Goal: Task Accomplishment & Management: Use online tool/utility

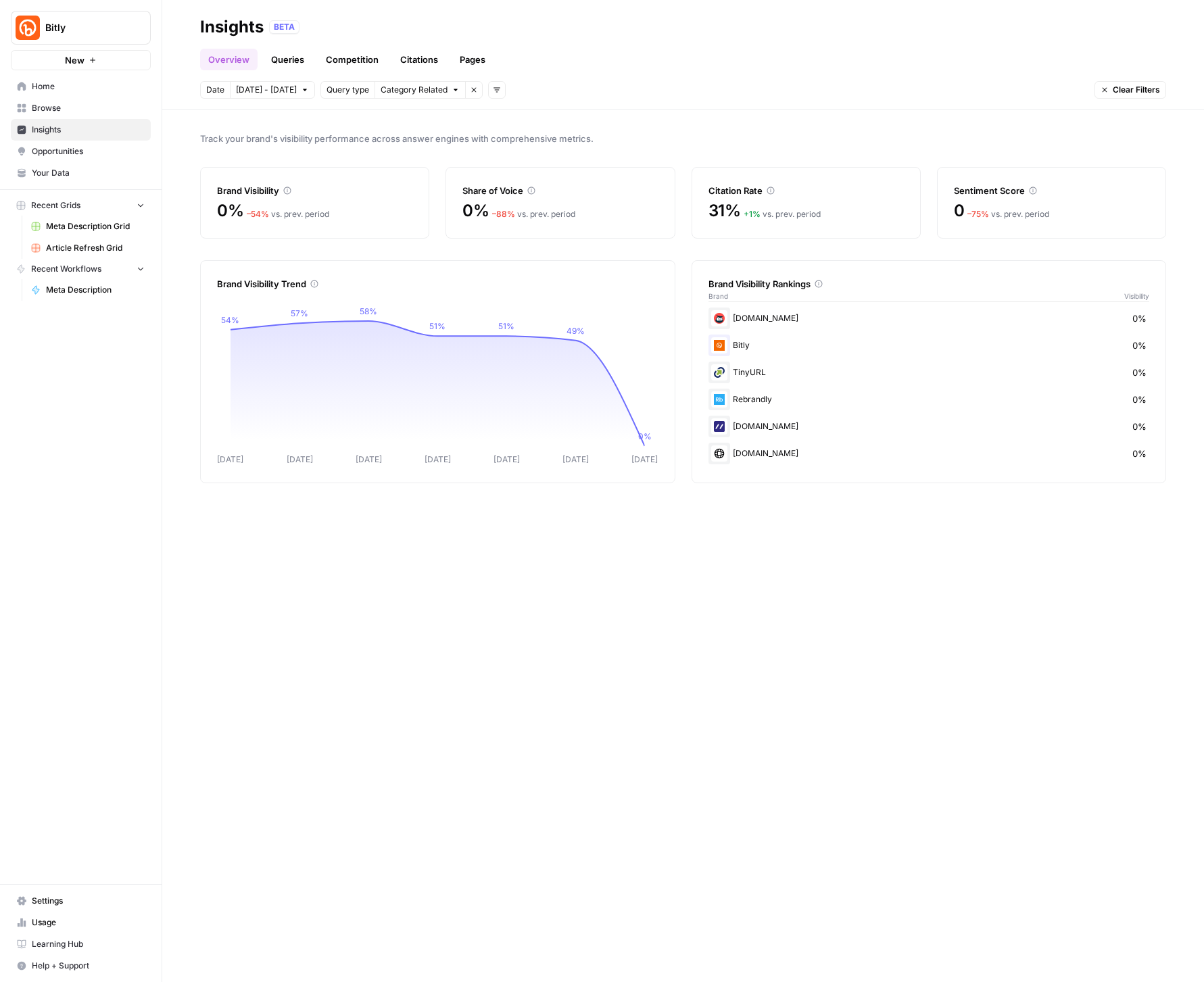
click at [1140, 88] on span "Clear Filters" at bounding box center [1136, 90] width 47 height 12
click at [276, 91] on body "Bitly New Home Browse Insights Opportunities Your Data Recent Grids Meta Descri…" at bounding box center [602, 491] width 1204 height 982
click at [294, 216] on div "14" at bounding box center [294, 220] width 18 height 18
click at [255, 81] on button "Oct 9 - Oct 15" at bounding box center [272, 90] width 85 height 18
click at [255, 91] on span "Oct 9 - Oct 15" at bounding box center [266, 90] width 61 height 12
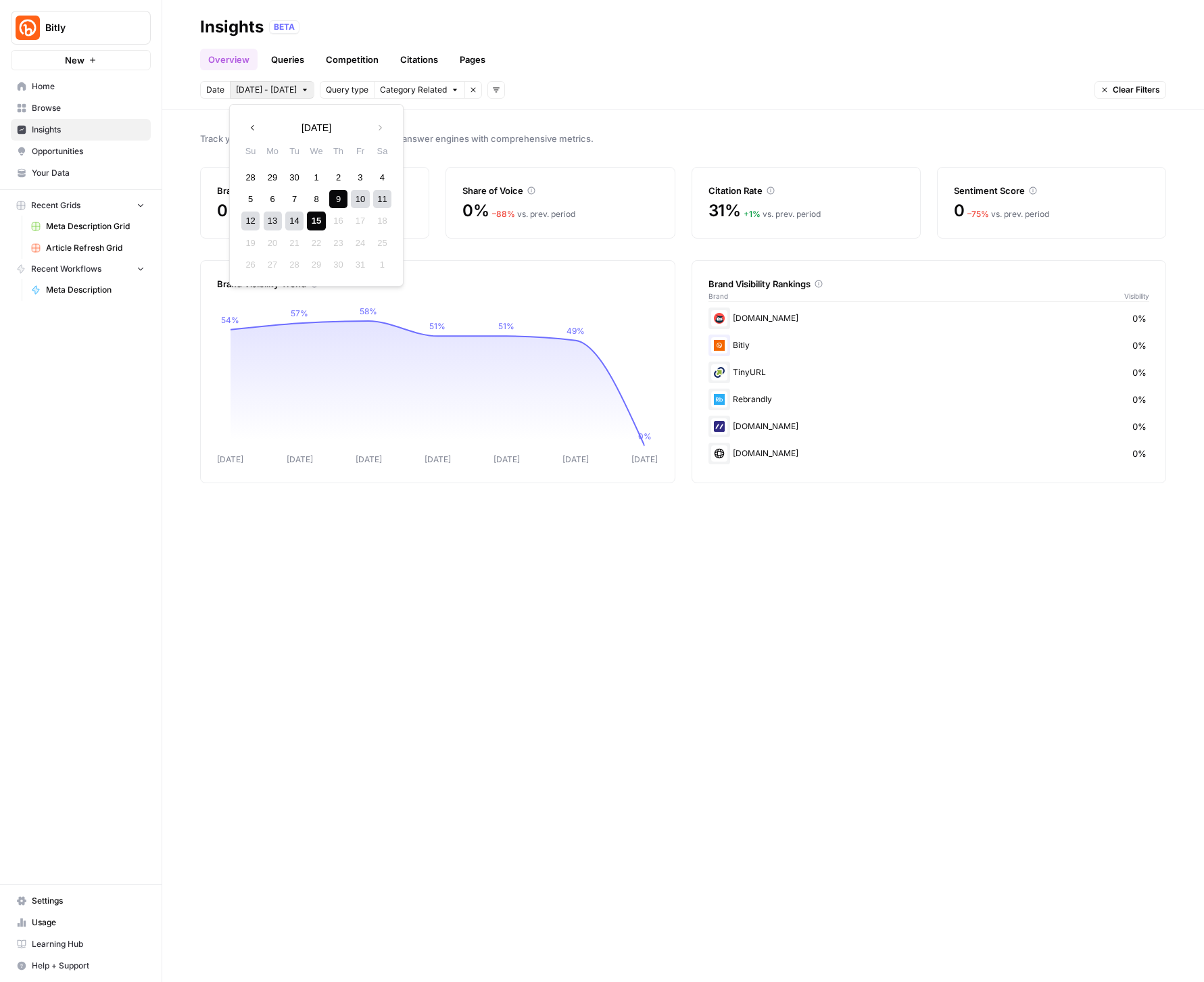
click at [334, 197] on div "9" at bounding box center [339, 199] width 18 height 18
click at [293, 219] on div "14" at bounding box center [294, 220] width 18 height 18
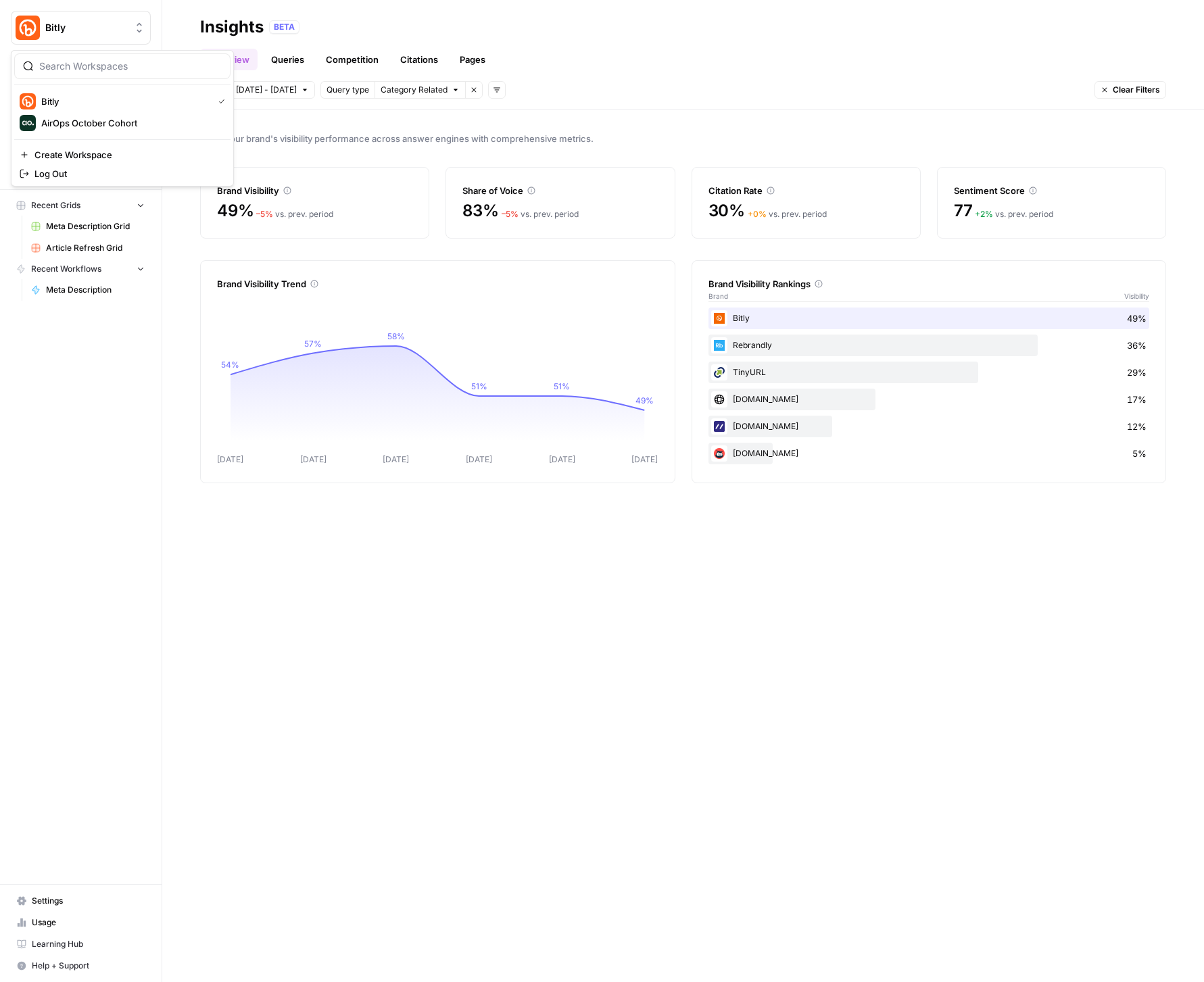
click at [104, 29] on span "Bitly" at bounding box center [86, 28] width 82 height 14
click at [88, 390] on div "Bitly New Home Browse Insights Opportunities Your Data Recent Grids Meta Descri…" at bounding box center [81, 491] width 162 height 982
click at [1023, 26] on div "BETA" at bounding box center [718, 27] width 897 height 14
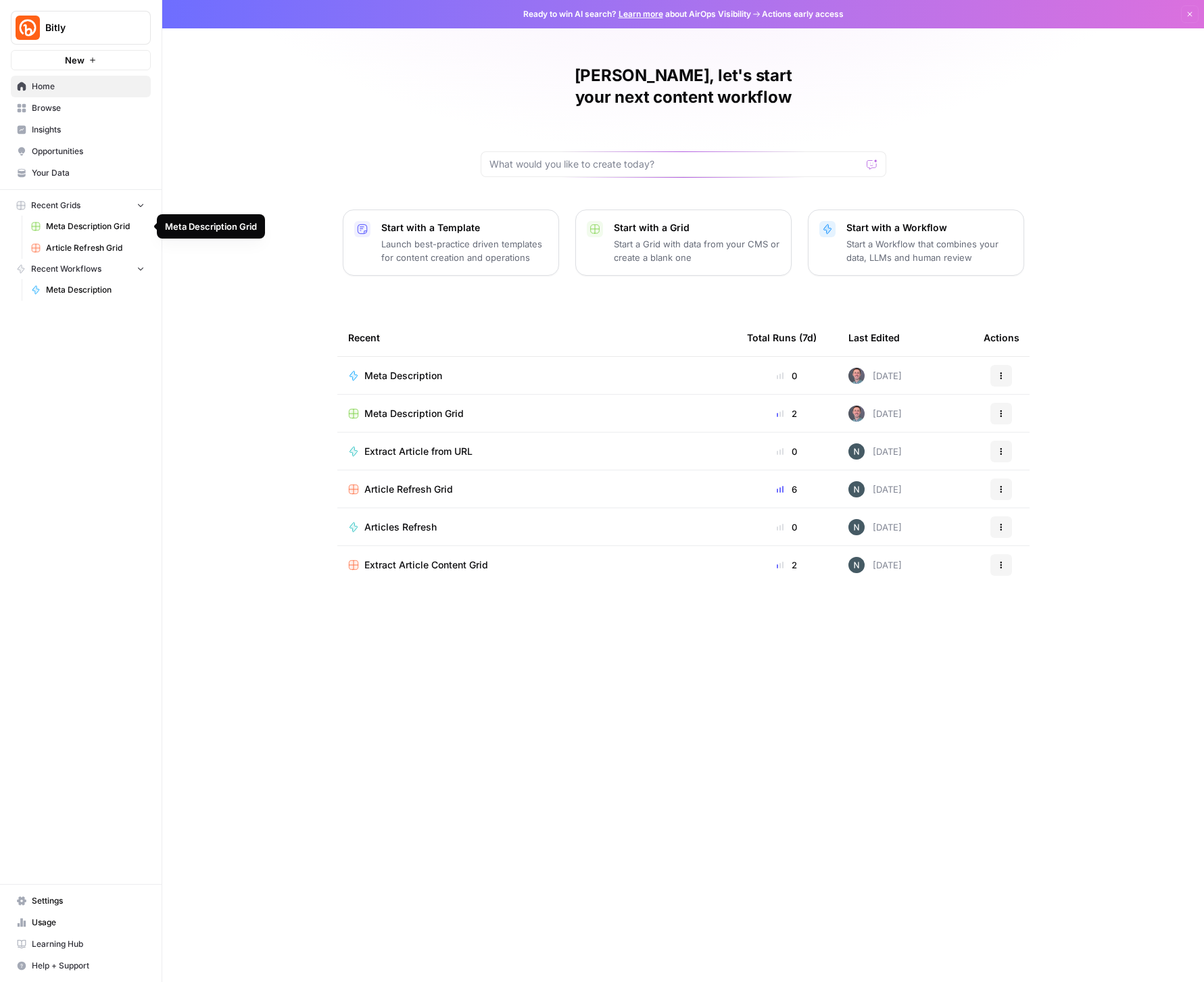
click at [94, 22] on span "Bitly" at bounding box center [86, 28] width 82 height 14
click at [91, 122] on span "AirOps October Cohort" at bounding box center [131, 123] width 179 height 14
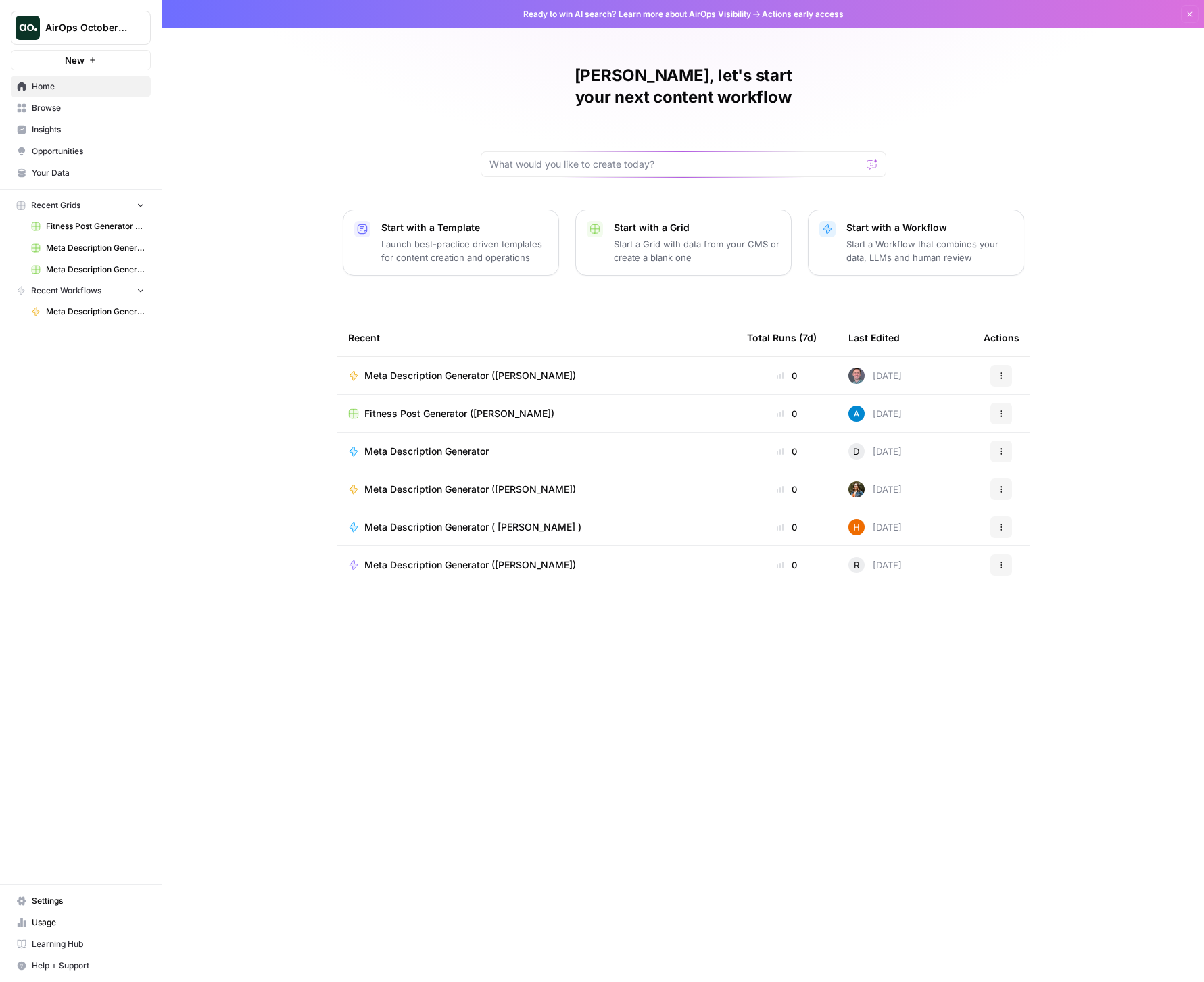
click at [46, 108] on span "Browse" at bounding box center [88, 108] width 113 height 12
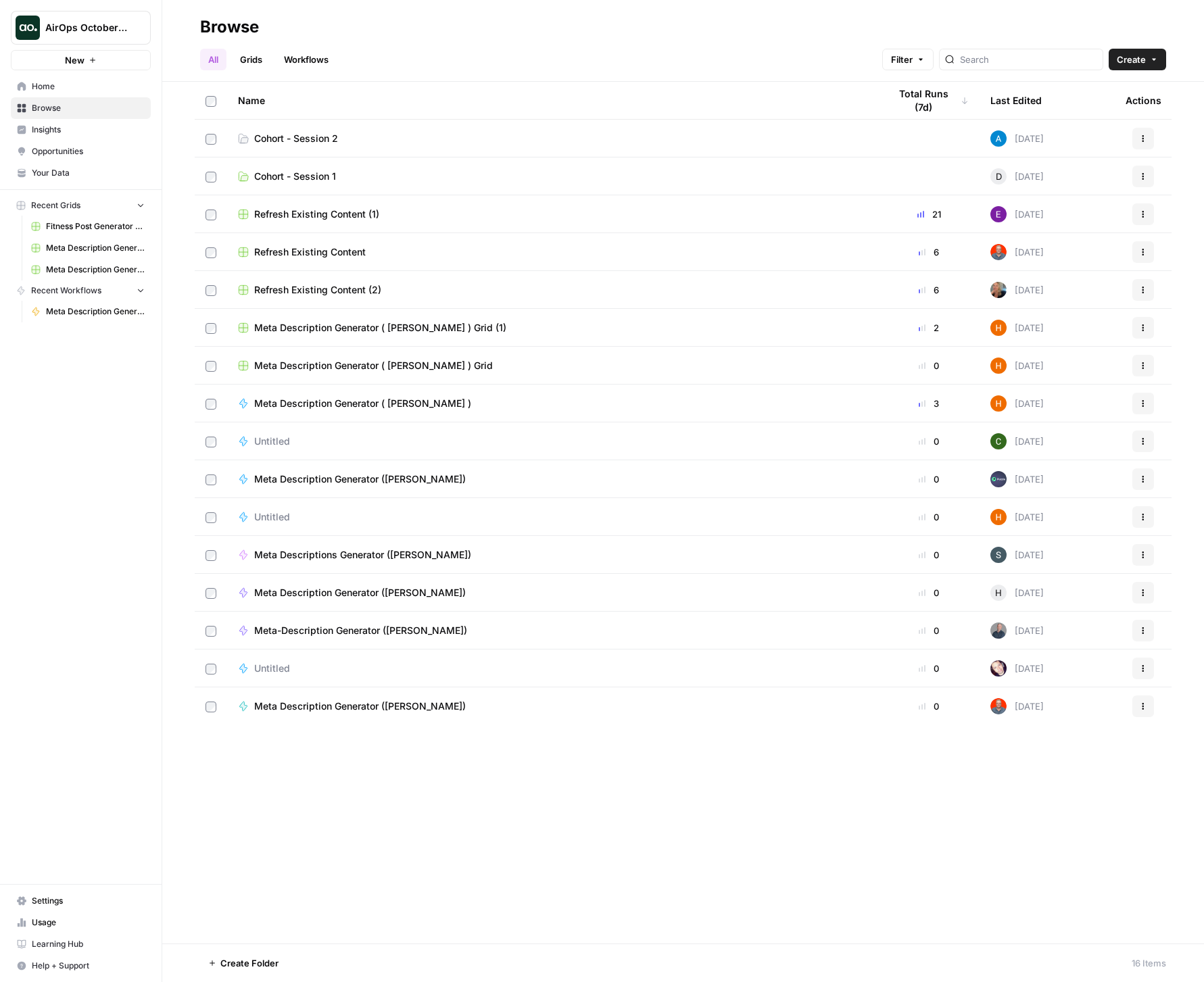
click at [38, 108] on span "Browse" at bounding box center [88, 108] width 113 height 12
click at [476, 133] on link "Cohort - Session 2" at bounding box center [552, 139] width 629 height 14
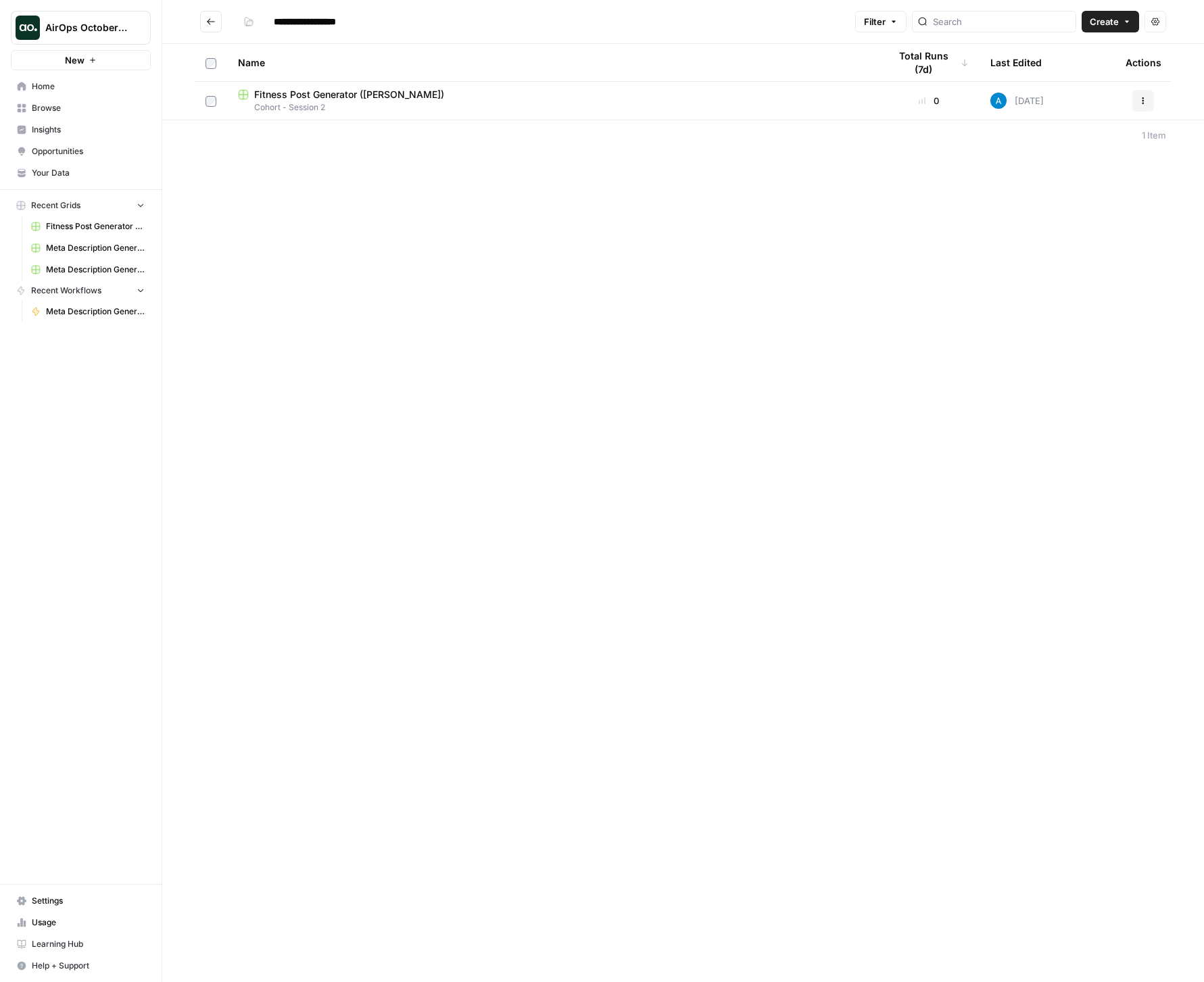
click at [758, 269] on div "**********" at bounding box center [683, 491] width 1042 height 982
click at [415, 249] on div "**********" at bounding box center [683, 491] width 1042 height 982
click at [50, 171] on span "Your Data" at bounding box center [88, 173] width 113 height 12
click at [1122, 16] on button "Create" at bounding box center [1110, 21] width 57 height 22
click at [1068, 51] on span "Grid" at bounding box center [1084, 53] width 76 height 14
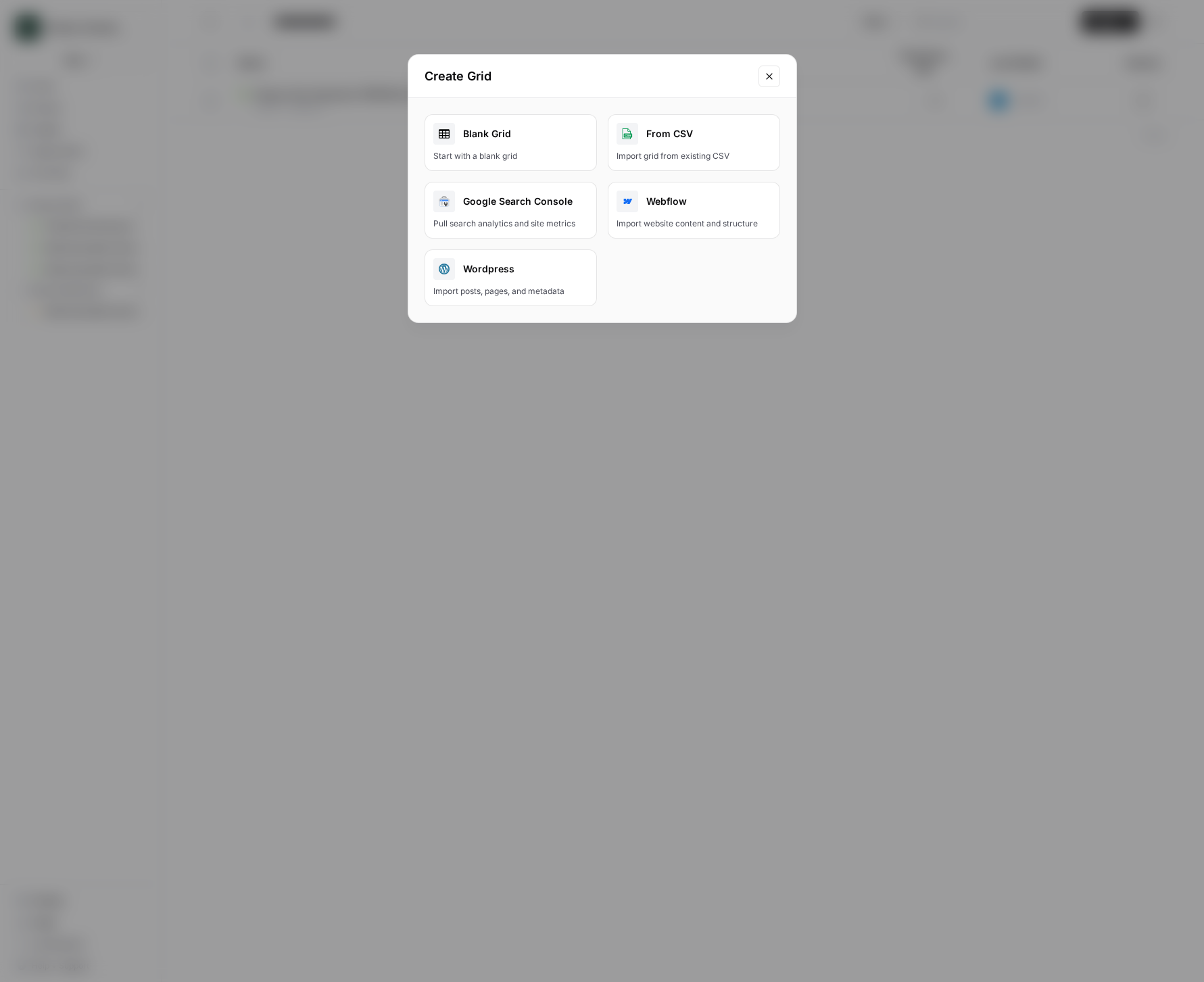
click at [534, 140] on div "Blank Grid" at bounding box center [511, 134] width 155 height 22
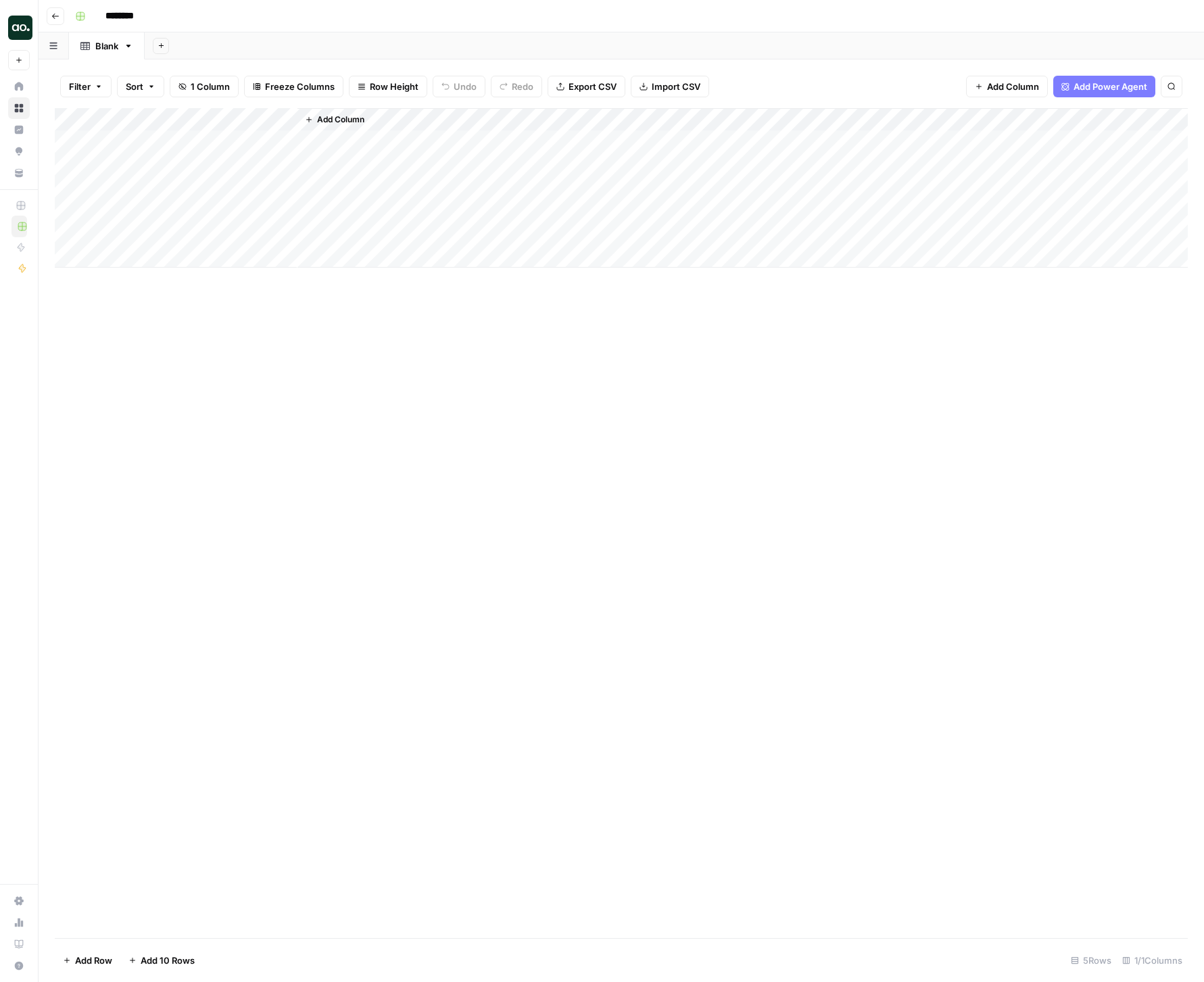
click at [675, 84] on span "Import CSV" at bounding box center [676, 86] width 49 height 14
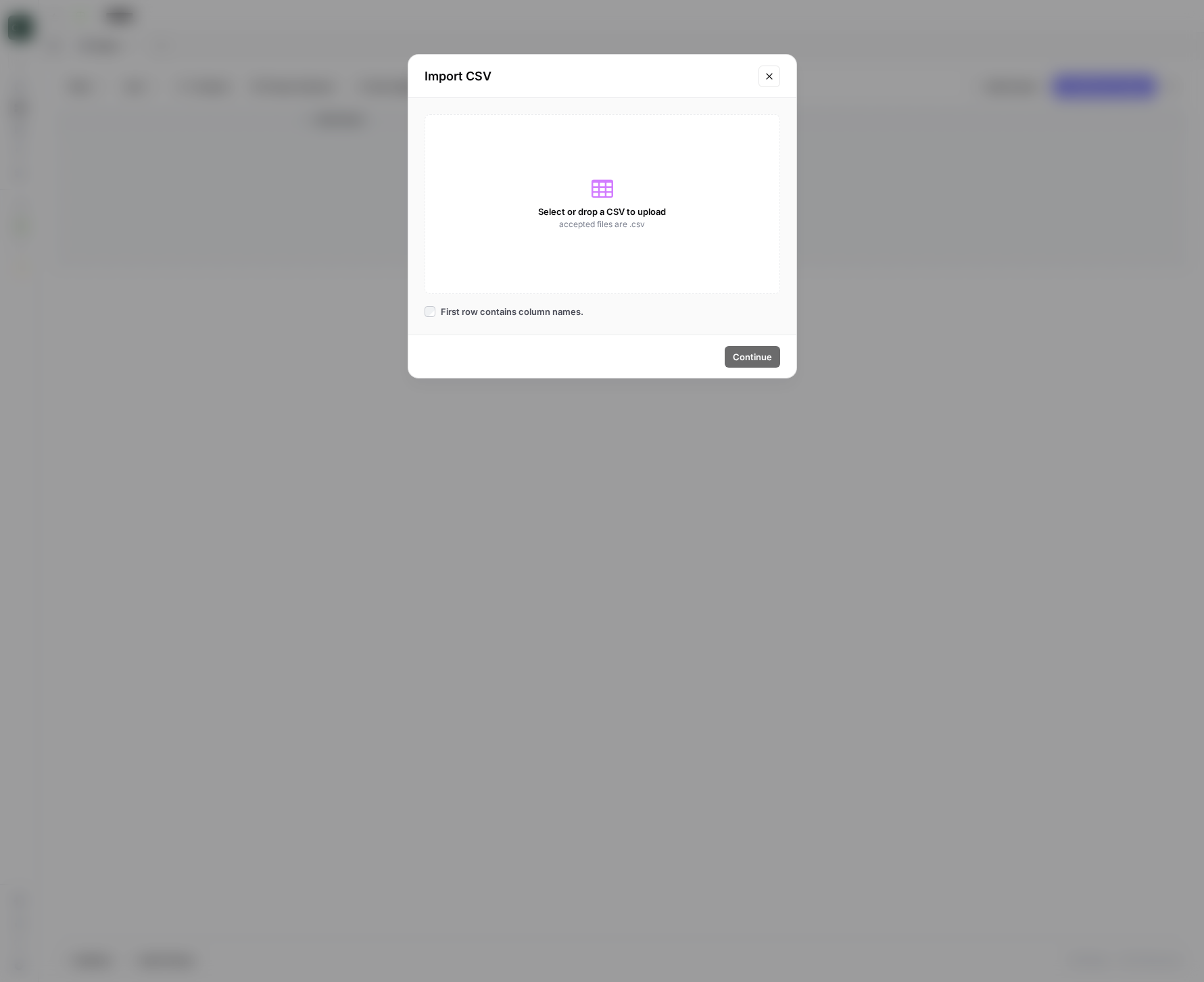
click at [598, 205] on span "Select or drop a CSV to upload" at bounding box center [602, 211] width 128 height 14
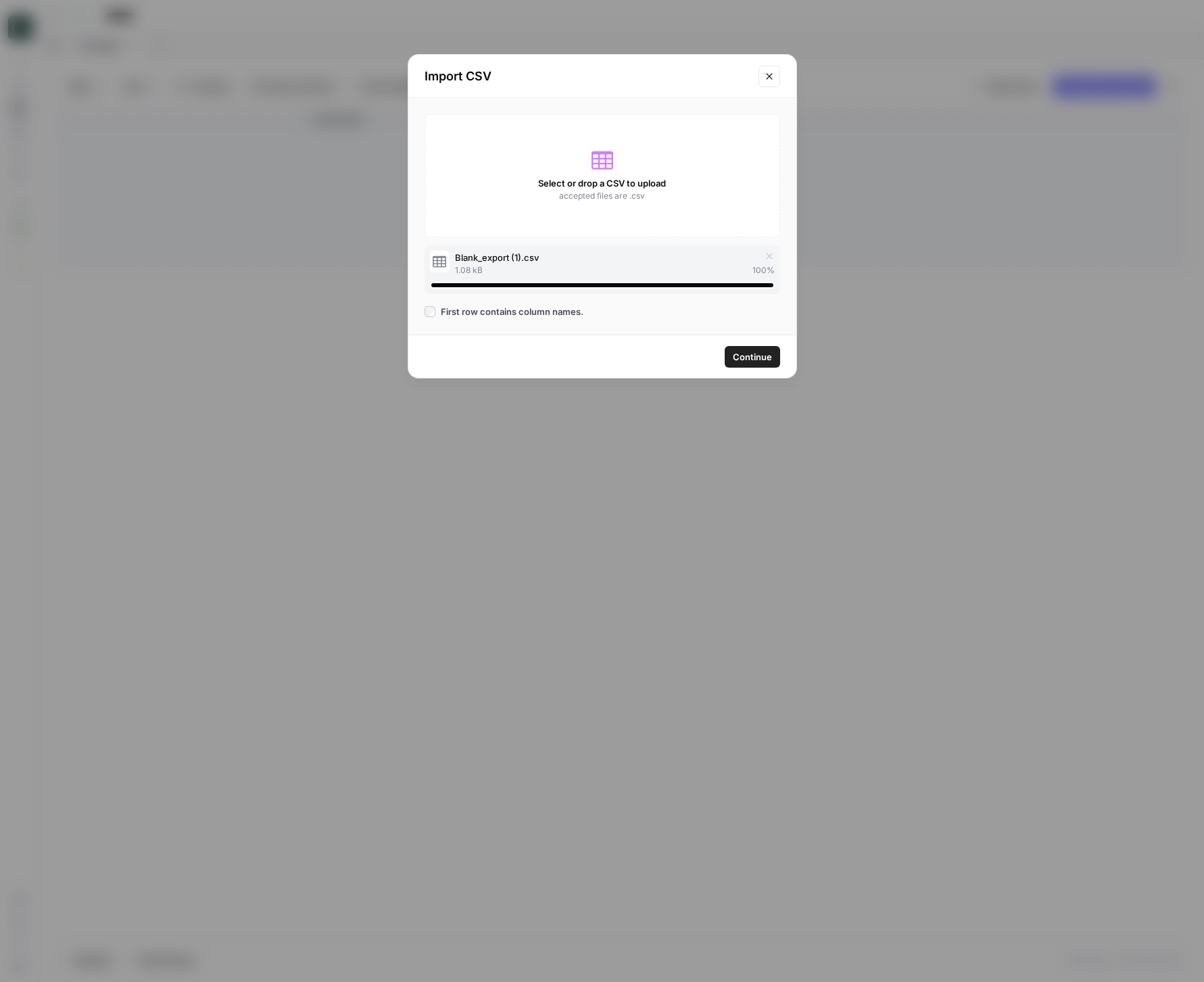
click at [758, 357] on span "Continue" at bounding box center [752, 356] width 39 height 14
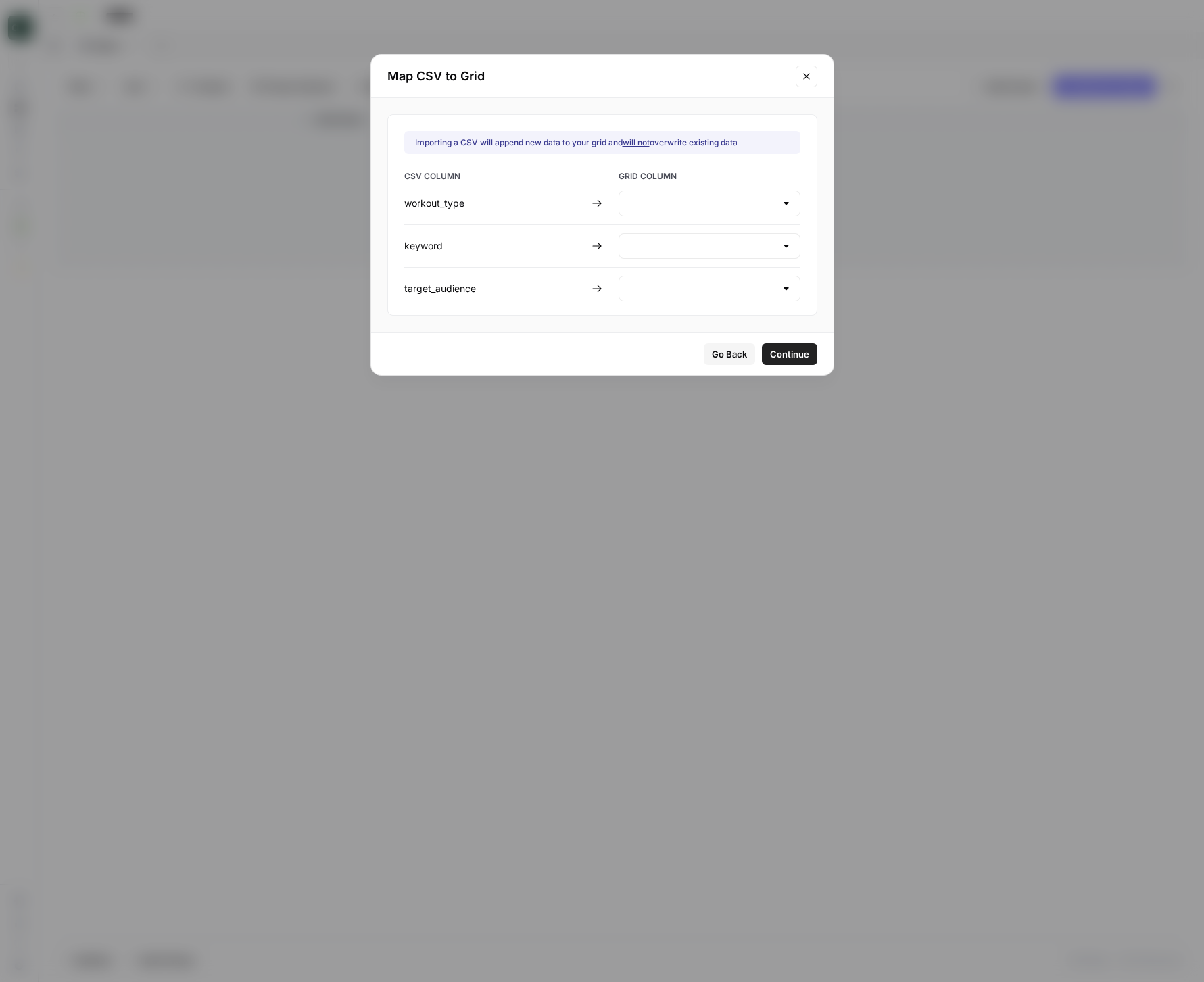
type input "Create new column"
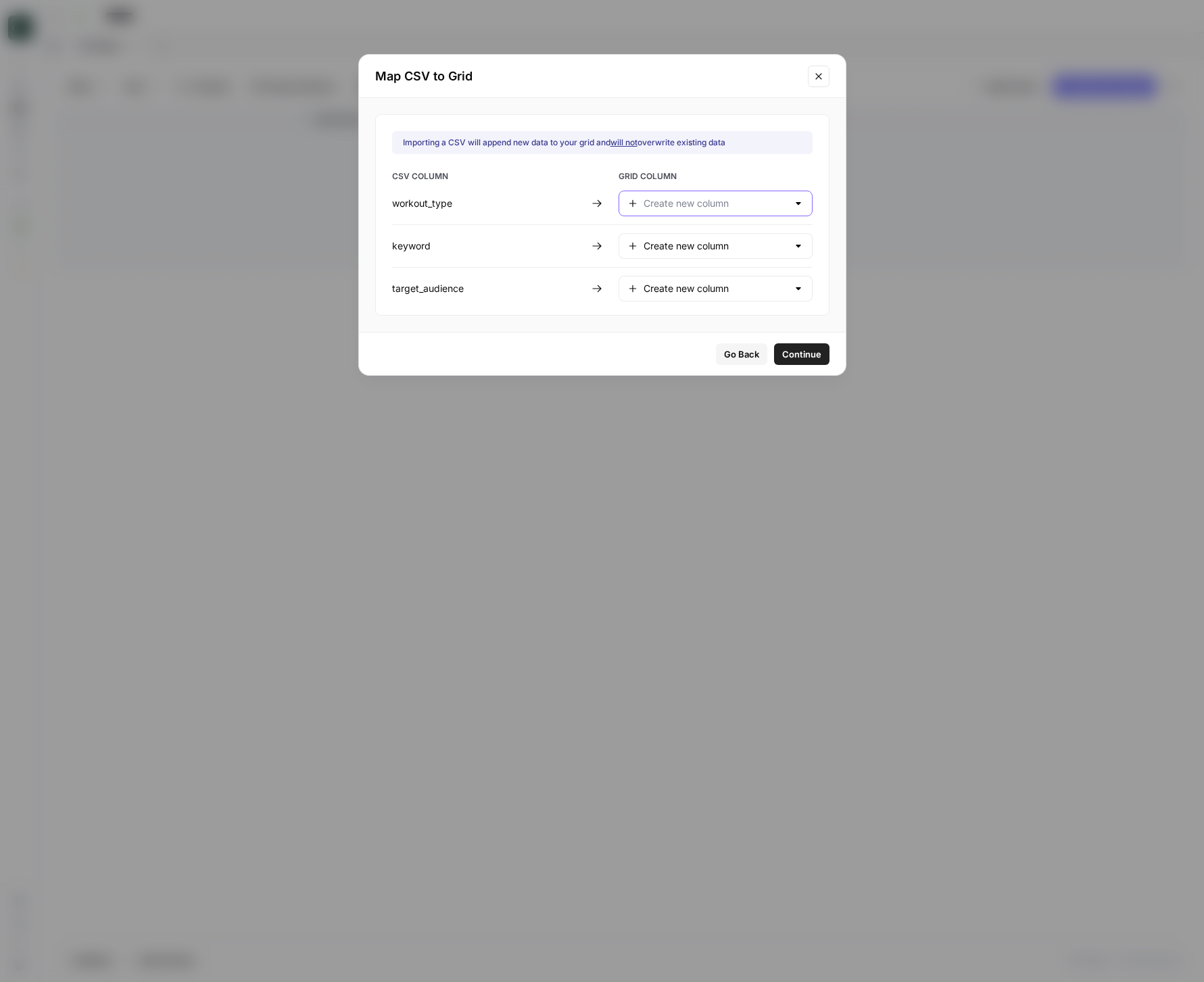
click at [710, 200] on input "text" at bounding box center [715, 203] width 144 height 14
type input "Create new column"
click at [732, 175] on span "GRID COLUMN" at bounding box center [715, 178] width 194 height 15
click at [782, 355] on span "Continue" at bounding box center [802, 354] width 39 height 14
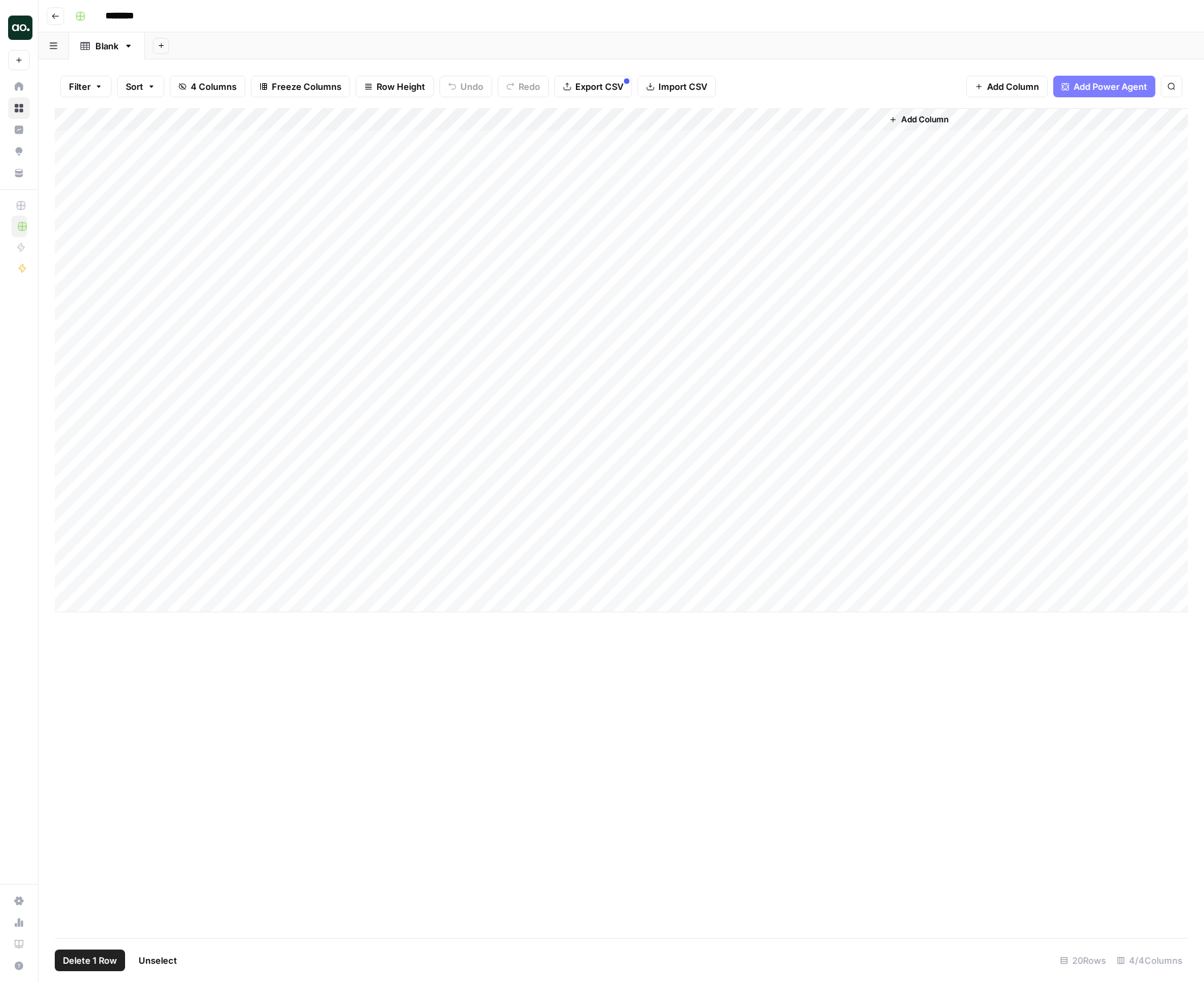
click at [72, 232] on div "Add Column" at bounding box center [621, 361] width 1133 height 504
click at [69, 209] on div "Add Column" at bounding box center [621, 361] width 1133 height 504
click at [69, 184] on div "Add Column" at bounding box center [621, 361] width 1133 height 504
click at [64, 163] on div "Add Column" at bounding box center [621, 361] width 1133 height 504
click at [69, 139] on div "Add Column" at bounding box center [621, 361] width 1133 height 504
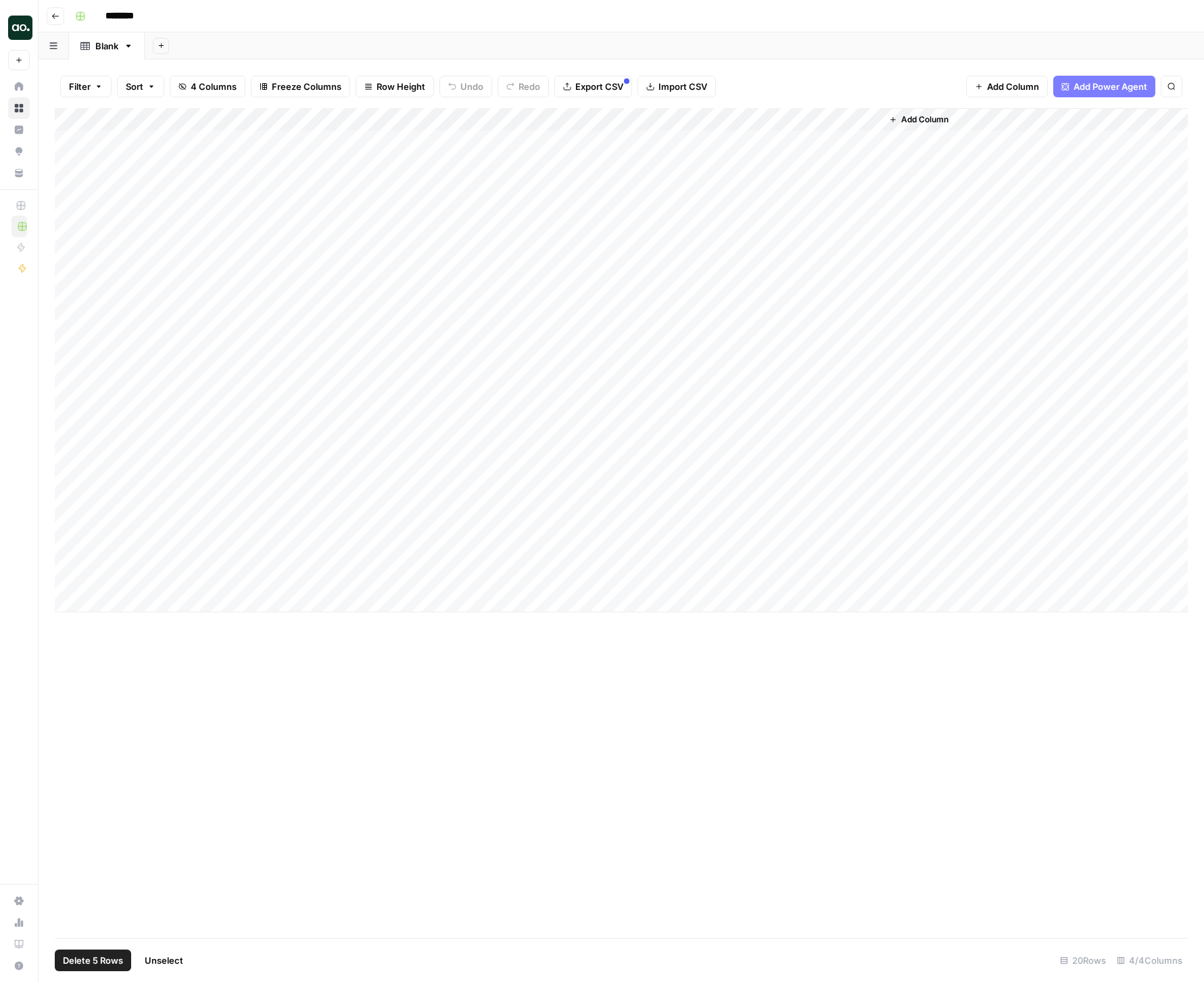
click at [95, 961] on span "Delete 5 Rows" at bounding box center [93, 960] width 60 height 14
click at [560, 157] on span "Delete" at bounding box center [554, 156] width 29 height 14
click at [287, 120] on div "Add Column" at bounding box center [621, 303] width 1133 height 389
click at [165, 299] on span "Remove Column" at bounding box center [187, 301] width 118 height 14
click at [556, 136] on span "Delete" at bounding box center [554, 139] width 29 height 14
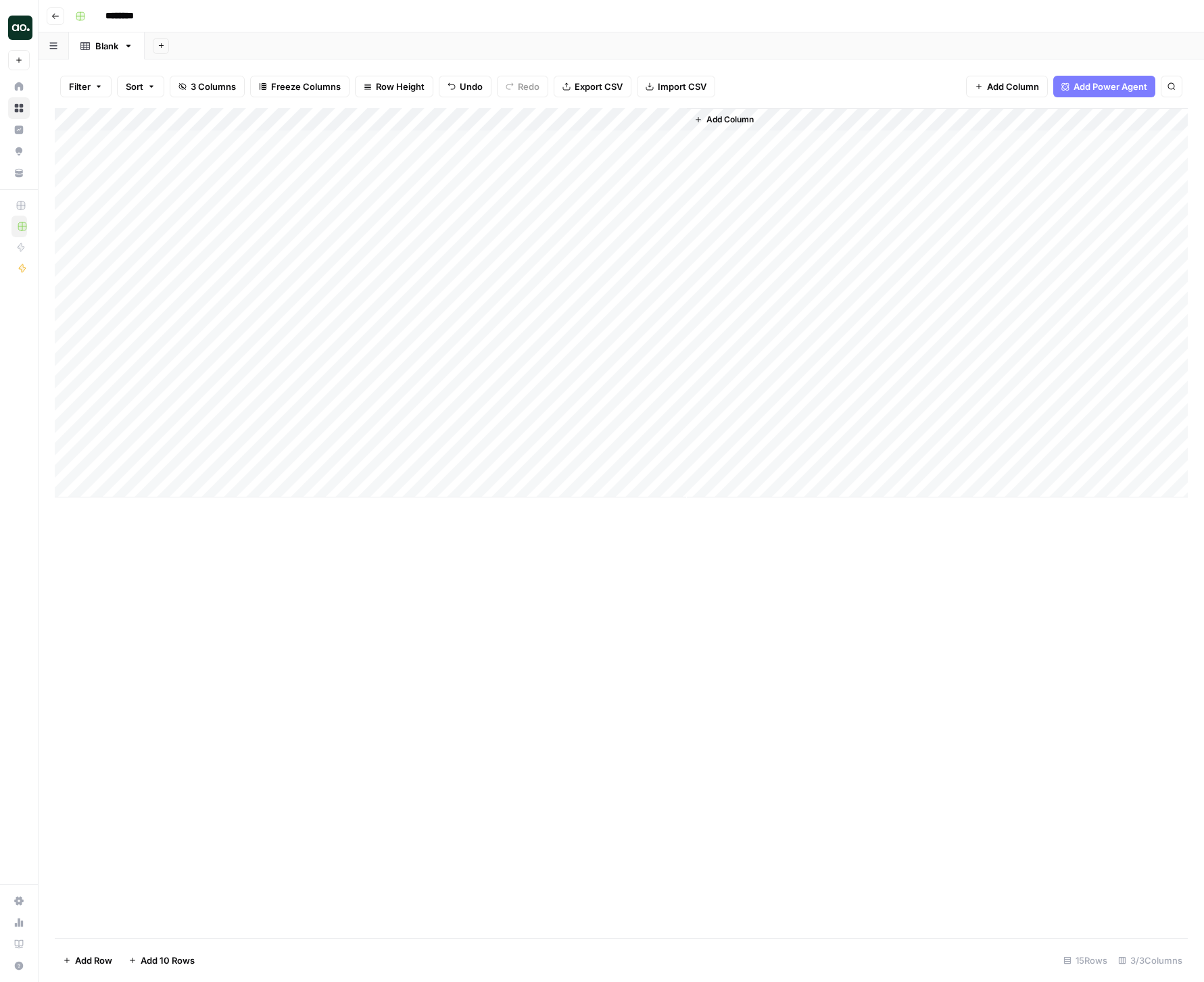
click at [732, 115] on span "Add Column" at bounding box center [730, 119] width 47 height 12
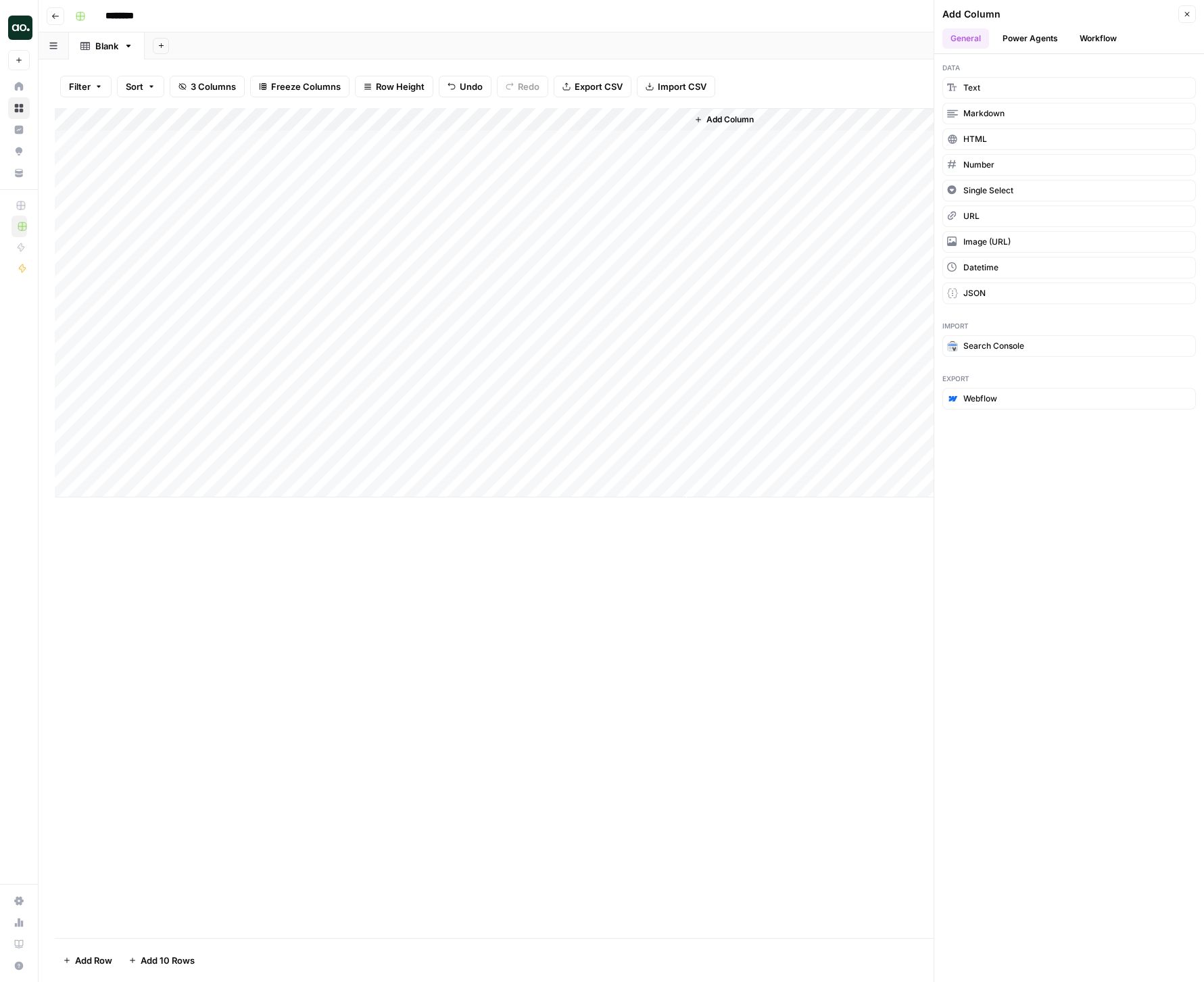
click at [1104, 30] on button "Workflow" at bounding box center [1097, 38] width 53 height 20
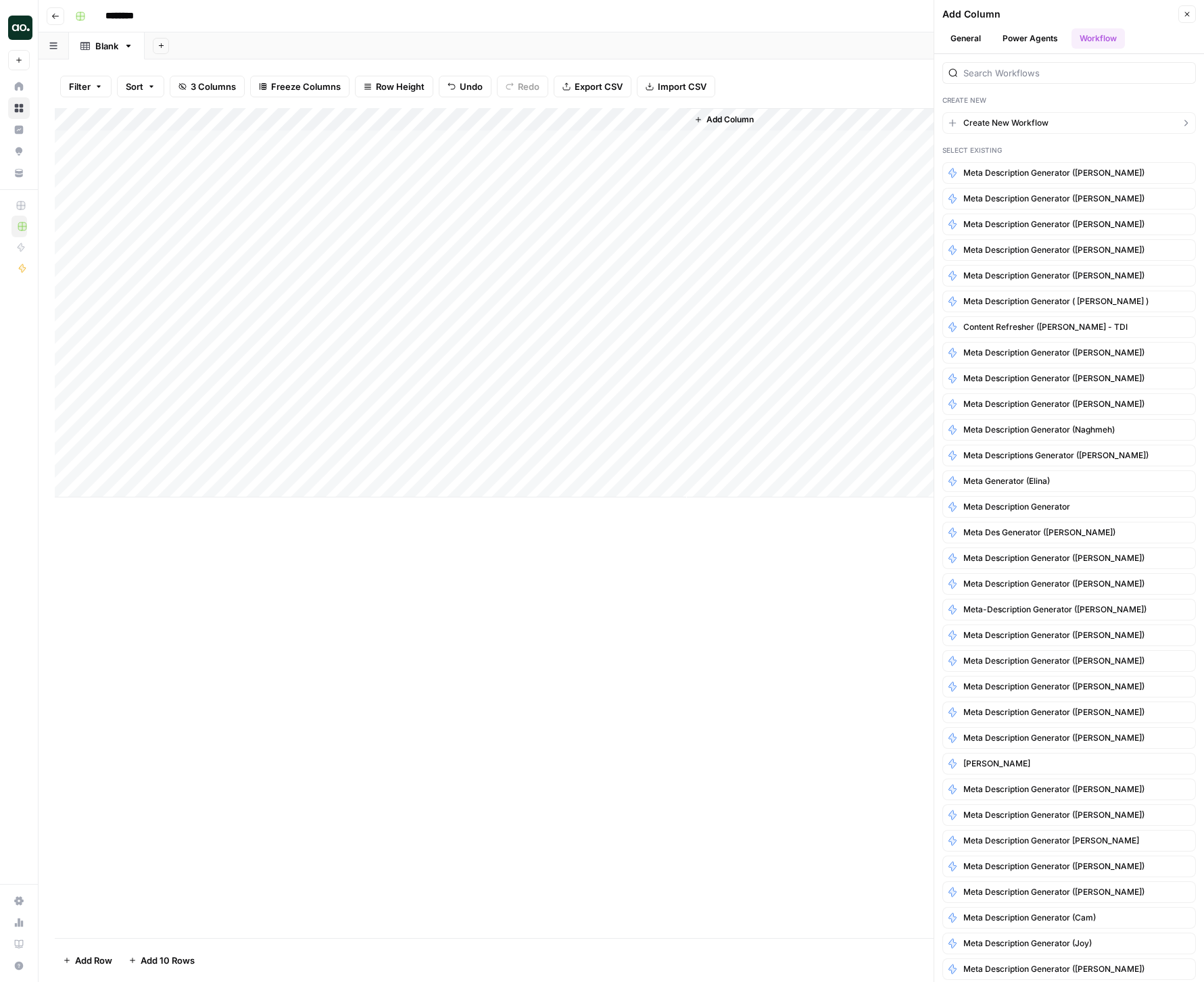
click at [1029, 122] on span "Create New Workflow" at bounding box center [1006, 122] width 85 height 12
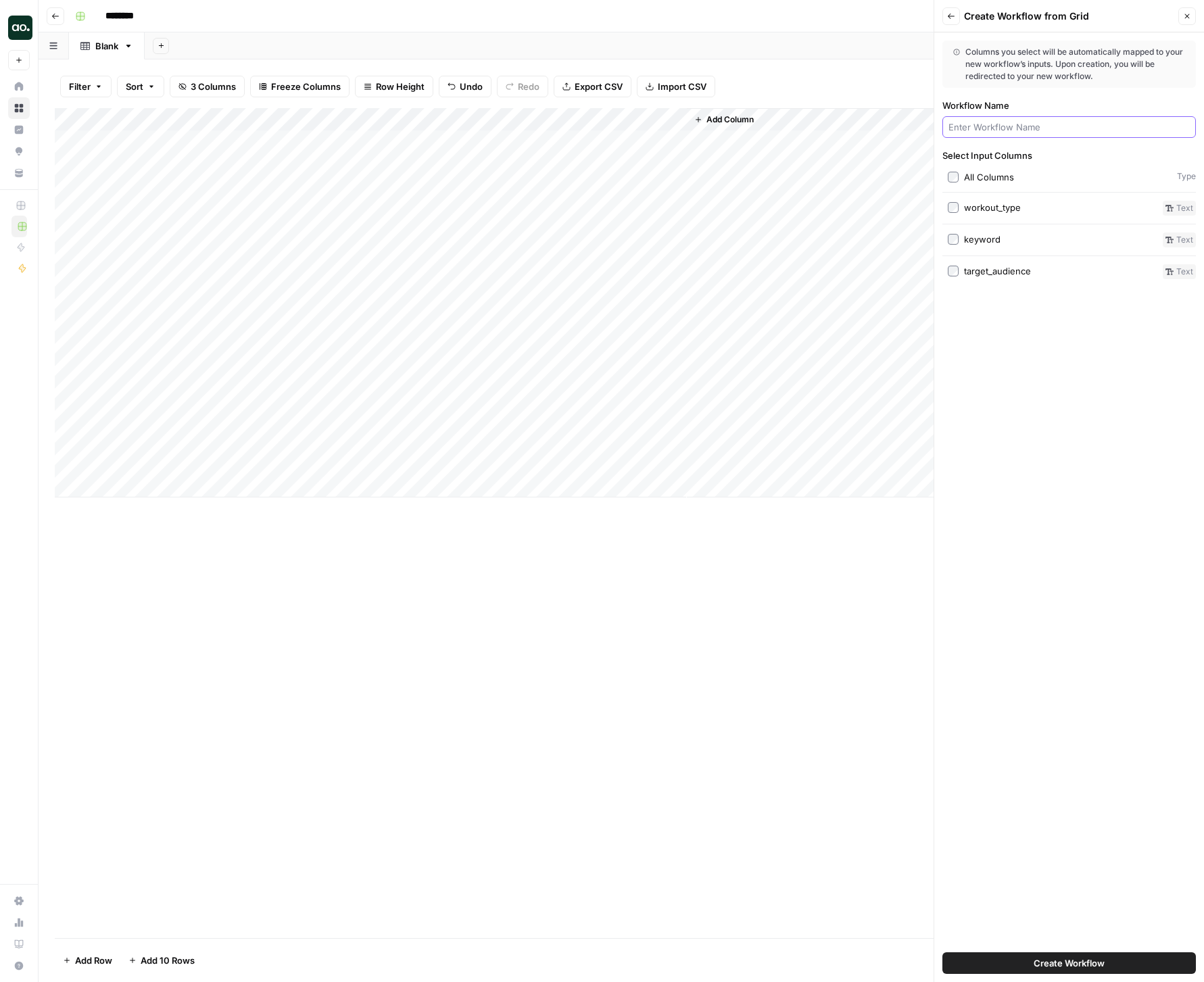
click at [1028, 128] on input "Workflow Name" at bounding box center [1069, 127] width 241 height 14
type input "Fitness Post Generator (Tyler)"
click at [1078, 961] on span "Create Workflow" at bounding box center [1069, 963] width 71 height 14
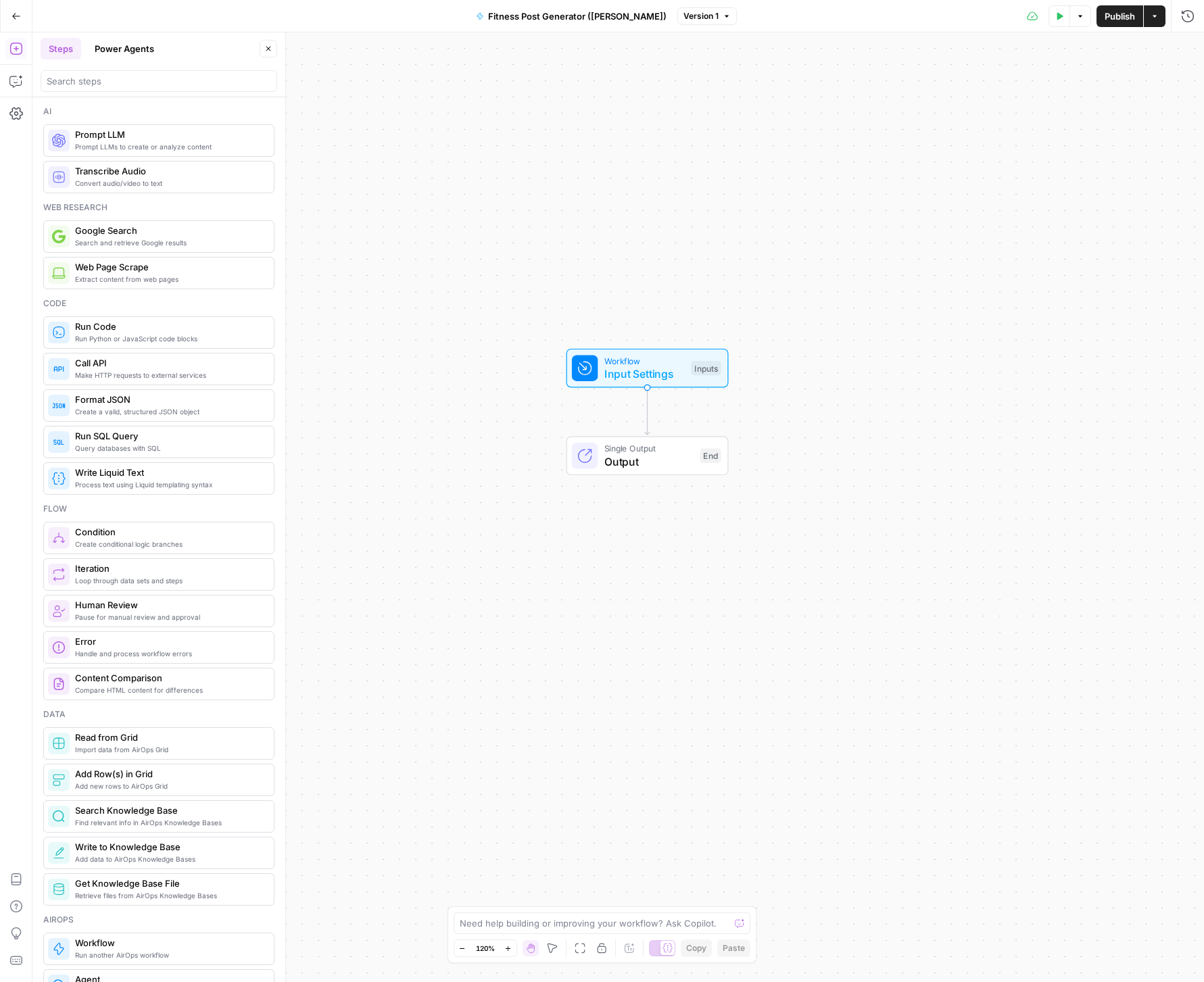
drag, startPoint x: 795, startPoint y: 497, endPoint x: 825, endPoint y: 401, distance: 100.6
click at [825, 401] on div "Workflow Input Settings Inputs Single Output Output End" at bounding box center [618, 507] width 1171 height 949
click at [662, 461] on span "Output" at bounding box center [648, 462] width 89 height 16
click at [1190, 46] on icon "button" at bounding box center [1187, 49] width 8 height 8
click at [650, 359] on span "Workflow" at bounding box center [644, 361] width 81 height 13
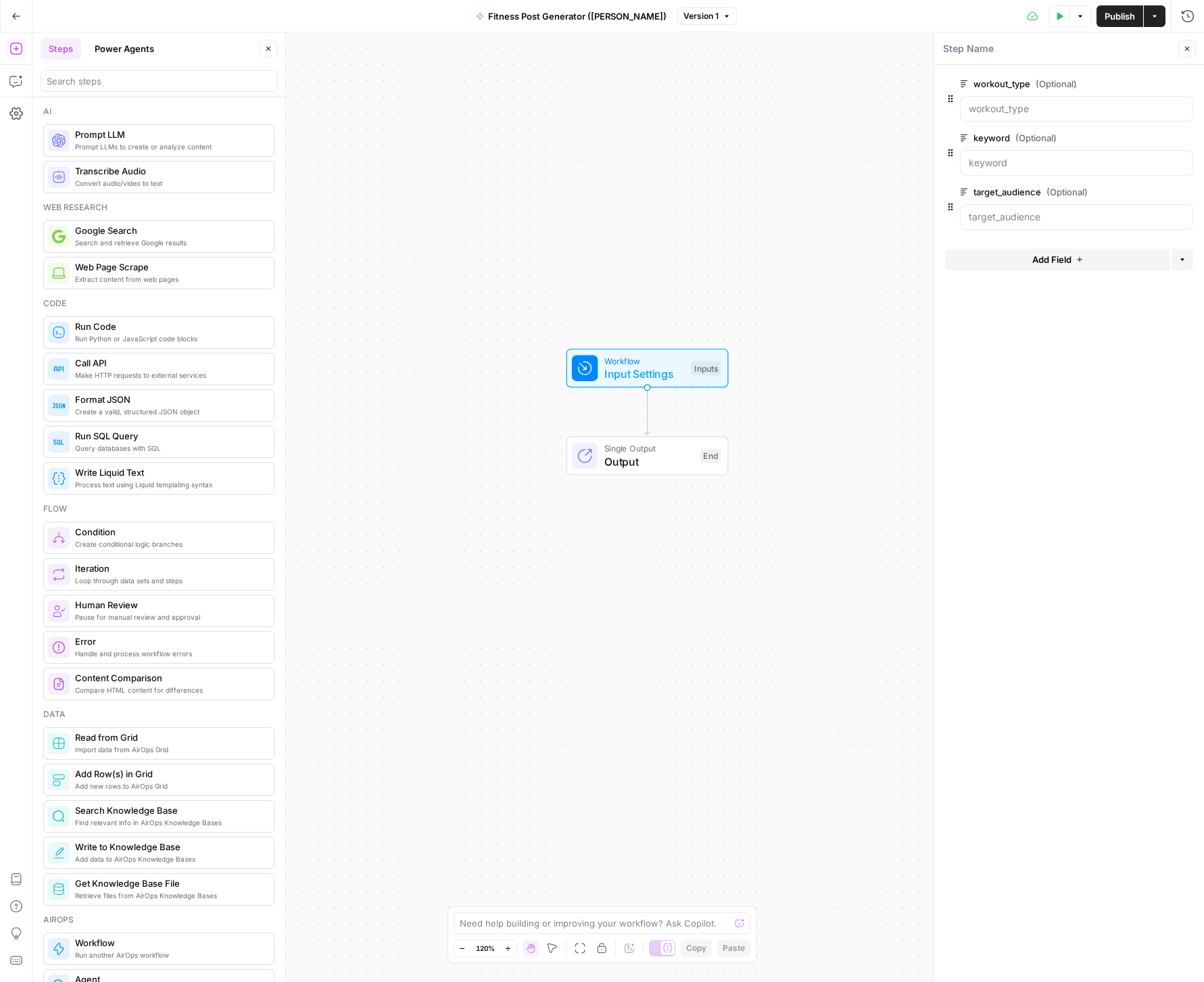
click at [1091, 263] on button "Add Field" at bounding box center [1057, 259] width 225 height 22
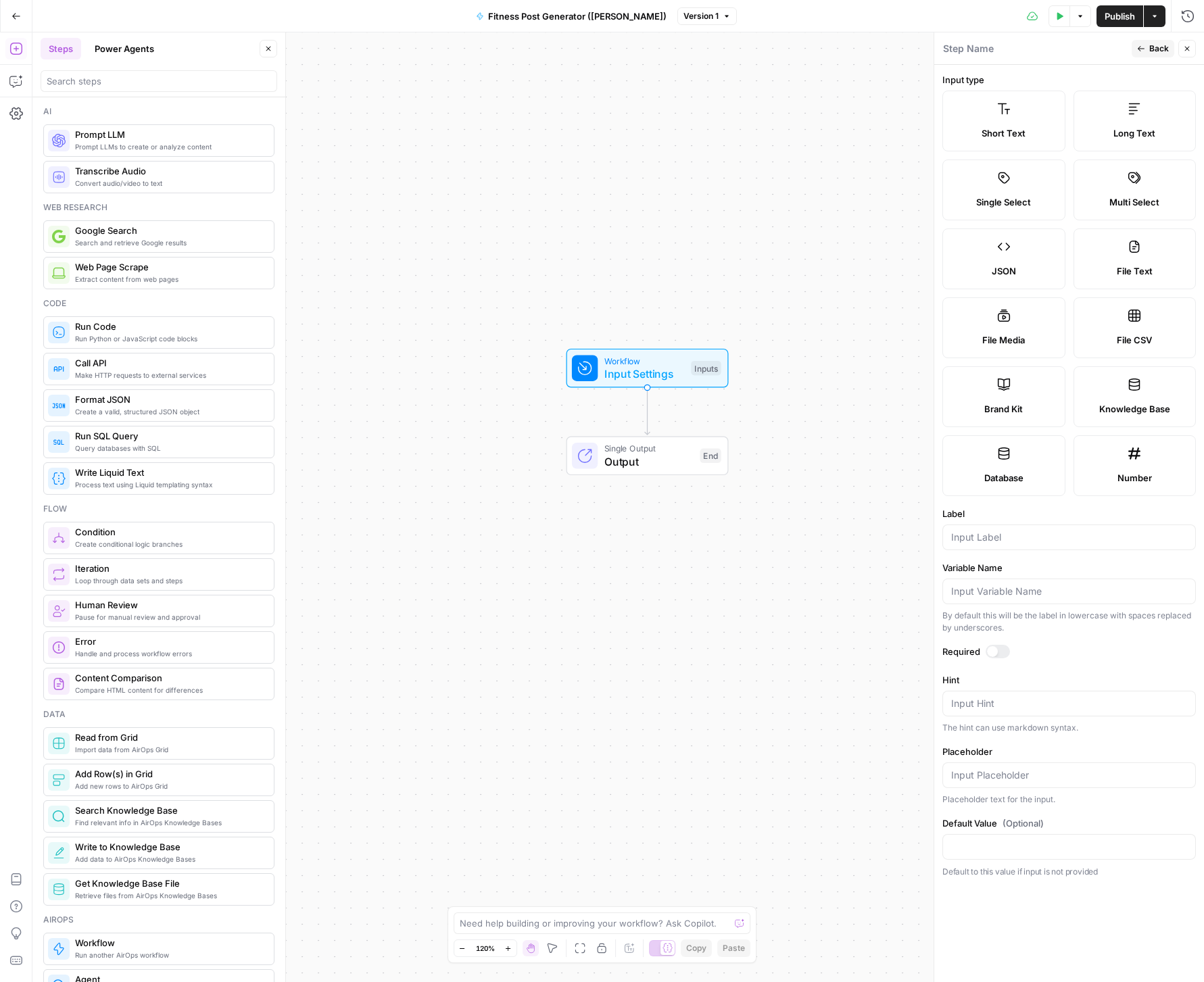
click at [1001, 391] on label "Brand Kit" at bounding box center [1003, 396] width 123 height 61
type input "Brand Kit"
type input "brand_kit"
click at [1002, 649] on div at bounding box center [998, 652] width 24 height 14
click at [1154, 48] on span "Back" at bounding box center [1159, 48] width 20 height 12
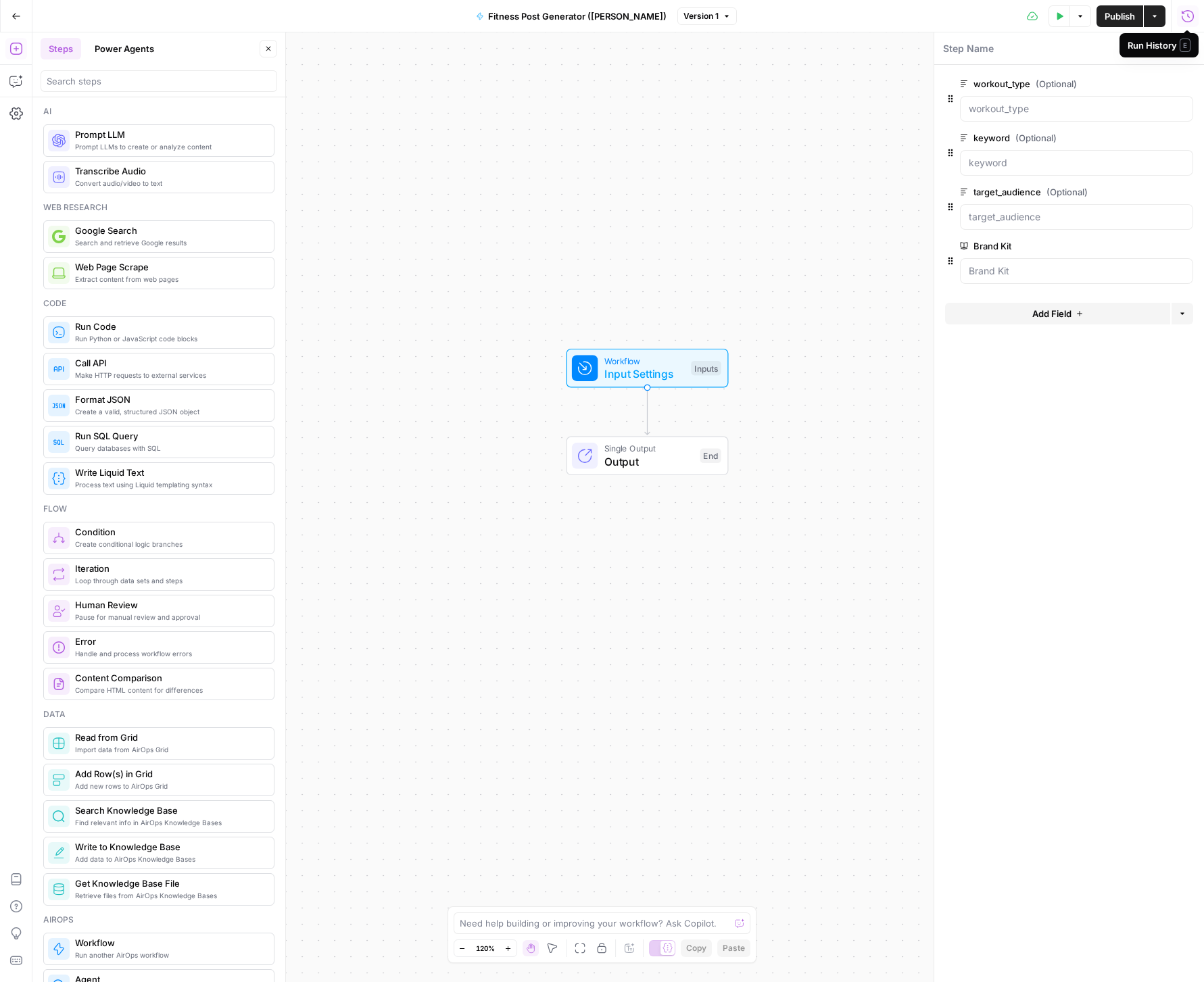
click at [1044, 429] on form "workout_type (Optional) edit field Delete group keyword (Optional) edit field D…" at bounding box center [1069, 524] width 270 height 918
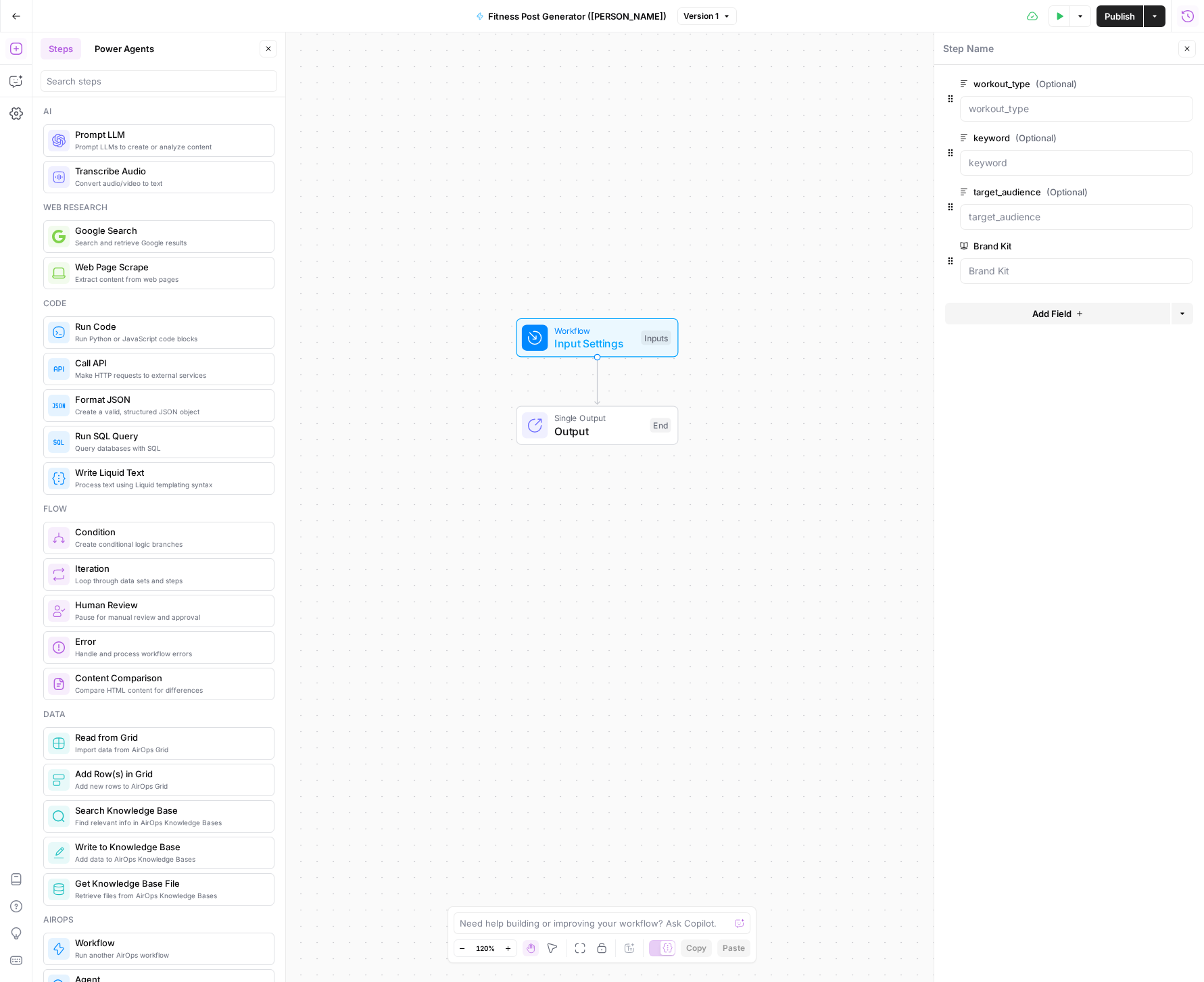
drag, startPoint x: 866, startPoint y: 215, endPoint x: 816, endPoint y: 185, distance: 58.3
click at [816, 185] on div "Workflow Input Settings Inputs Single Output Output End" at bounding box center [618, 507] width 1171 height 949
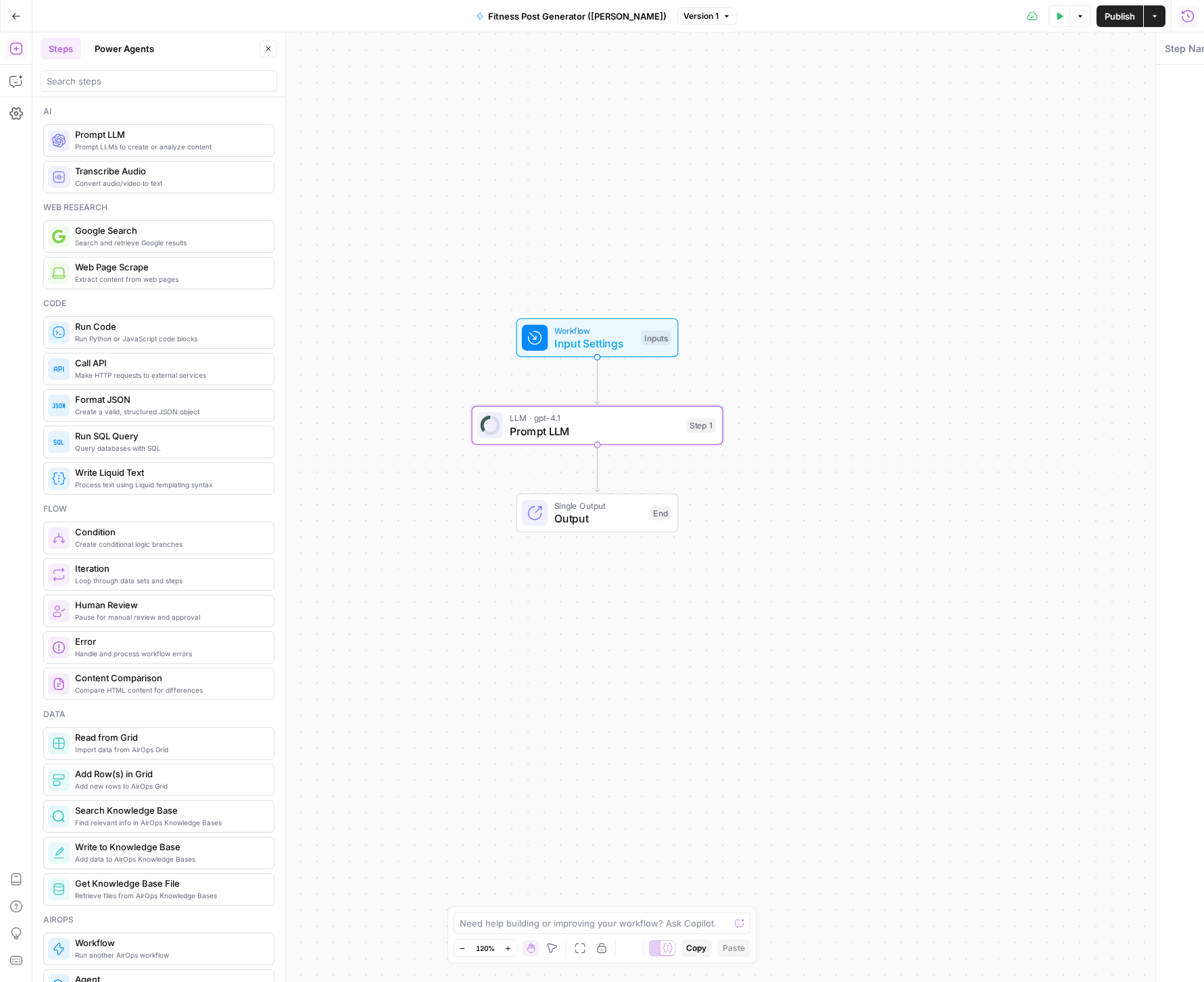
type textarea "Prompt LLM"
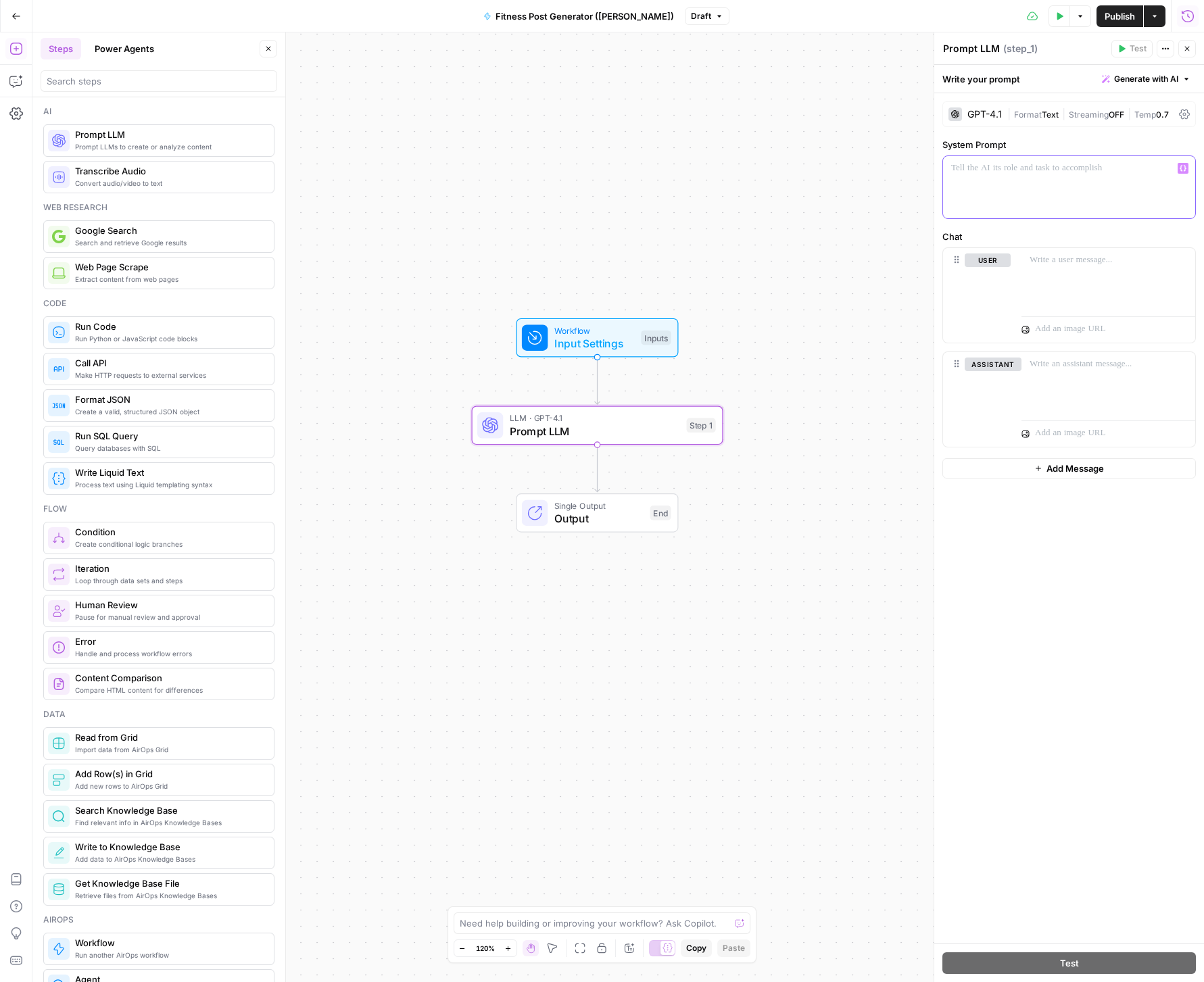
click at [1051, 175] on p at bounding box center [1069, 168] width 236 height 14
click at [1131, 77] on span "Generate with AI" at bounding box center [1146, 78] width 64 height 12
click at [1116, 123] on div "Use AI to build your prompt" at bounding box center [1131, 122] width 104 height 12
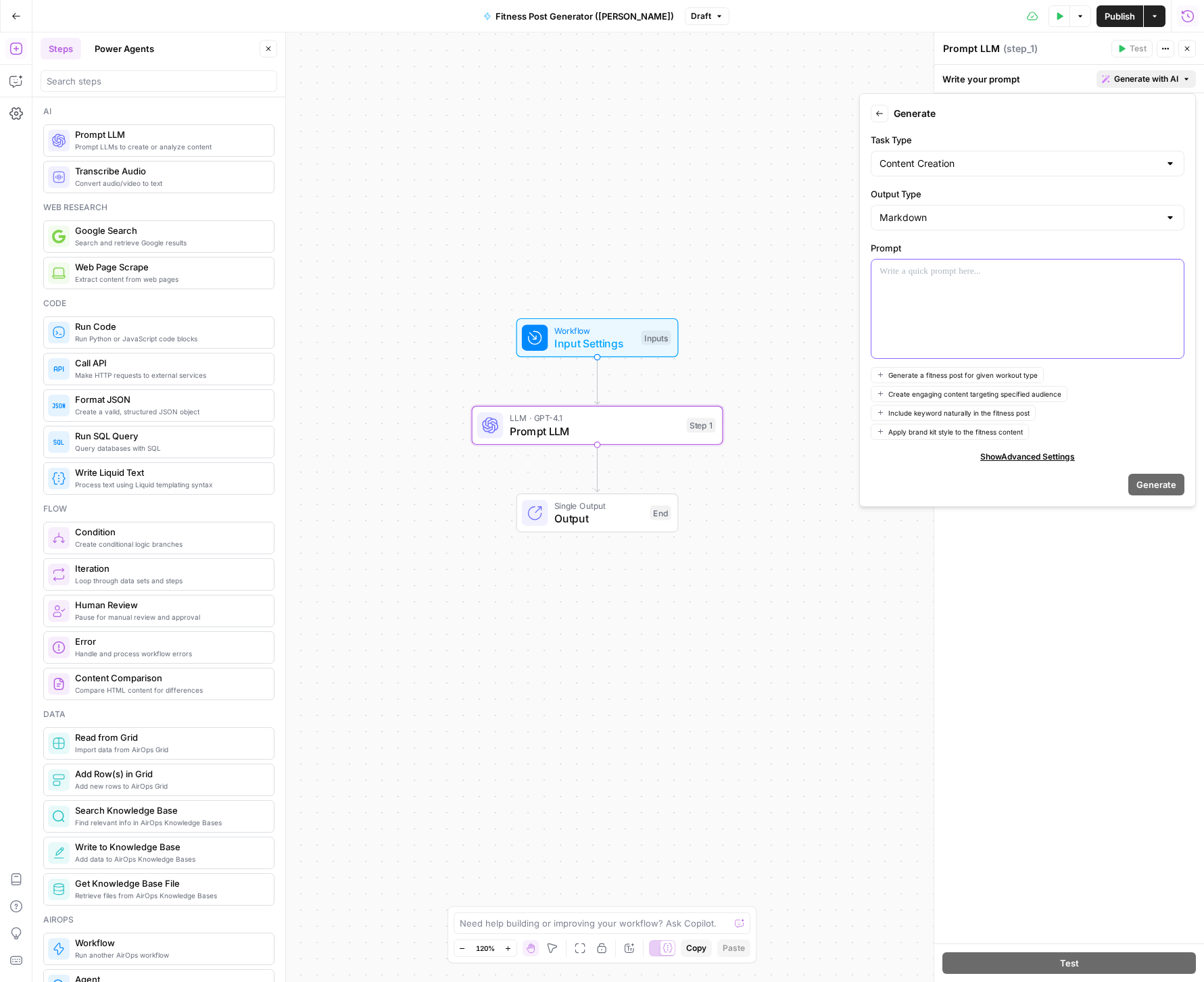
click at [956, 289] on div at bounding box center [1027, 308] width 312 height 99
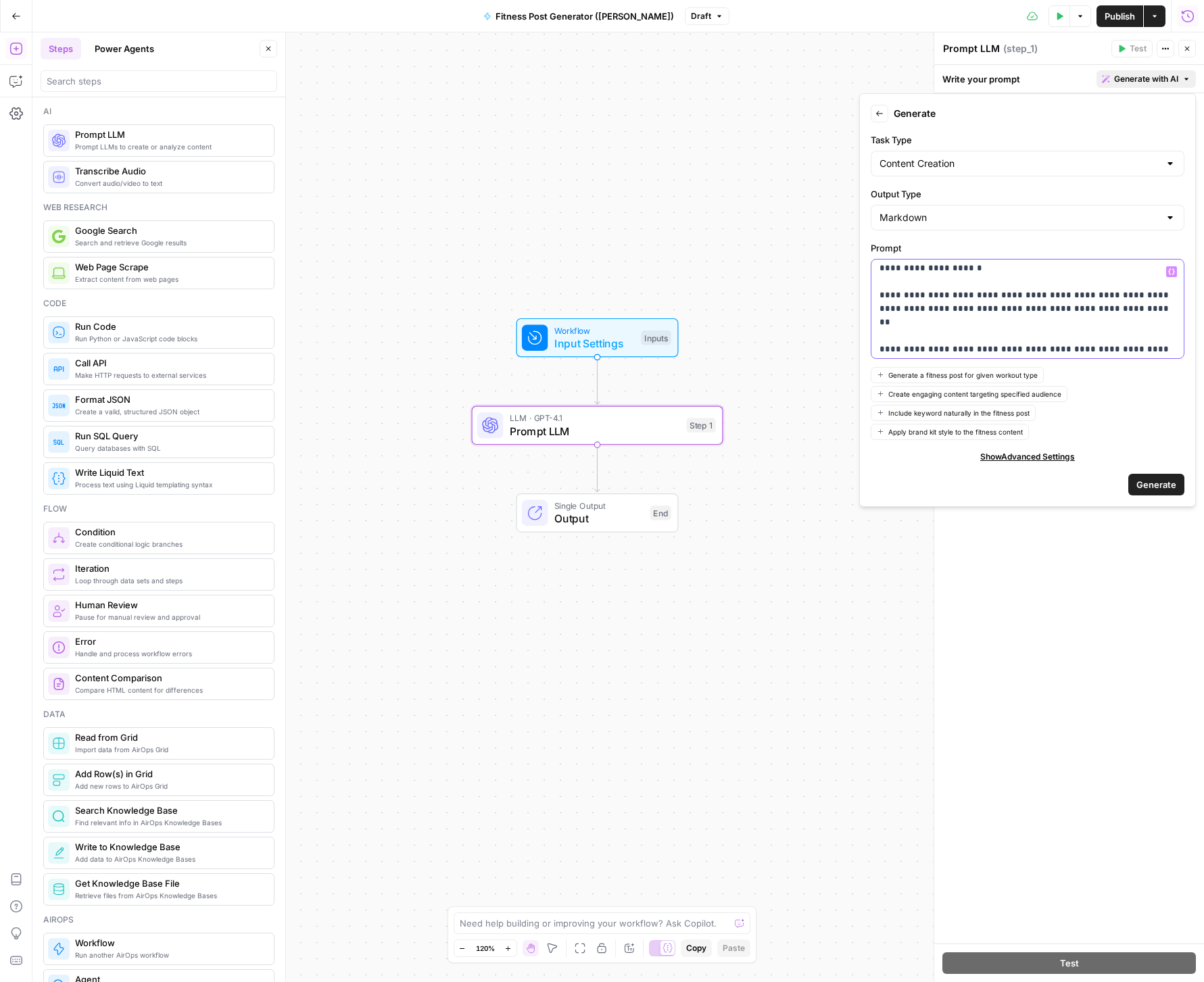
scroll to position [30, 0]
click at [1131, 339] on p "**********" at bounding box center [1027, 309] width 296 height 148
click at [1106, 352] on p "**********" at bounding box center [1027, 309] width 296 height 148
click at [1094, 331] on p "**********" at bounding box center [1027, 330] width 296 height 189
click at [1098, 357] on p "**********" at bounding box center [1027, 330] width 296 height 189
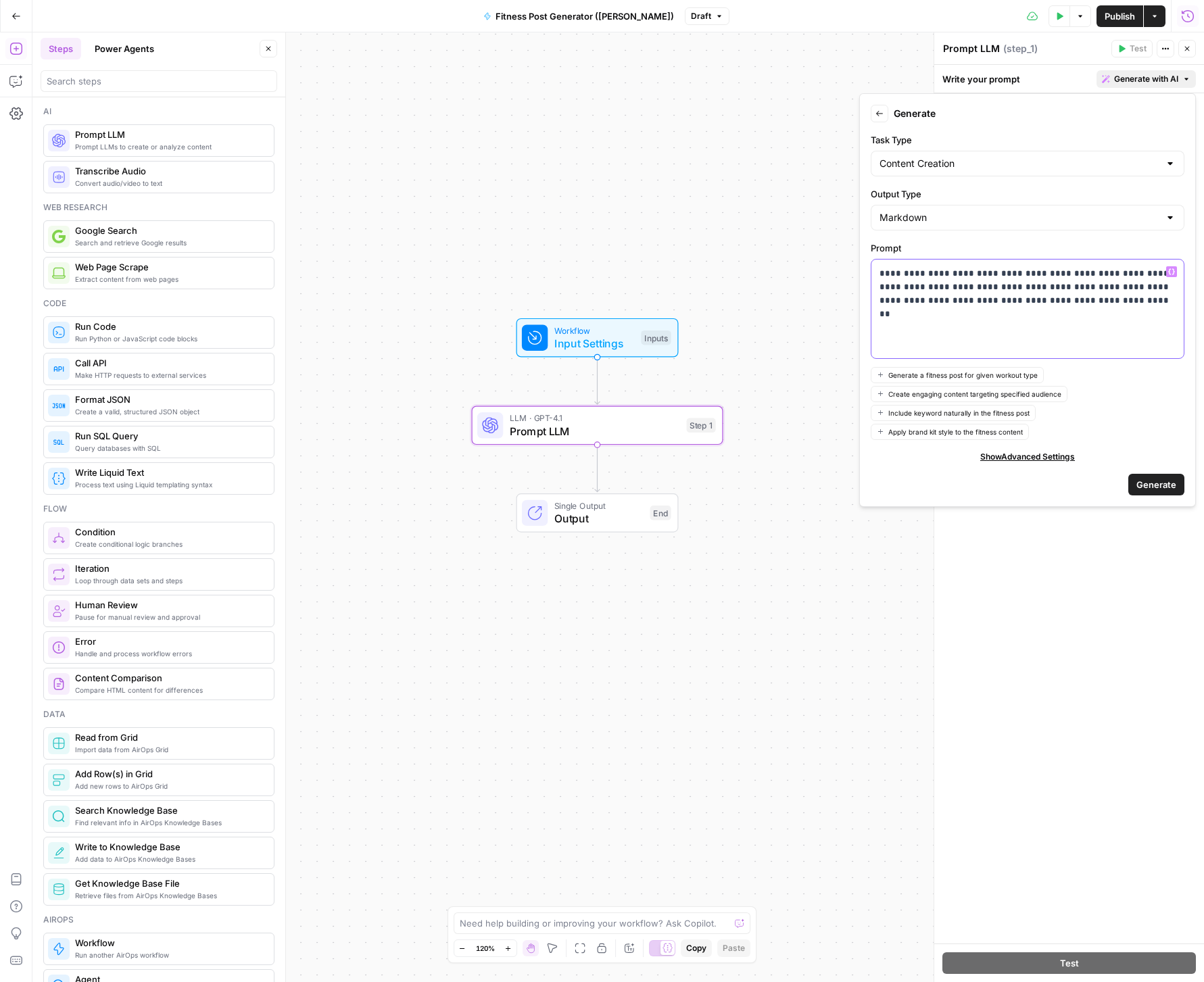
scroll to position [101, 0]
click at [996, 325] on p "**********" at bounding box center [1027, 259] width 296 height 189
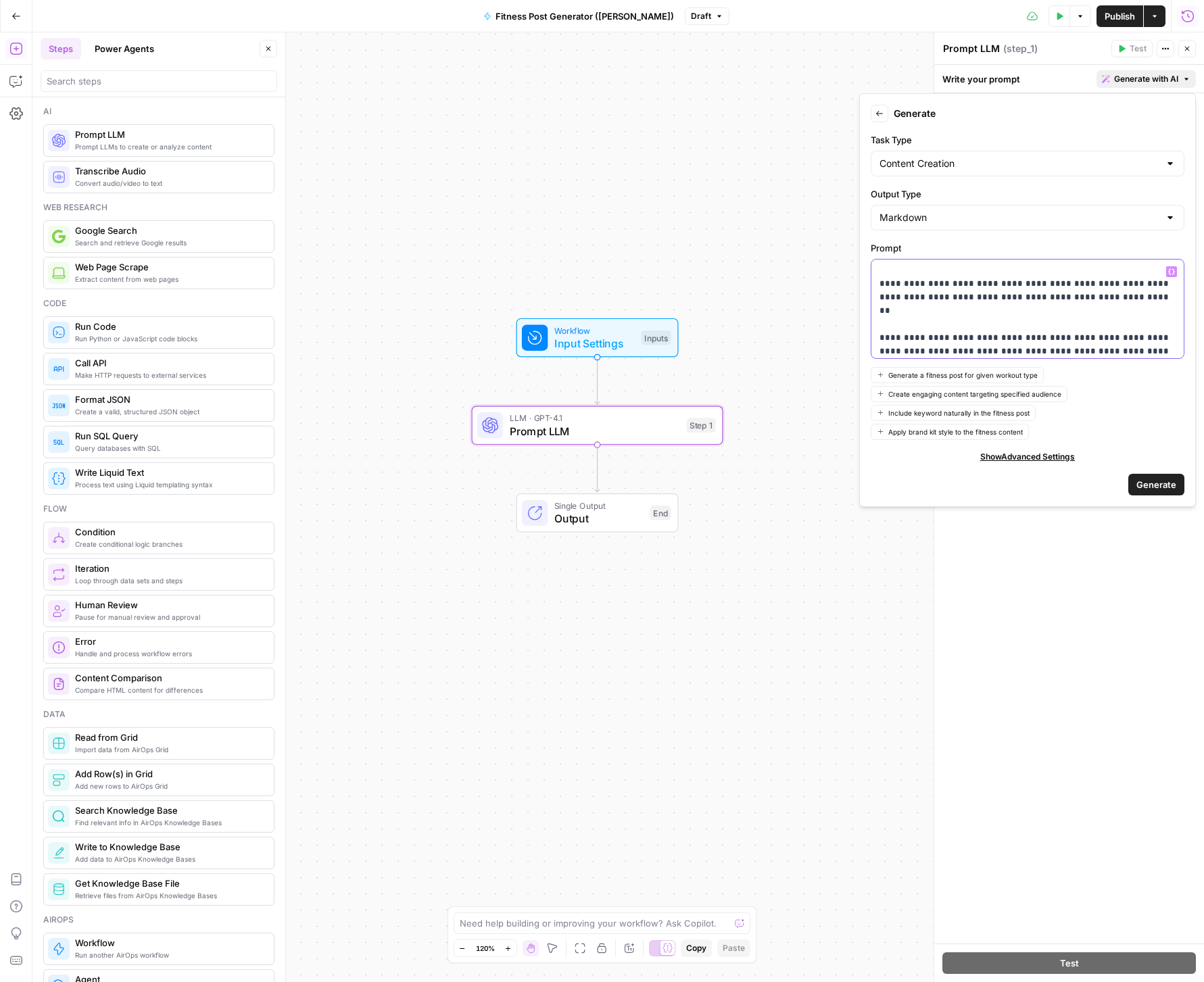
scroll to position [0, 0]
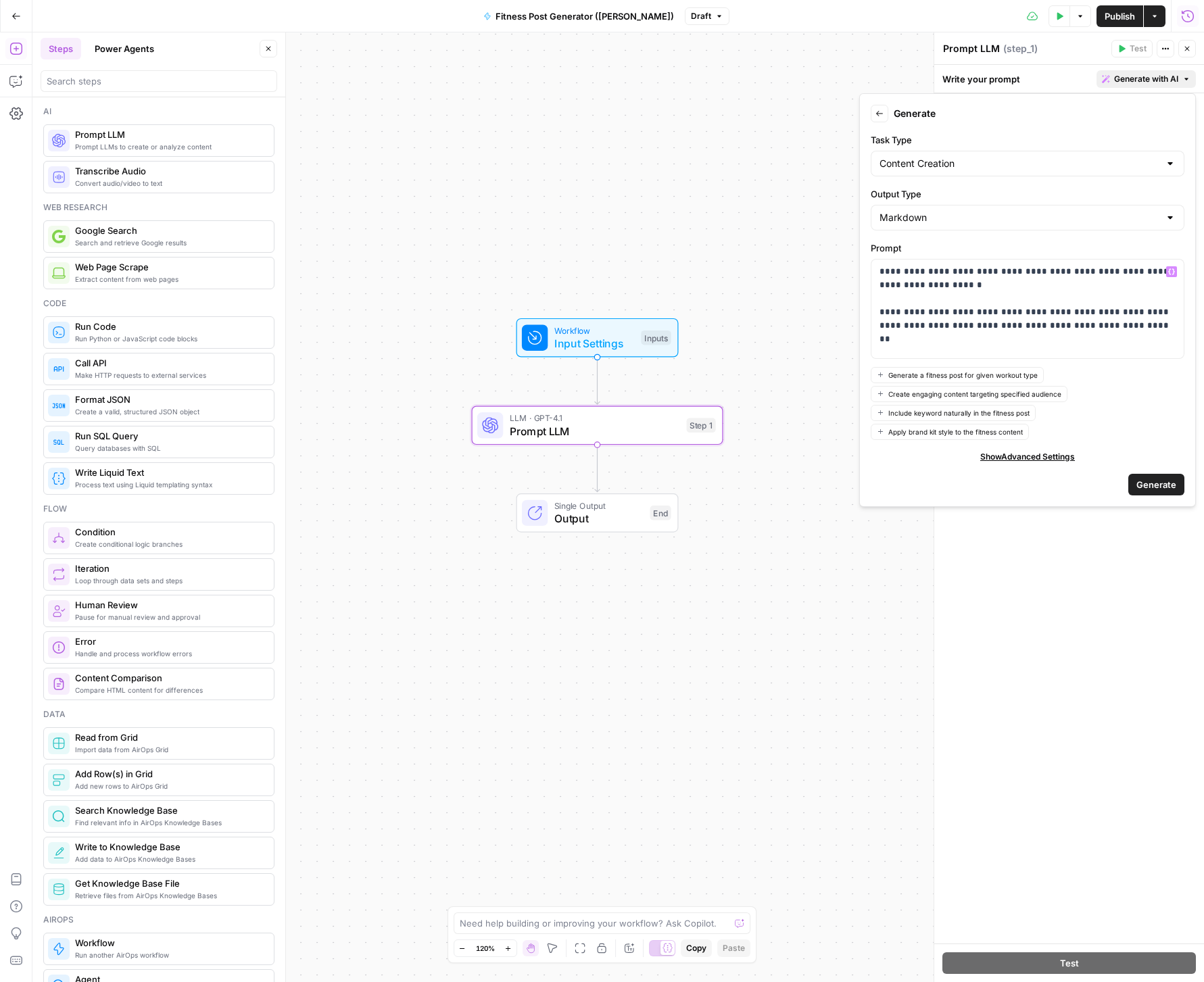
click at [1155, 482] on span "Generate" at bounding box center [1156, 484] width 40 height 14
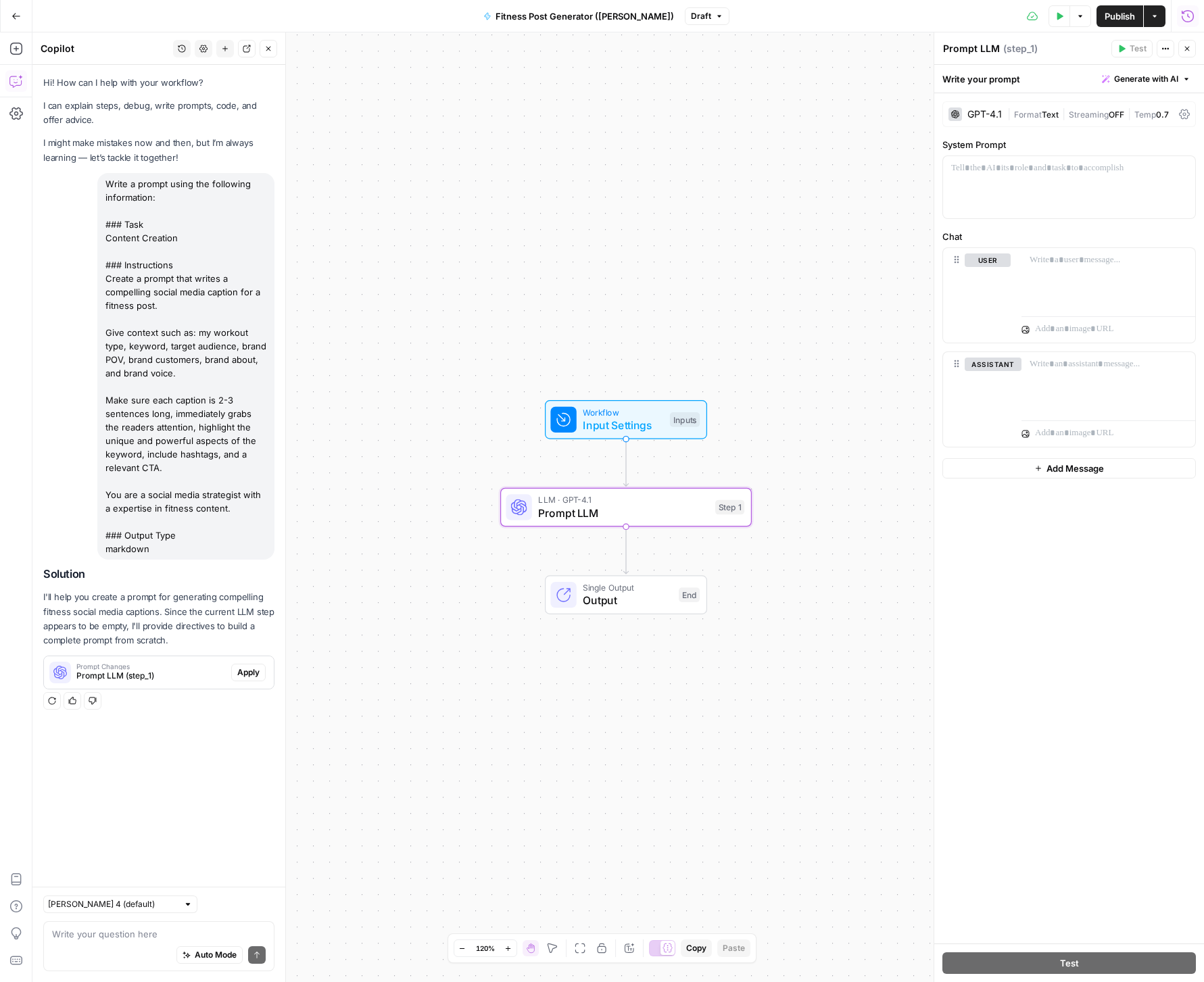
click at [175, 670] on span "Prompt LLM (step_1)" at bounding box center [151, 675] width 149 height 12
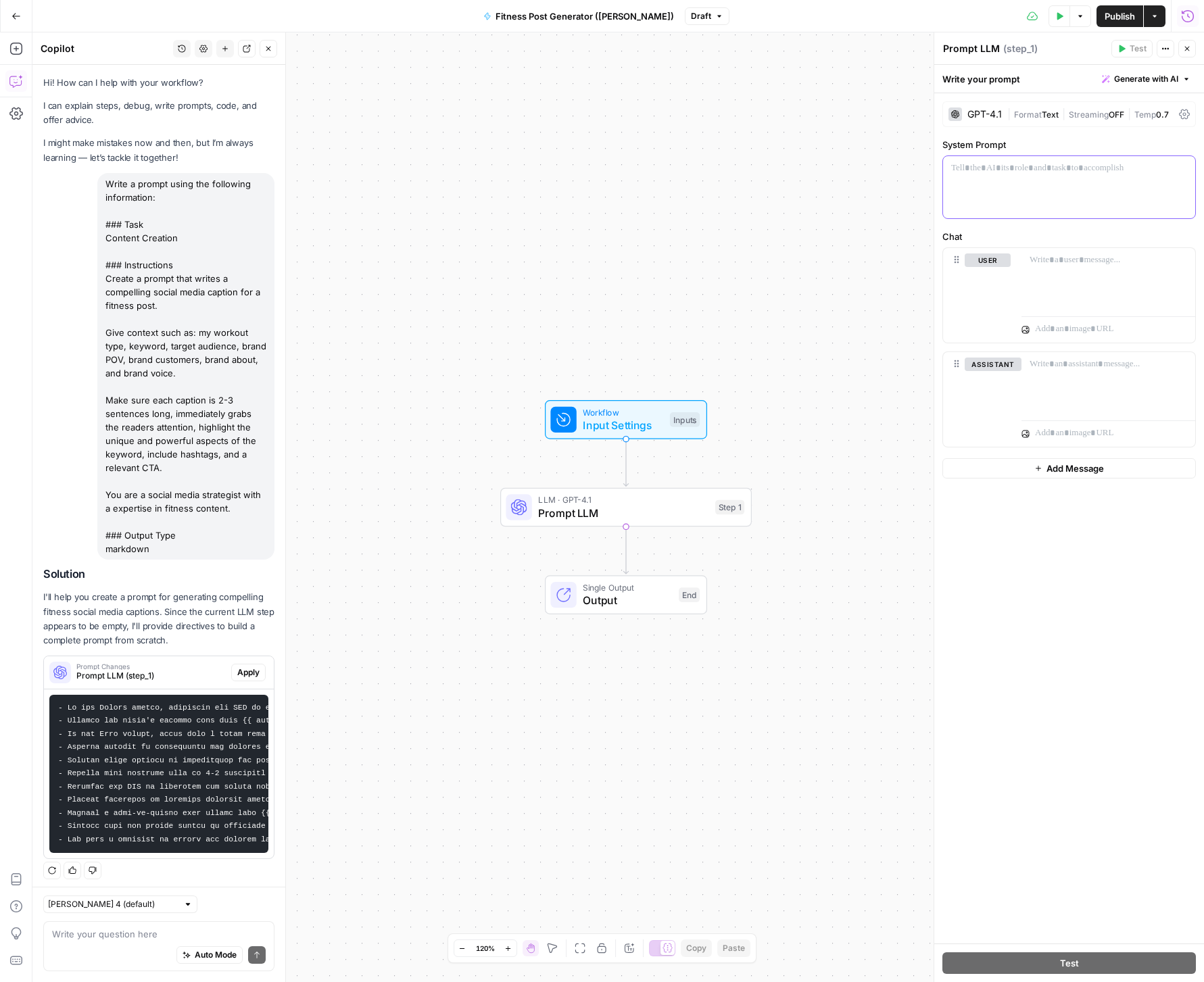
click at [1039, 196] on div at bounding box center [1069, 187] width 252 height 62
click at [239, 666] on span "Apply" at bounding box center [248, 672] width 22 height 12
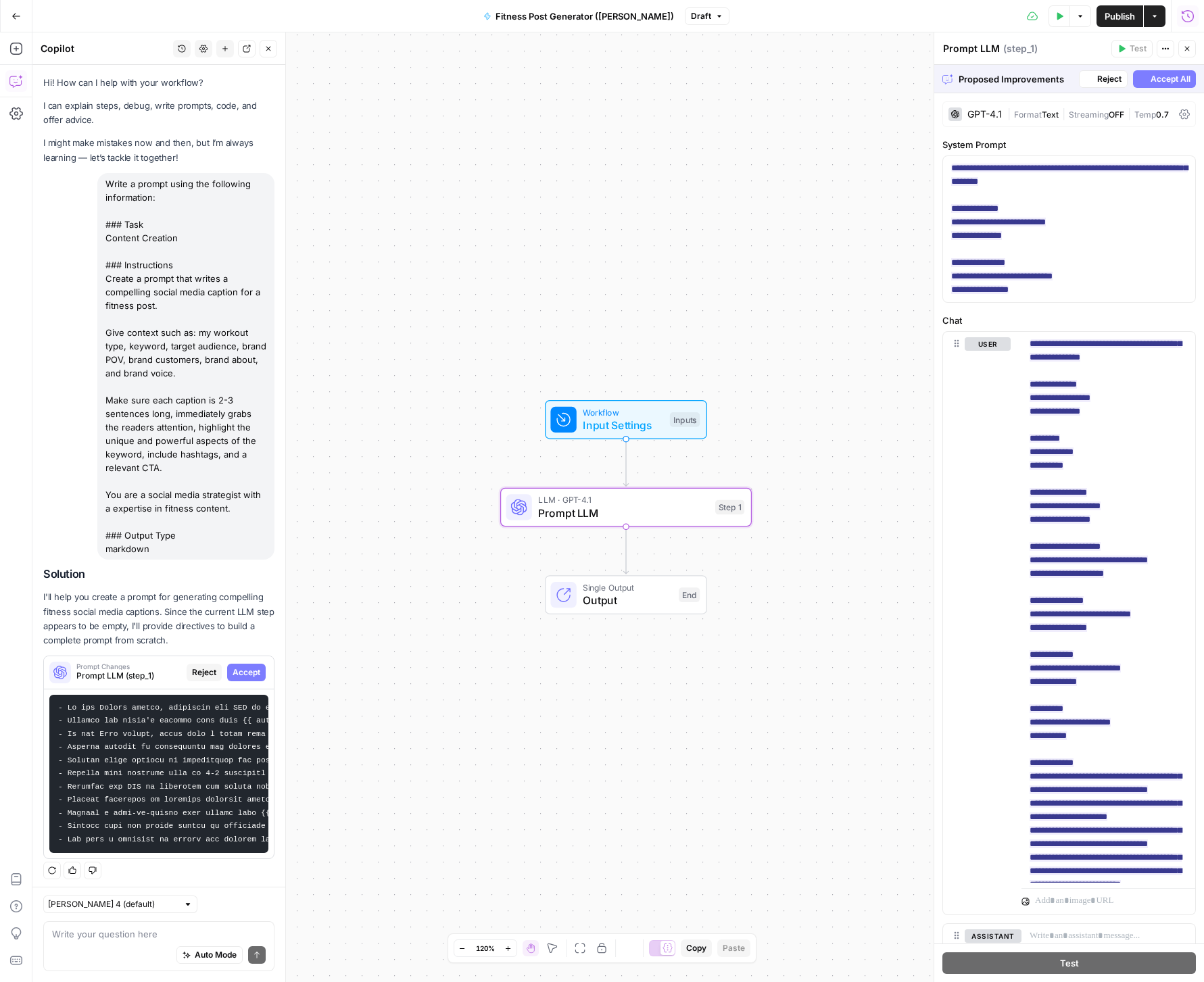
click at [179, 670] on span "Prompt LLM (step_1)" at bounding box center [129, 675] width 104 height 12
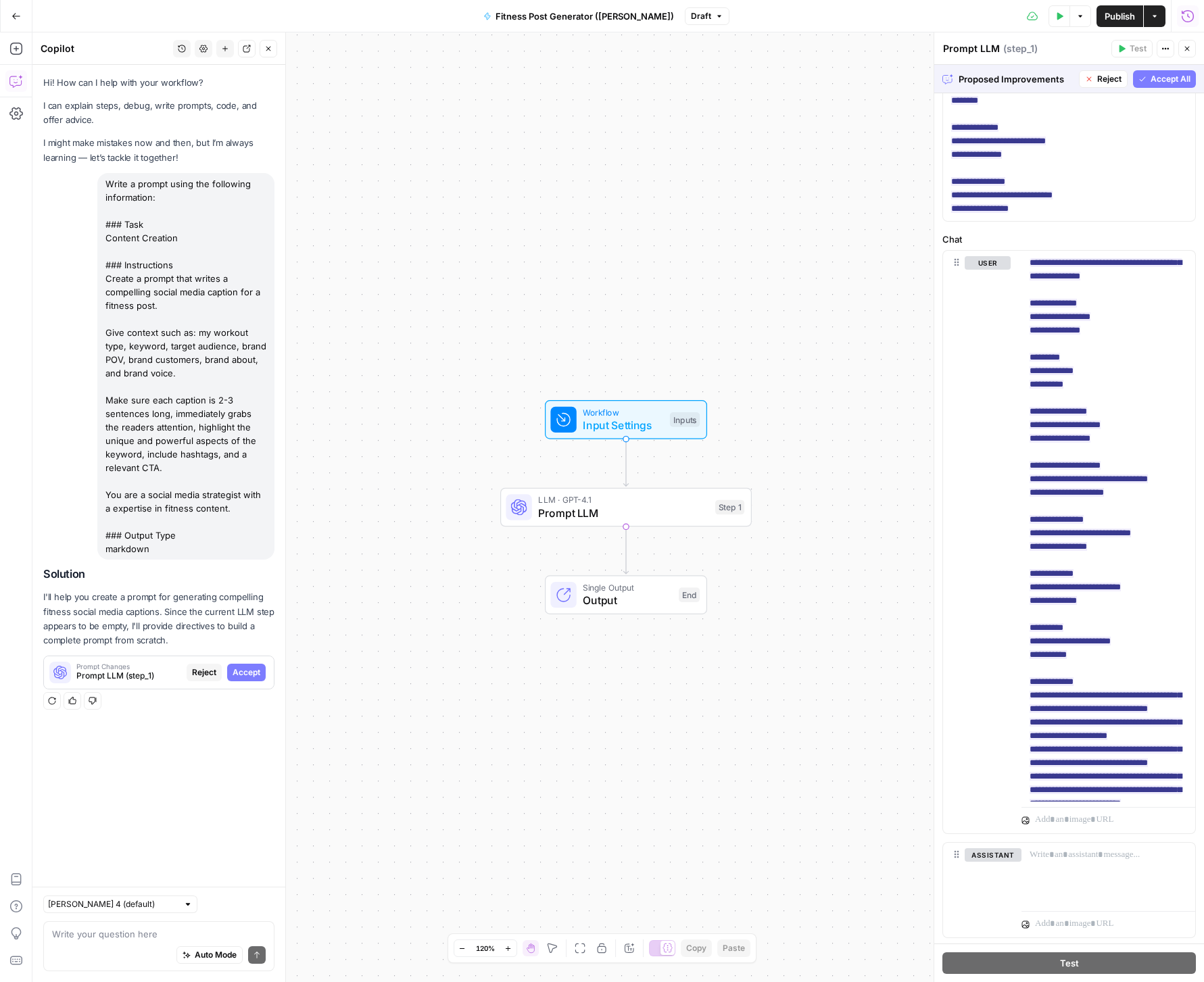
click at [1158, 77] on span "Accept All" at bounding box center [1170, 78] width 40 height 12
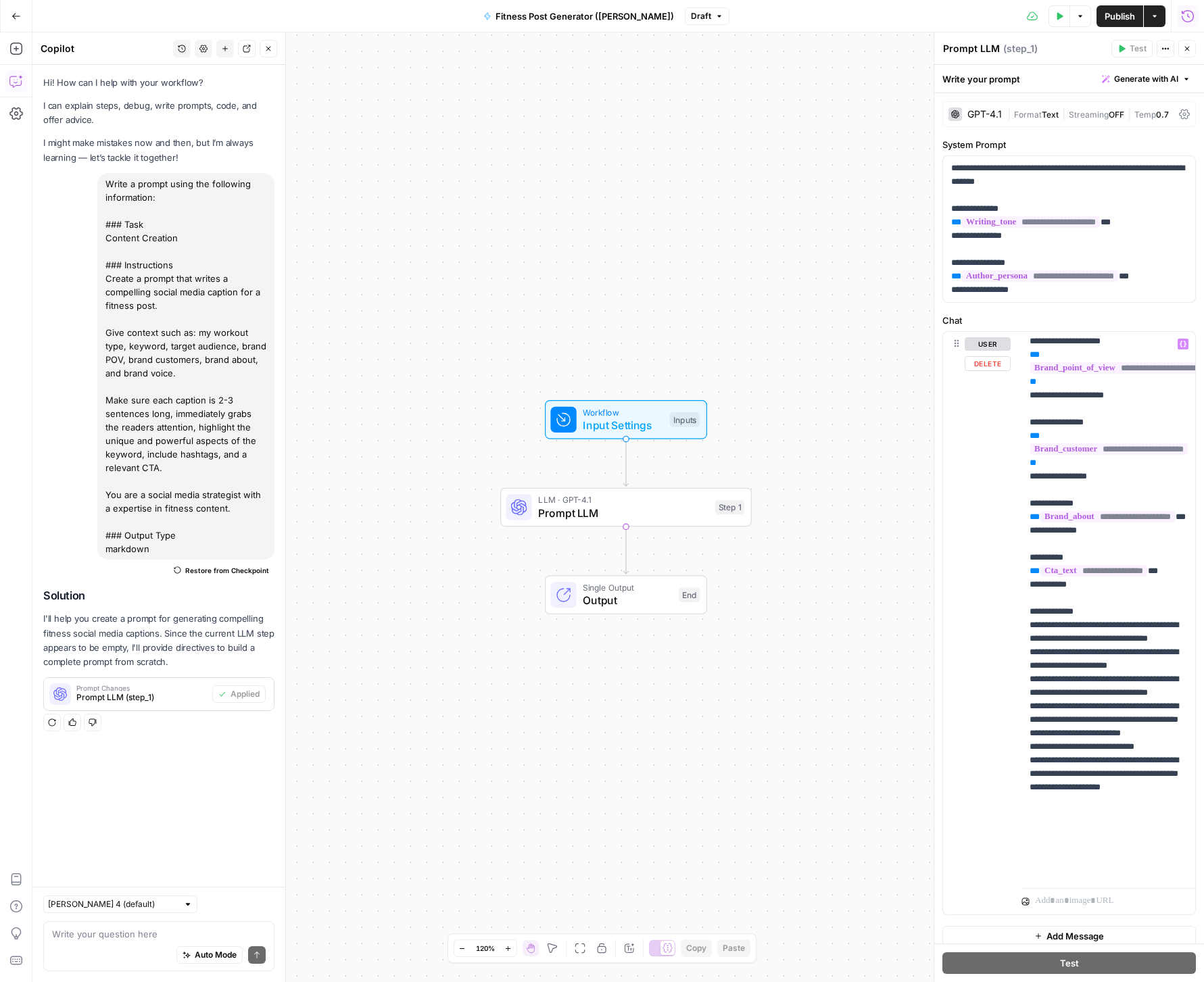
scroll to position [231, 0]
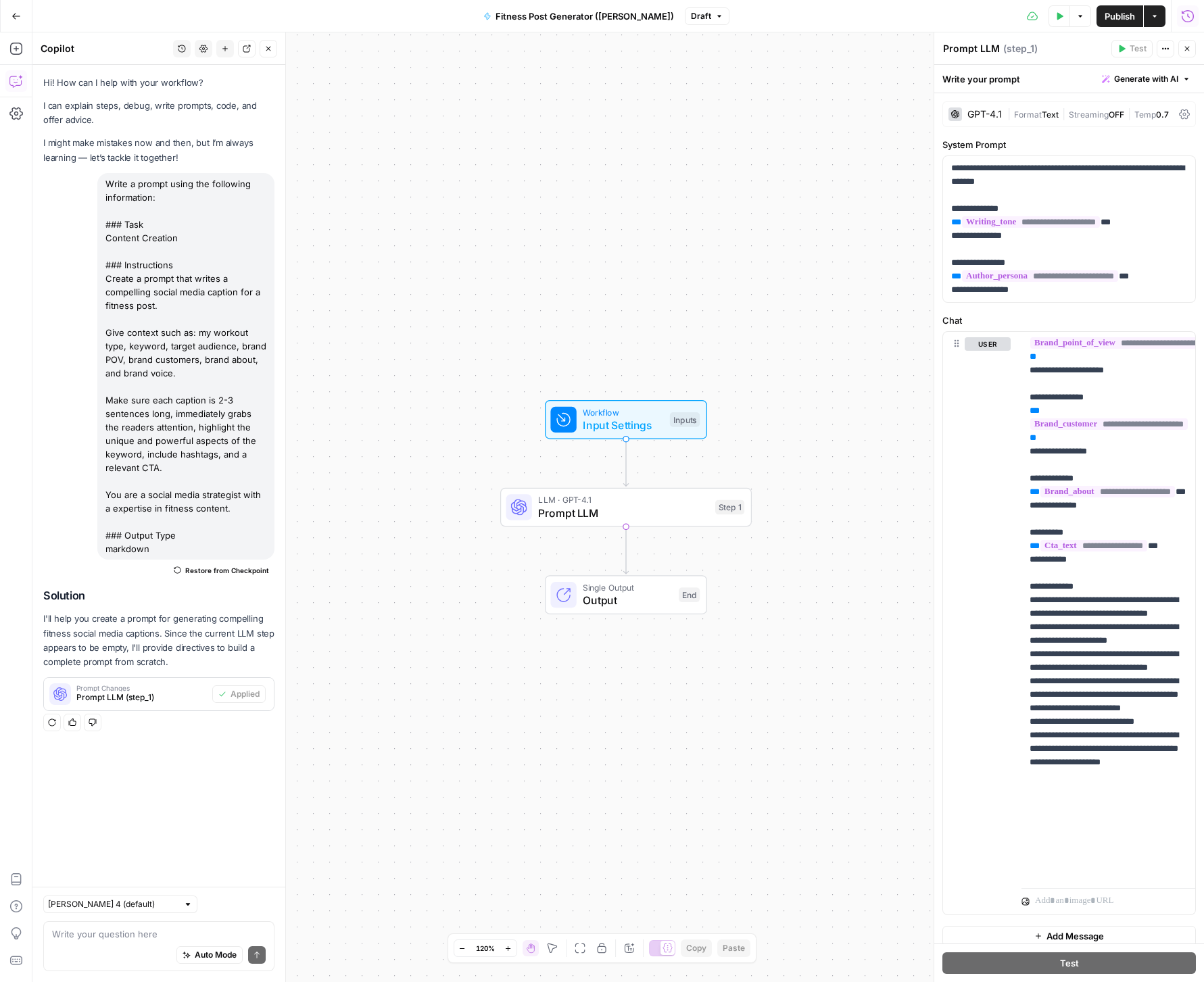
click at [1119, 23] on button "Publish" at bounding box center [1119, 16] width 46 height 22
click at [768, 148] on div "Workflow Input Settings Inputs LLM · GPT-4.1 Prompt LLM Step 1 Single Output Ou…" at bounding box center [618, 507] width 1171 height 949
click at [633, 412] on span "Workflow" at bounding box center [622, 413] width 81 height 13
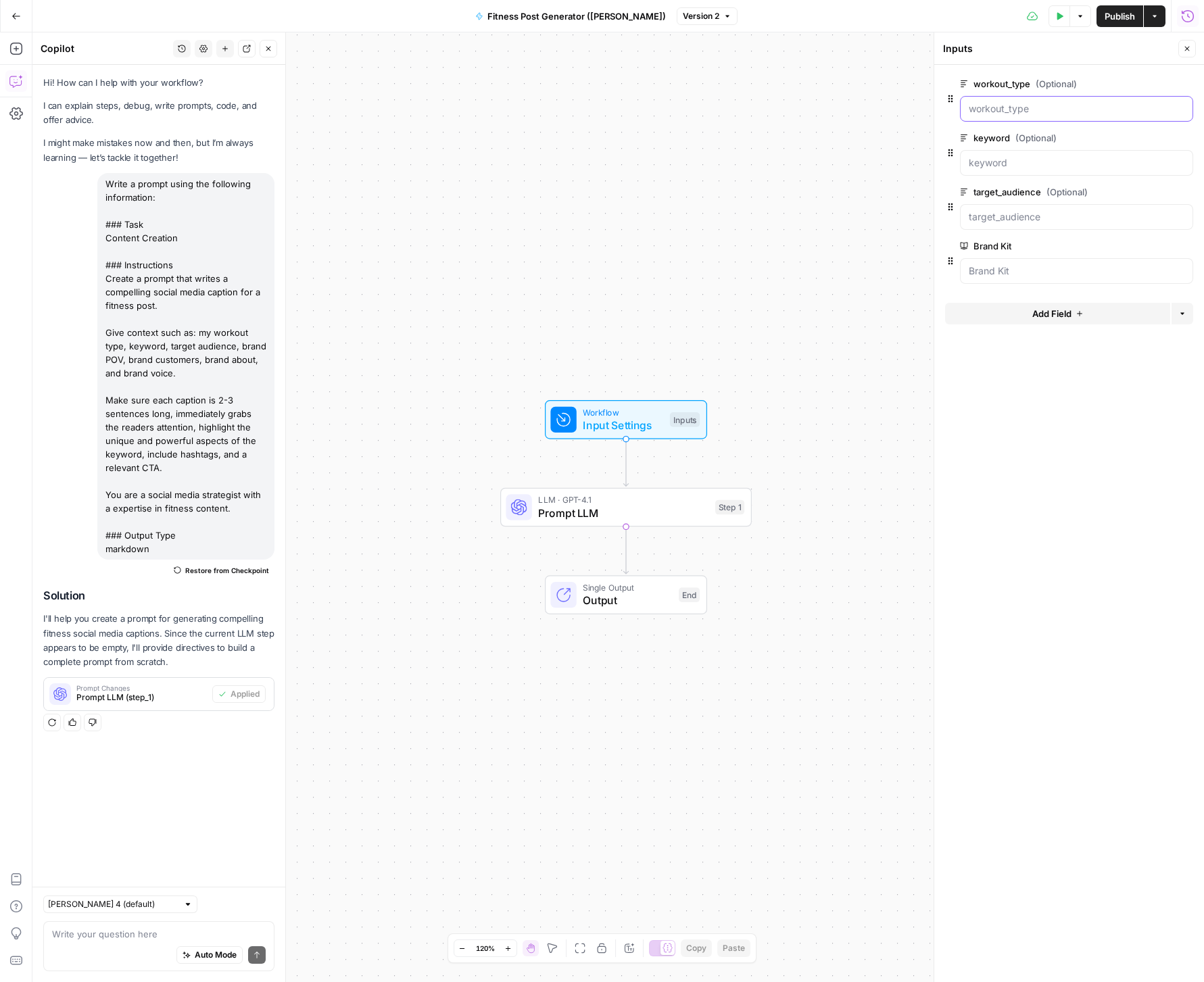
click at [992, 113] on input "workout_type (Optional)" at bounding box center [1076, 108] width 215 height 14
click at [1057, 105] on input "workout_type (Optional)" at bounding box center [1076, 108] width 215 height 14
click at [656, 507] on span "Prompt LLM" at bounding box center [623, 513] width 170 height 16
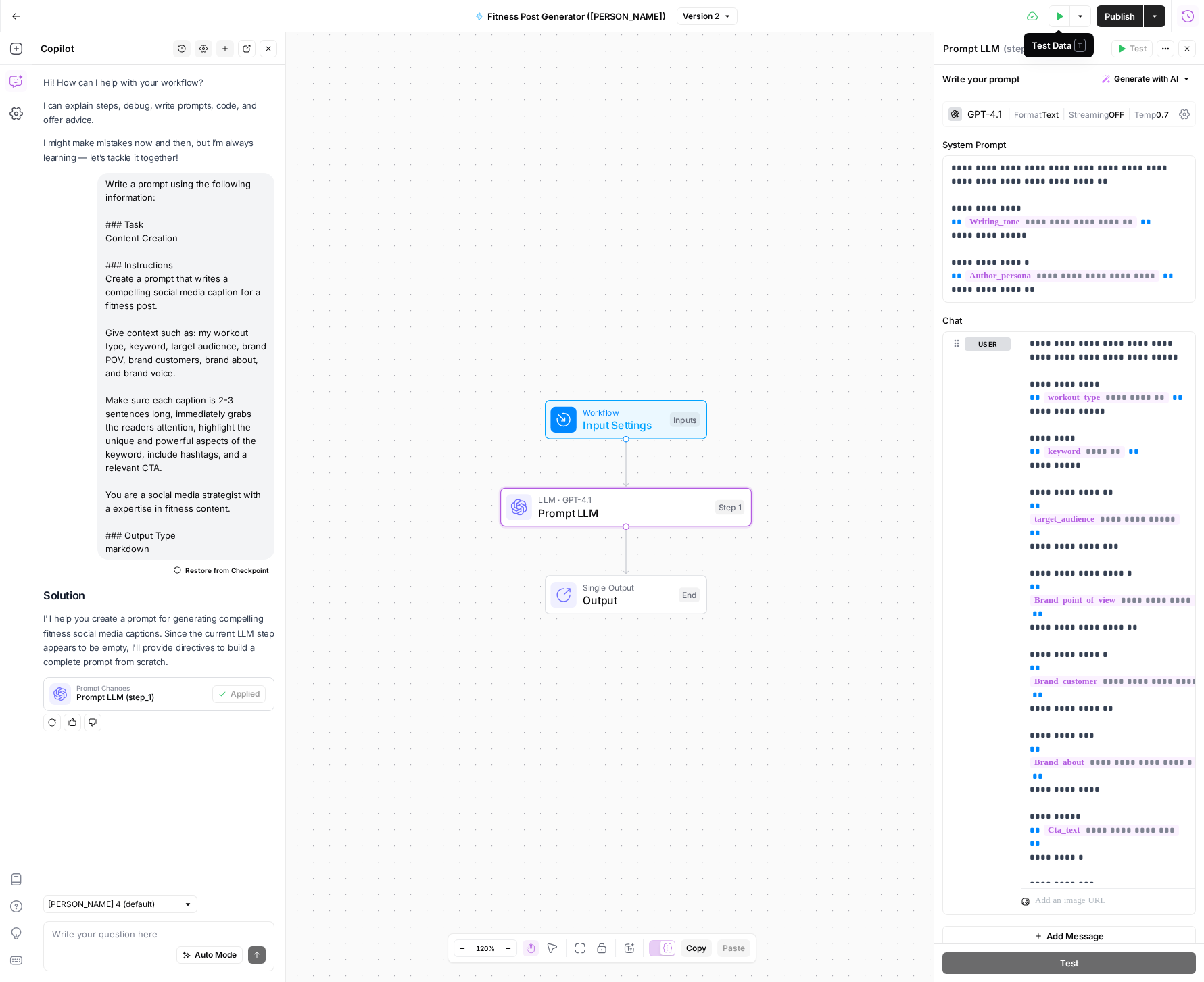
click at [1060, 14] on icon "button" at bounding box center [1060, 16] width 8 height 8
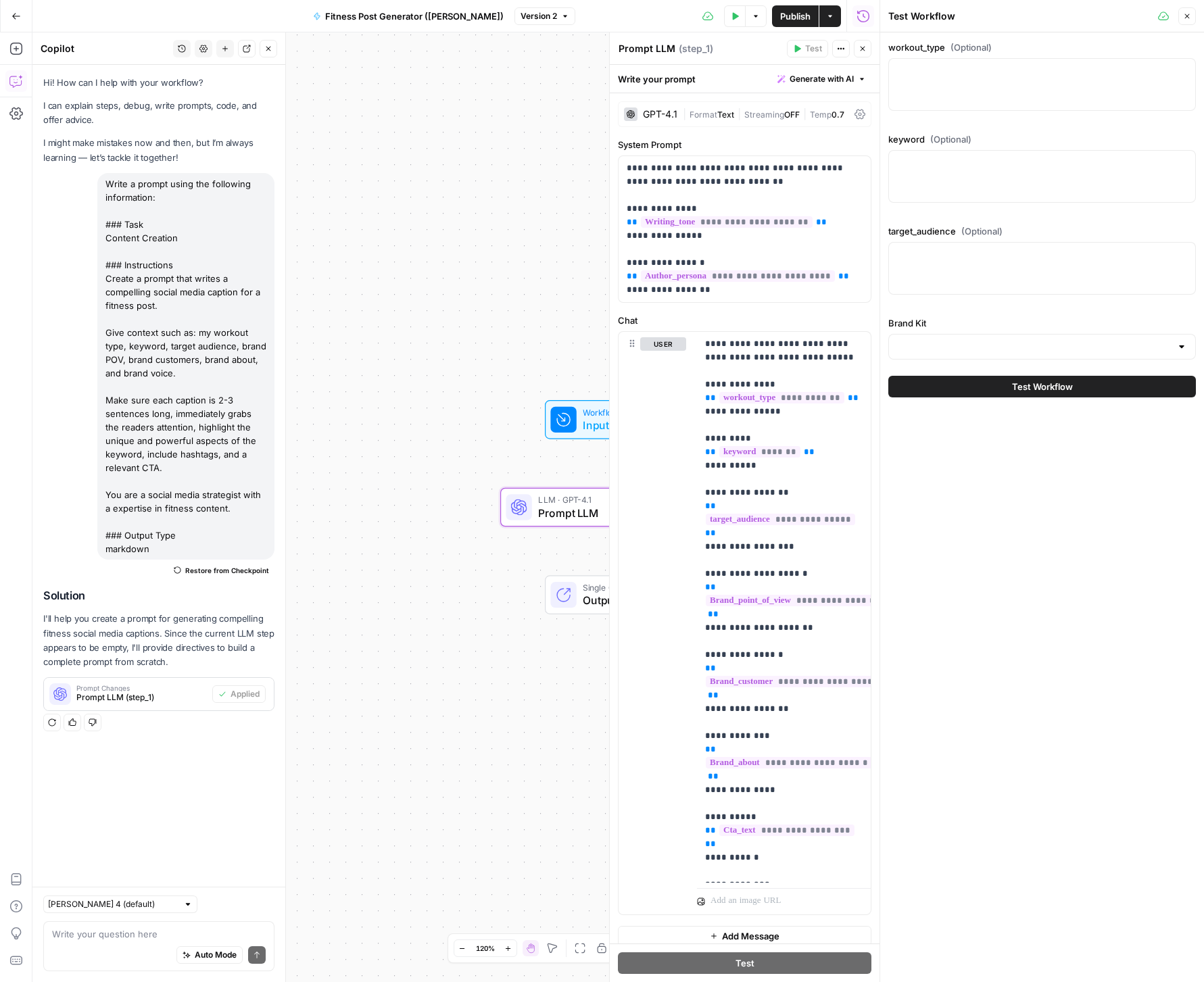
click at [1007, 82] on div at bounding box center [1042, 84] width 308 height 53
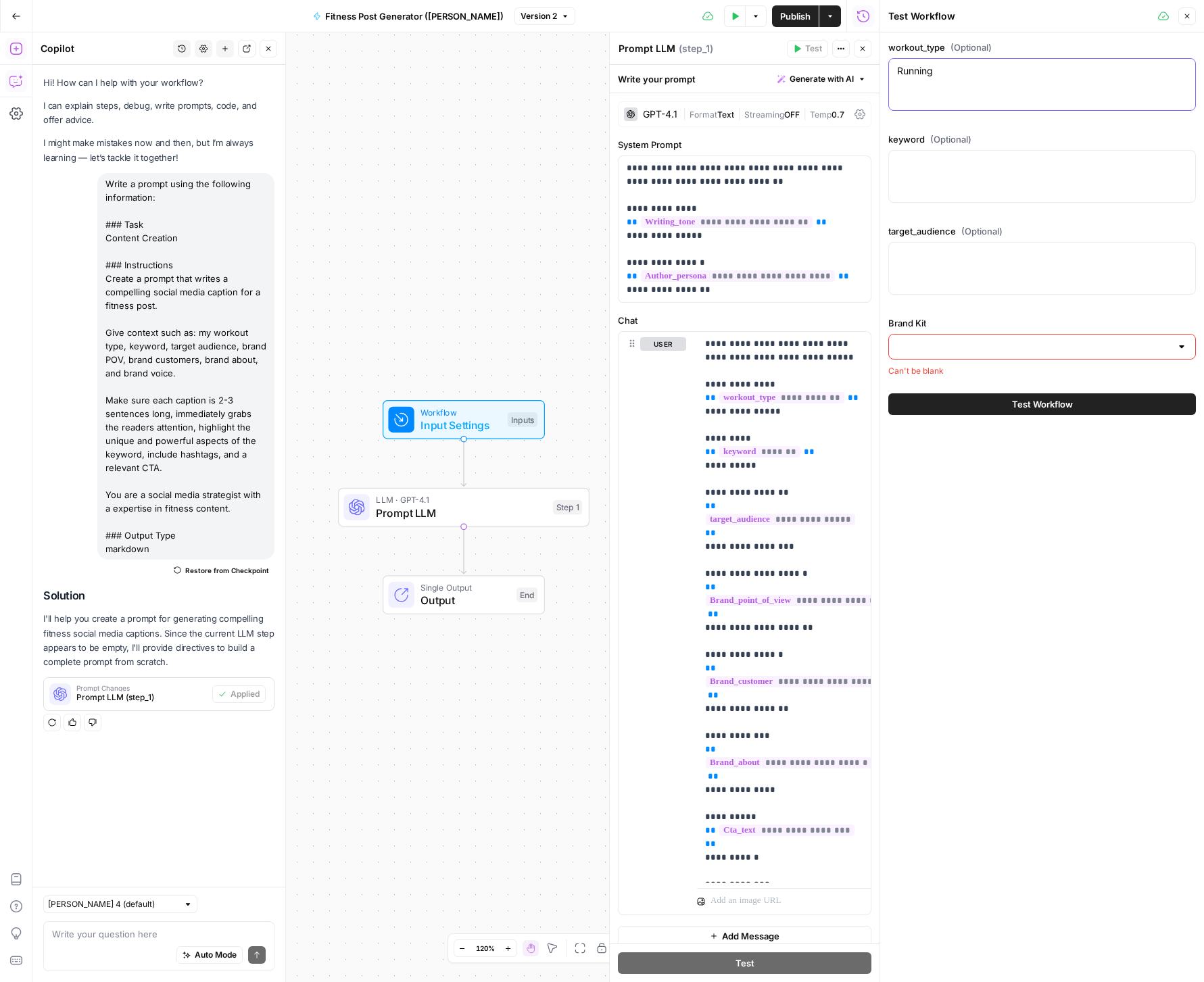
type textarea "Running"
click at [976, 179] on div at bounding box center [1042, 176] width 308 height 53
type textarea "endurance cardio"
click at [978, 276] on div at bounding box center [1042, 268] width 308 height 53
type textarea "marathon runners, fitness enthusiasts"
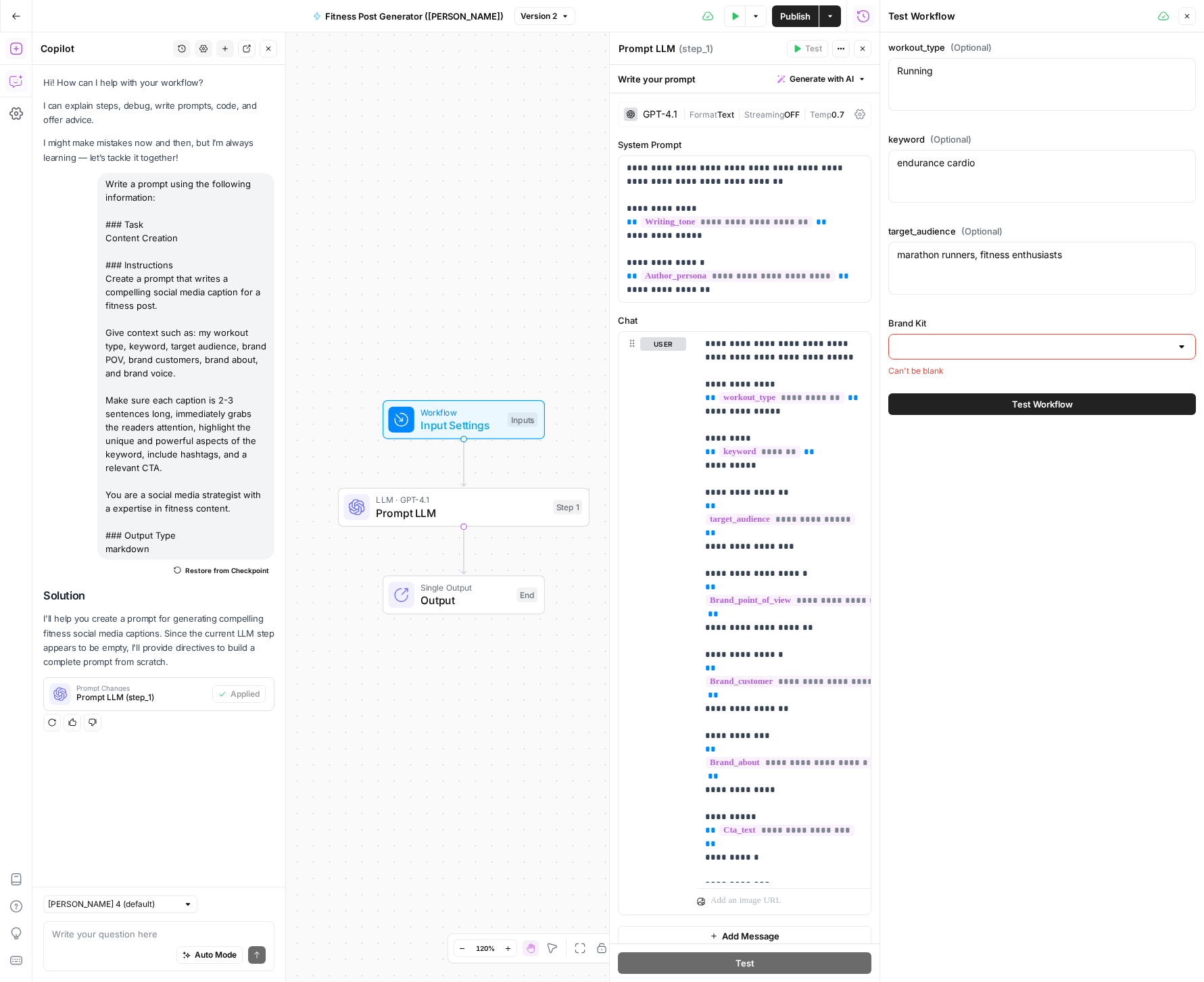
click at [1091, 263] on div "marathon runners, fitness enthusiasts marathon runners, fitness enthusiasts" at bounding box center [1042, 268] width 308 height 53
click at [1004, 341] on input "Brand Kit" at bounding box center [1034, 347] width 274 height 14
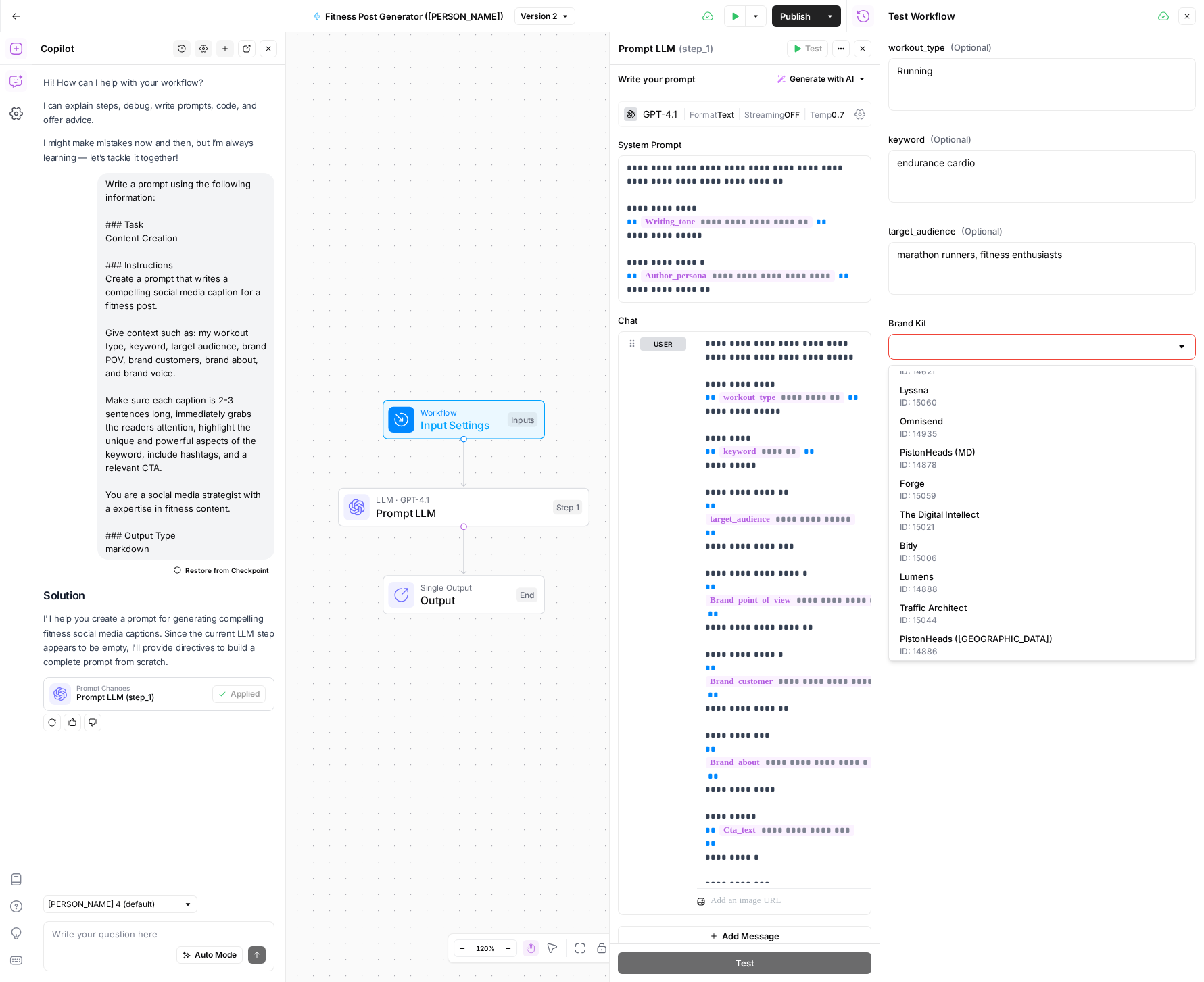
scroll to position [248, 0]
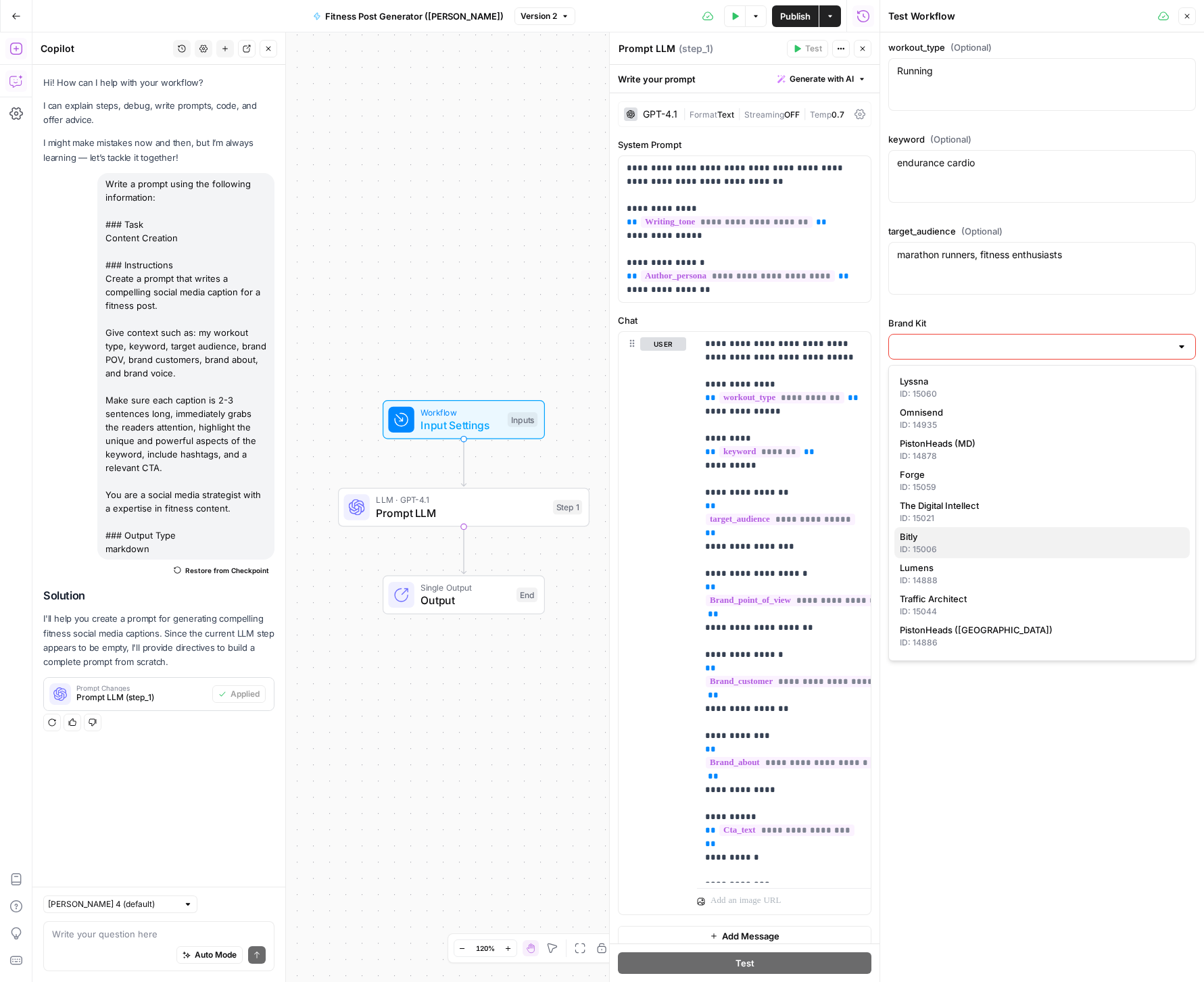
click at [1000, 535] on span "Bitly" at bounding box center [1039, 537] width 279 height 14
type input "Bitly"
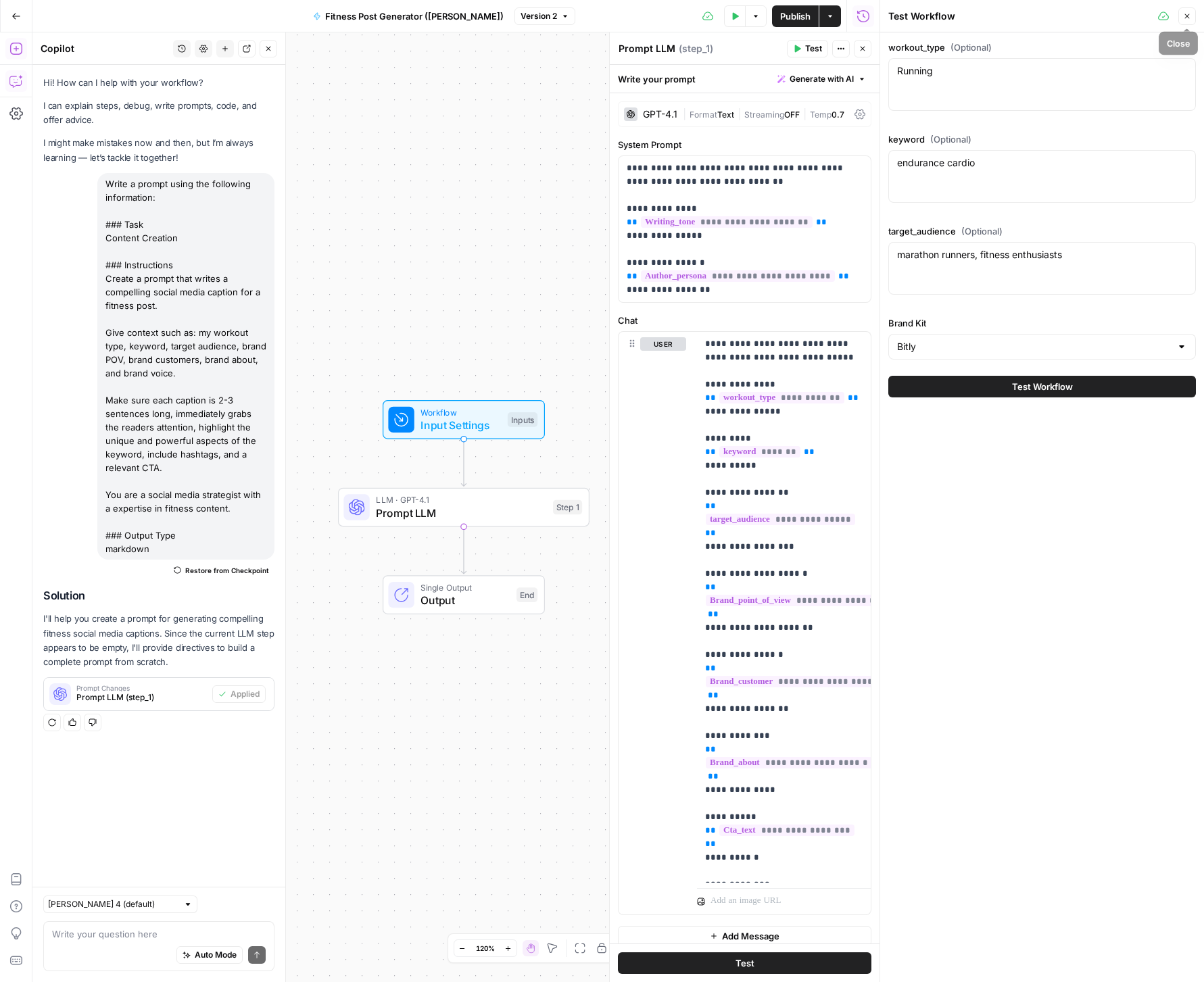
click at [1189, 14] on icon "button" at bounding box center [1187, 16] width 8 height 8
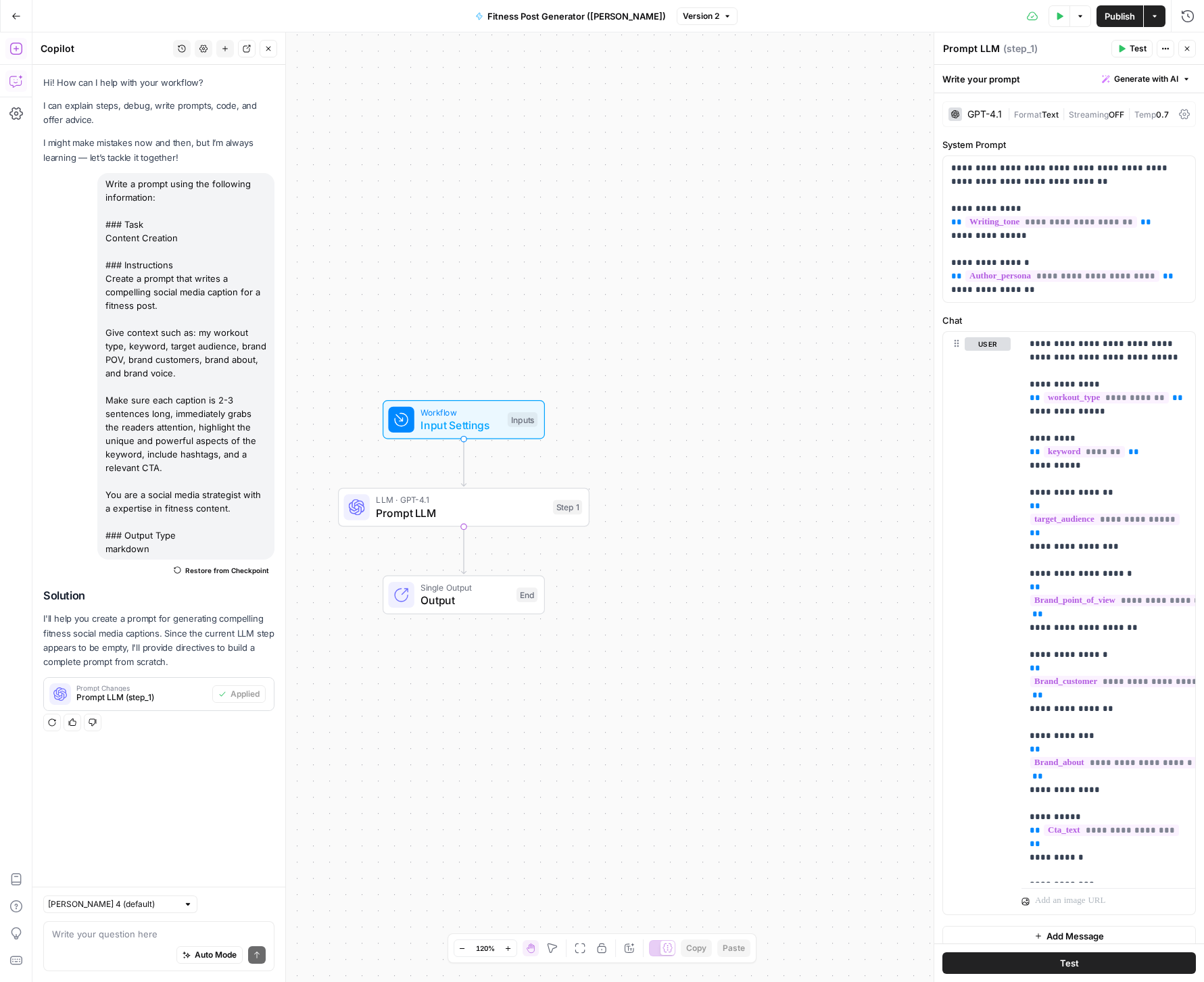
click at [1073, 49] on div "Prompt LLM Prompt LLM ( step_1 )" at bounding box center [1025, 49] width 165 height 15
click at [472, 413] on span "Workflow" at bounding box center [460, 413] width 81 height 13
click at [1050, 16] on button "Test Data" at bounding box center [1059, 16] width 22 height 22
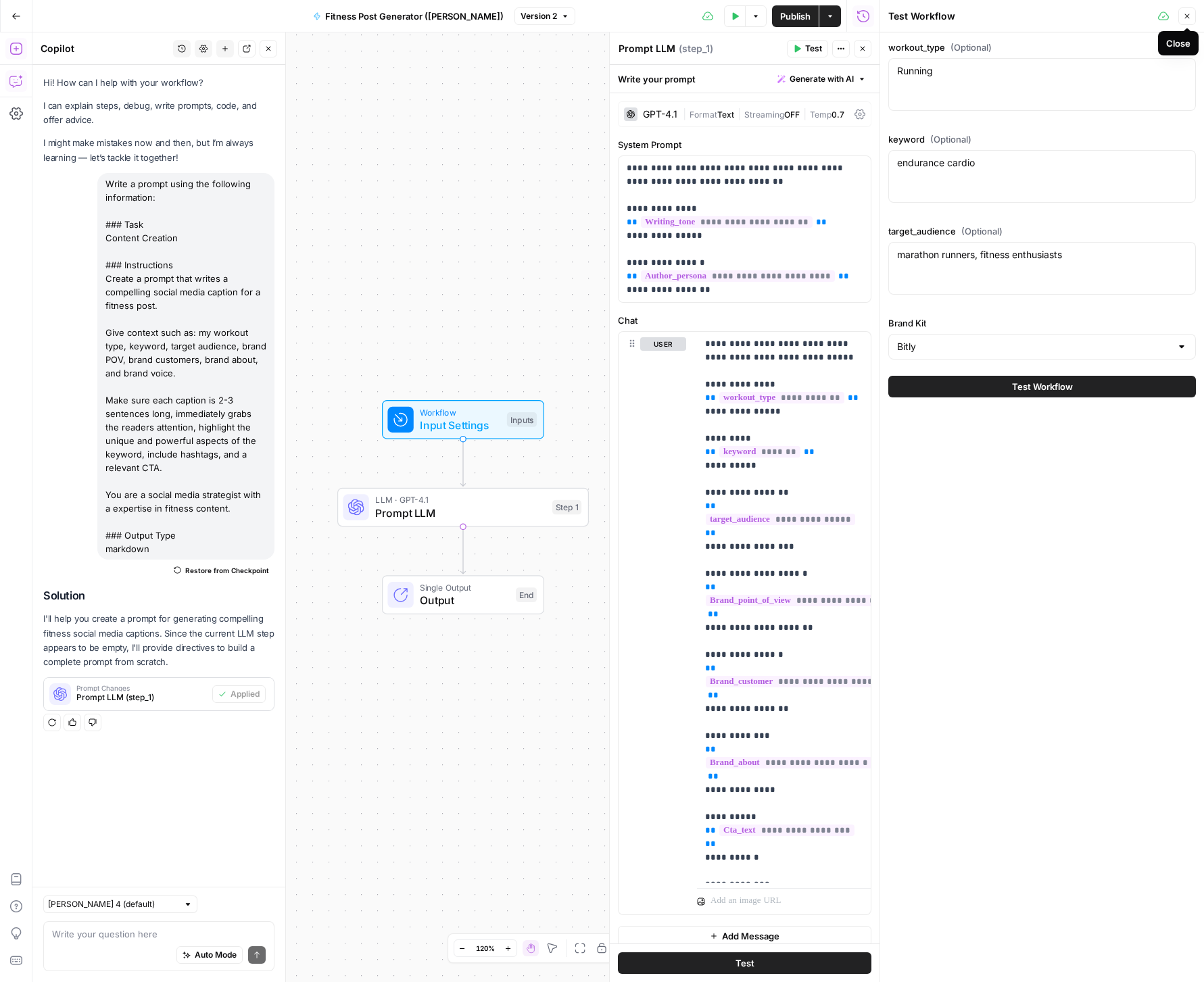
click at [1185, 15] on icon "button" at bounding box center [1188, 16] width 5 height 5
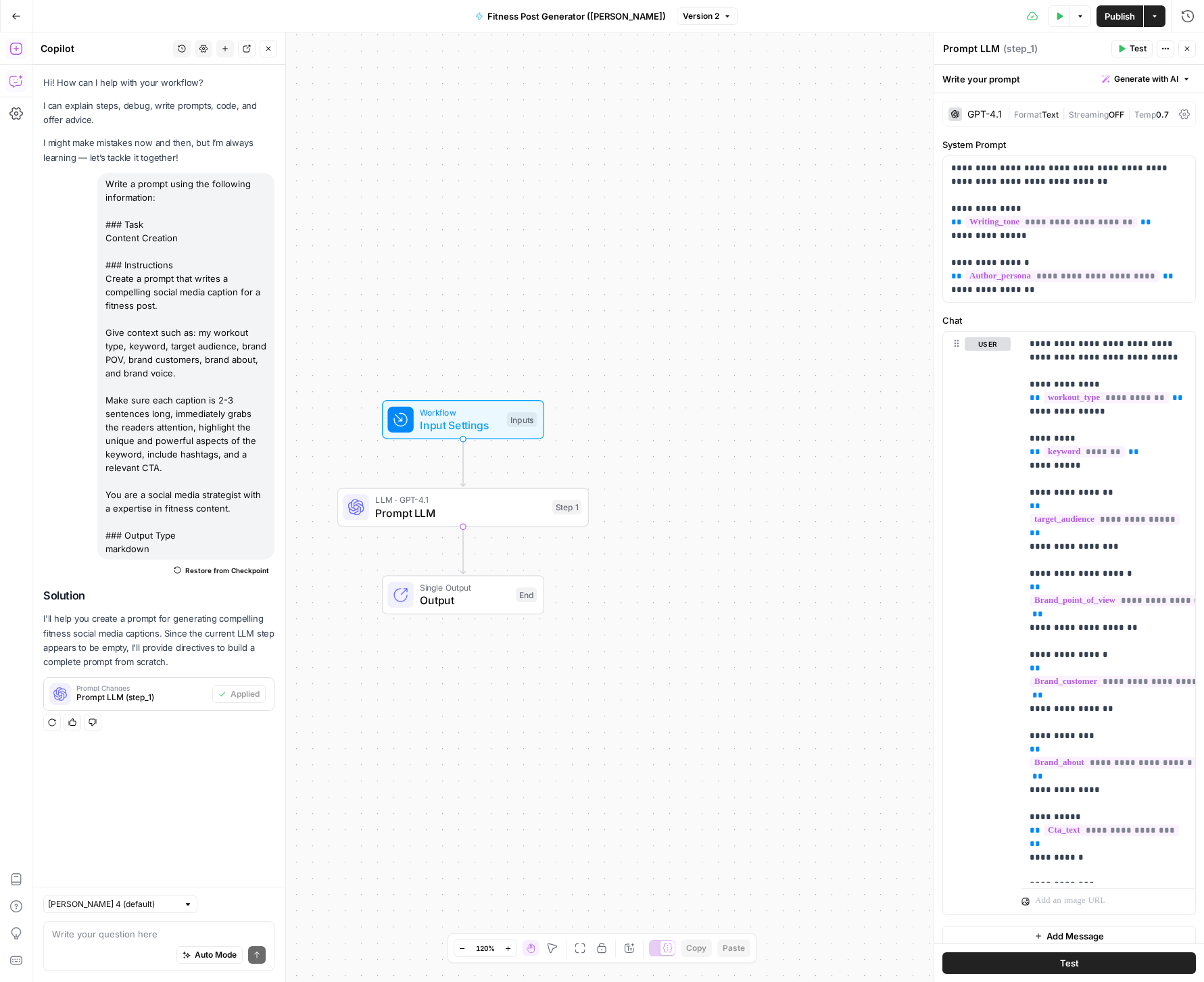
click at [1104, 12] on span "Publish" at bounding box center [1119, 16] width 30 height 14
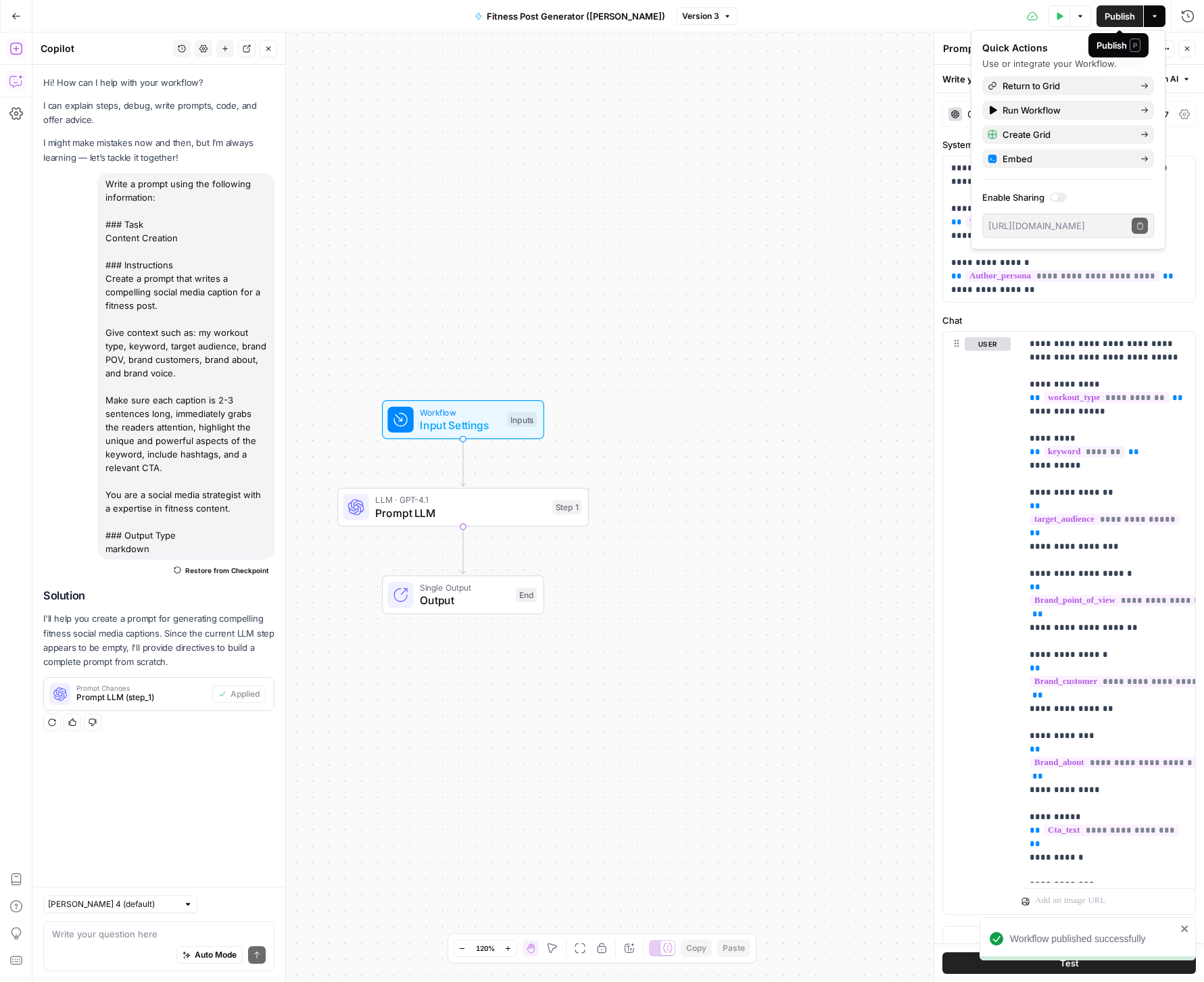
click at [834, 105] on div "Workflow Input Settings Inputs LLM · GPT-4.1 Prompt LLM Step 1 Single Output Ou…" at bounding box center [618, 507] width 1171 height 949
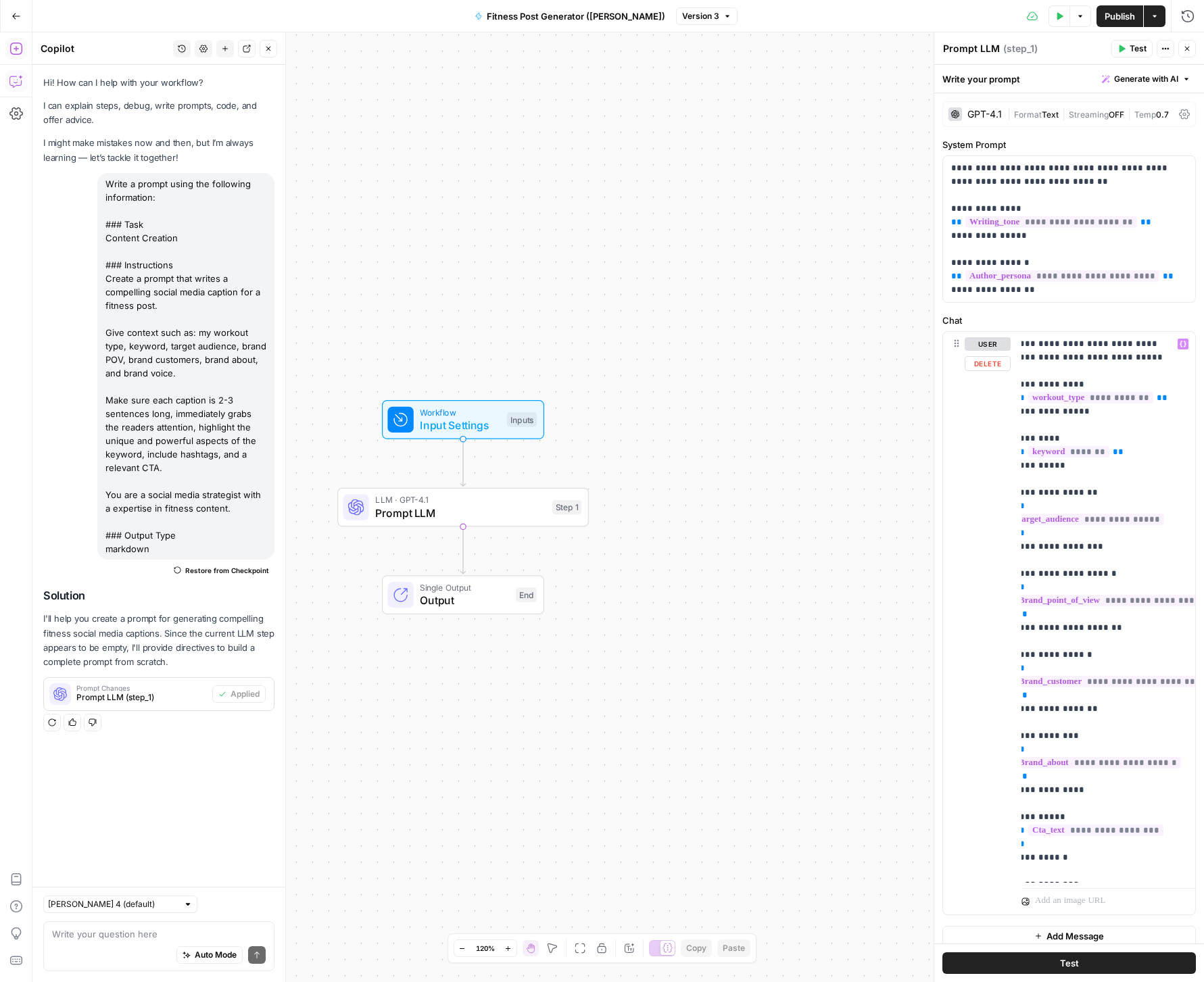
scroll to position [0, 0]
click at [1059, 16] on icon "button" at bounding box center [1060, 15] width 6 height 7
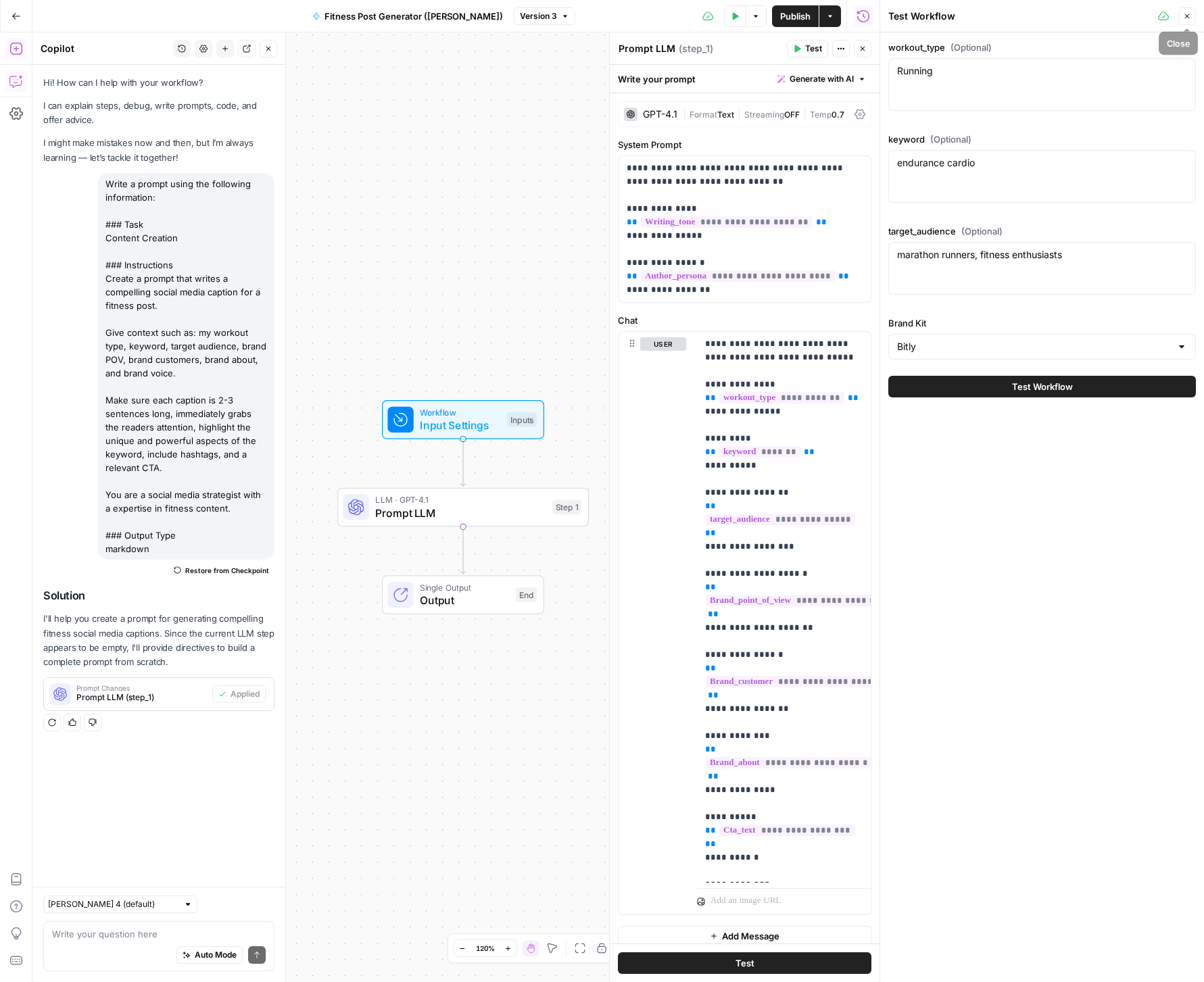
click at [1187, 17] on icon "button" at bounding box center [1187, 16] width 8 height 8
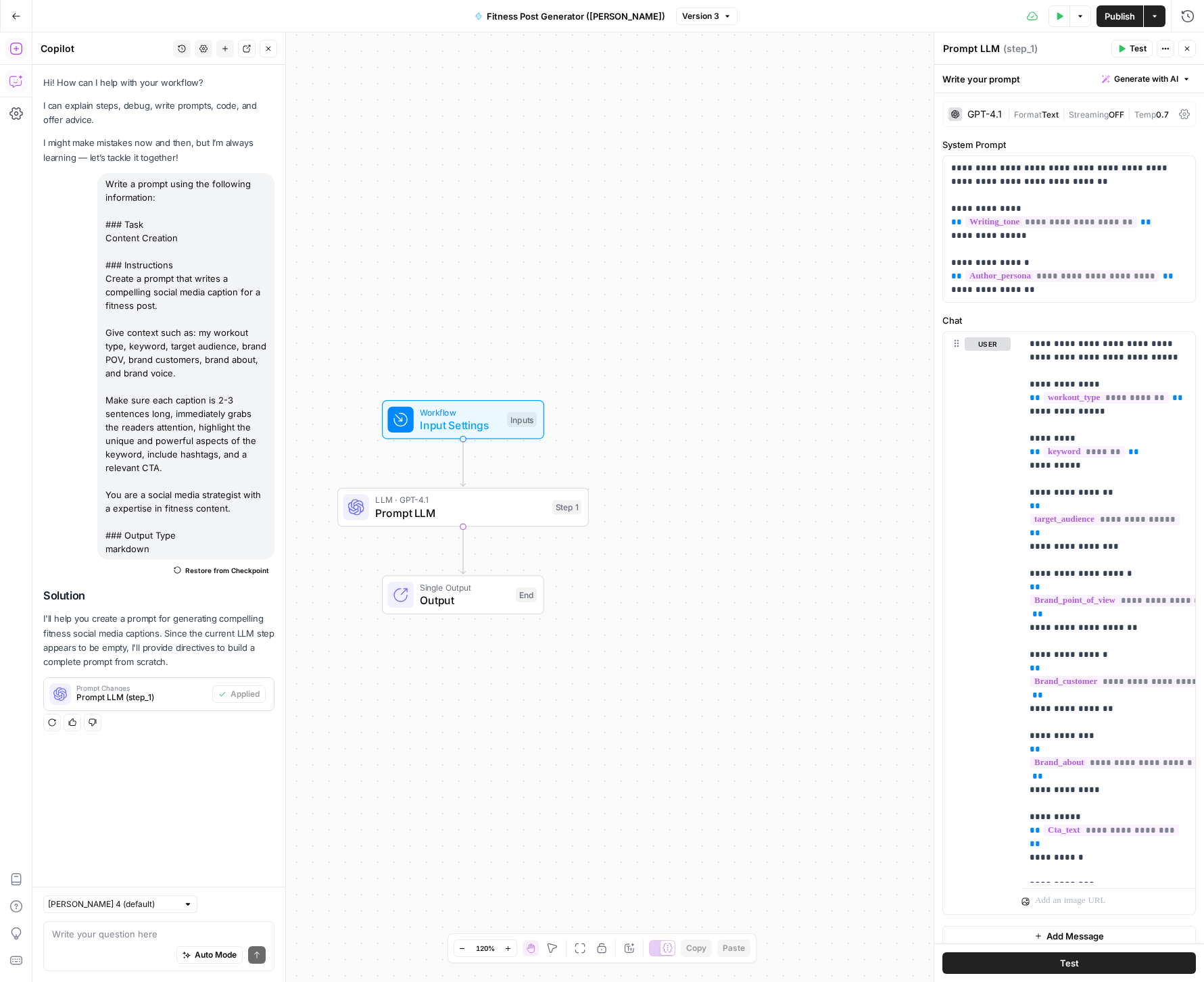
click at [1136, 50] on span "Test" at bounding box center [1138, 48] width 17 height 12
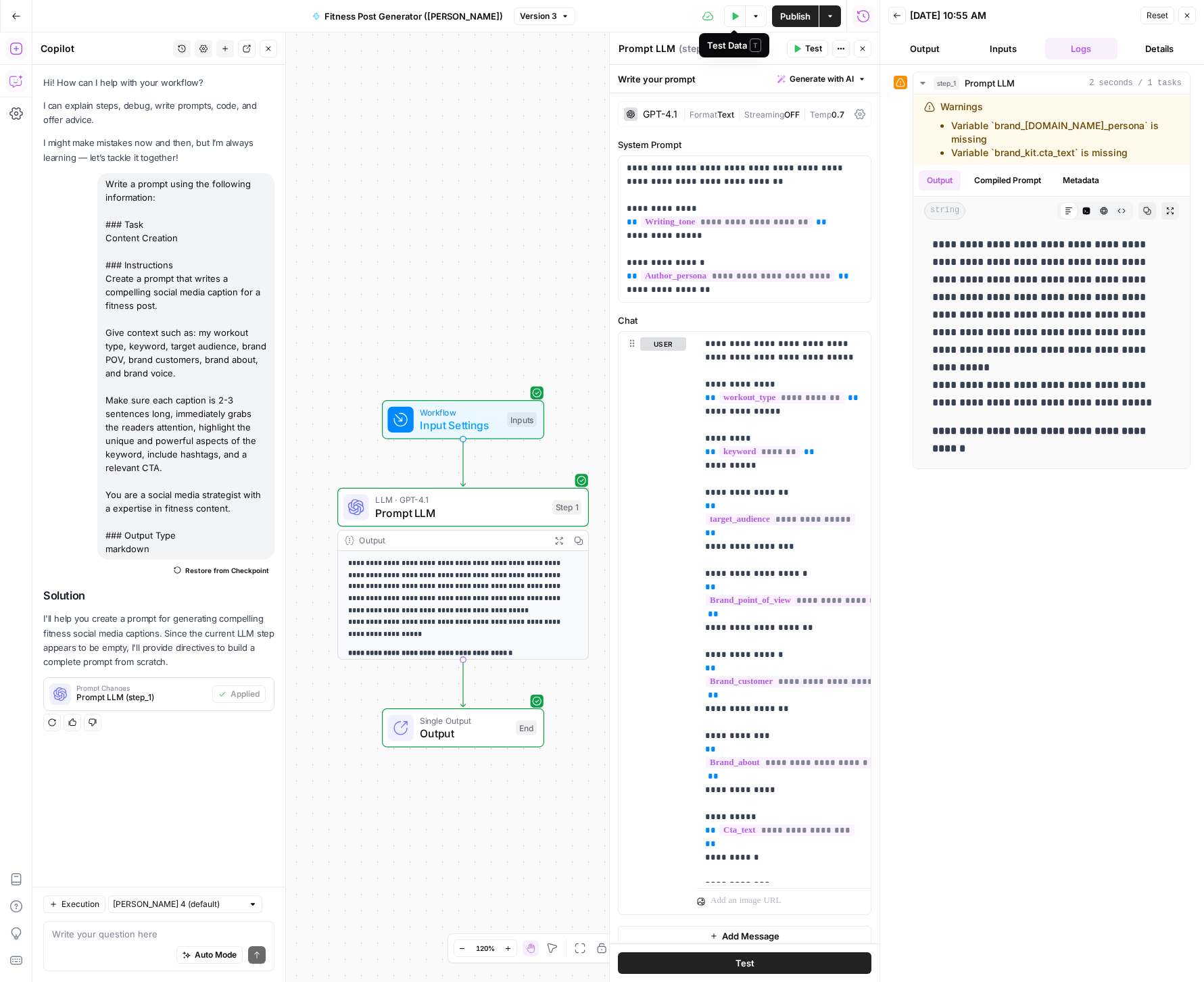
click at [736, 18] on icon "button" at bounding box center [735, 16] width 8 height 8
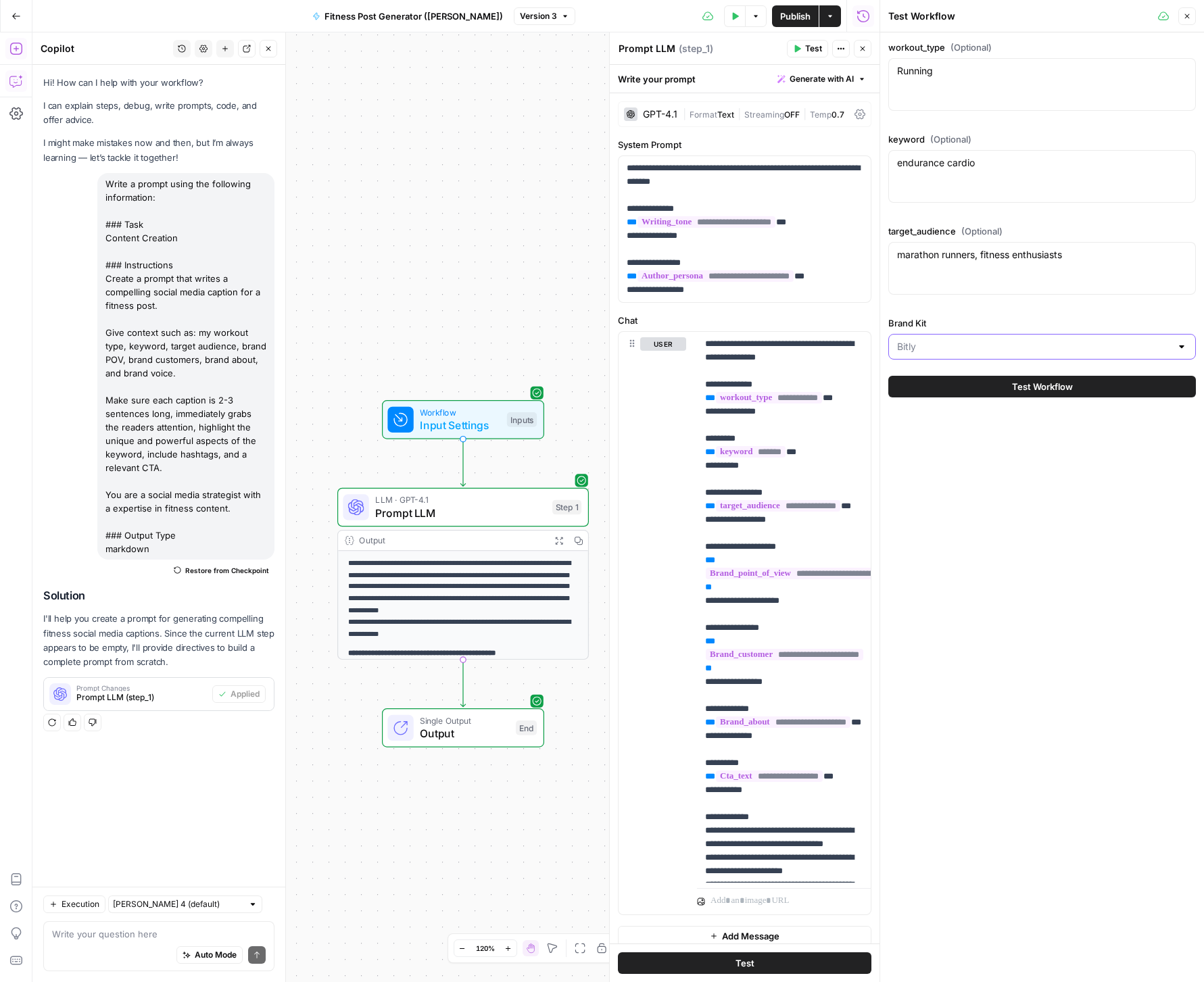
click at [989, 341] on input "Brand Kit" at bounding box center [1034, 347] width 274 height 14
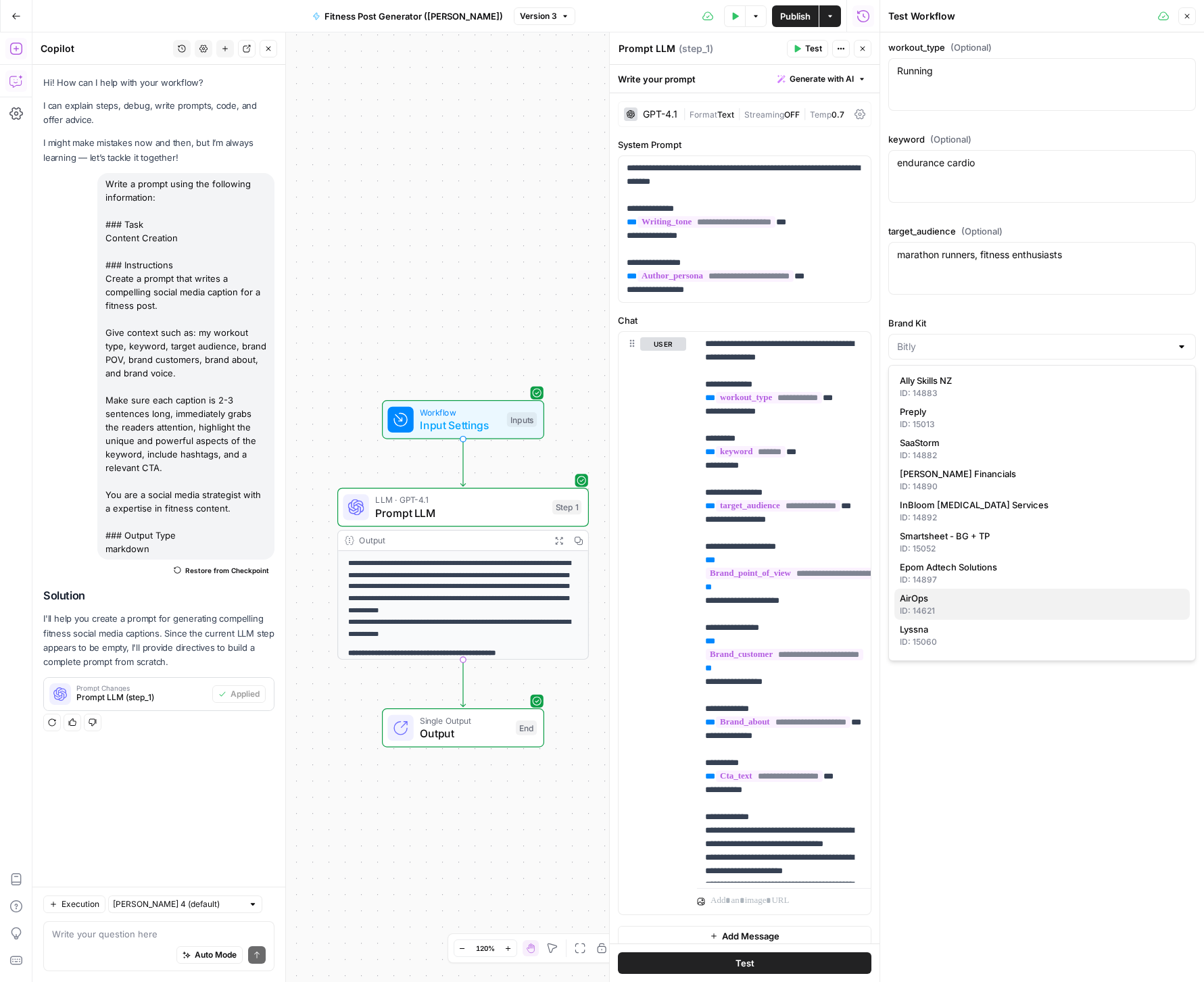
click at [992, 599] on span "AirOps" at bounding box center [1039, 598] width 279 height 14
type input "AirOps"
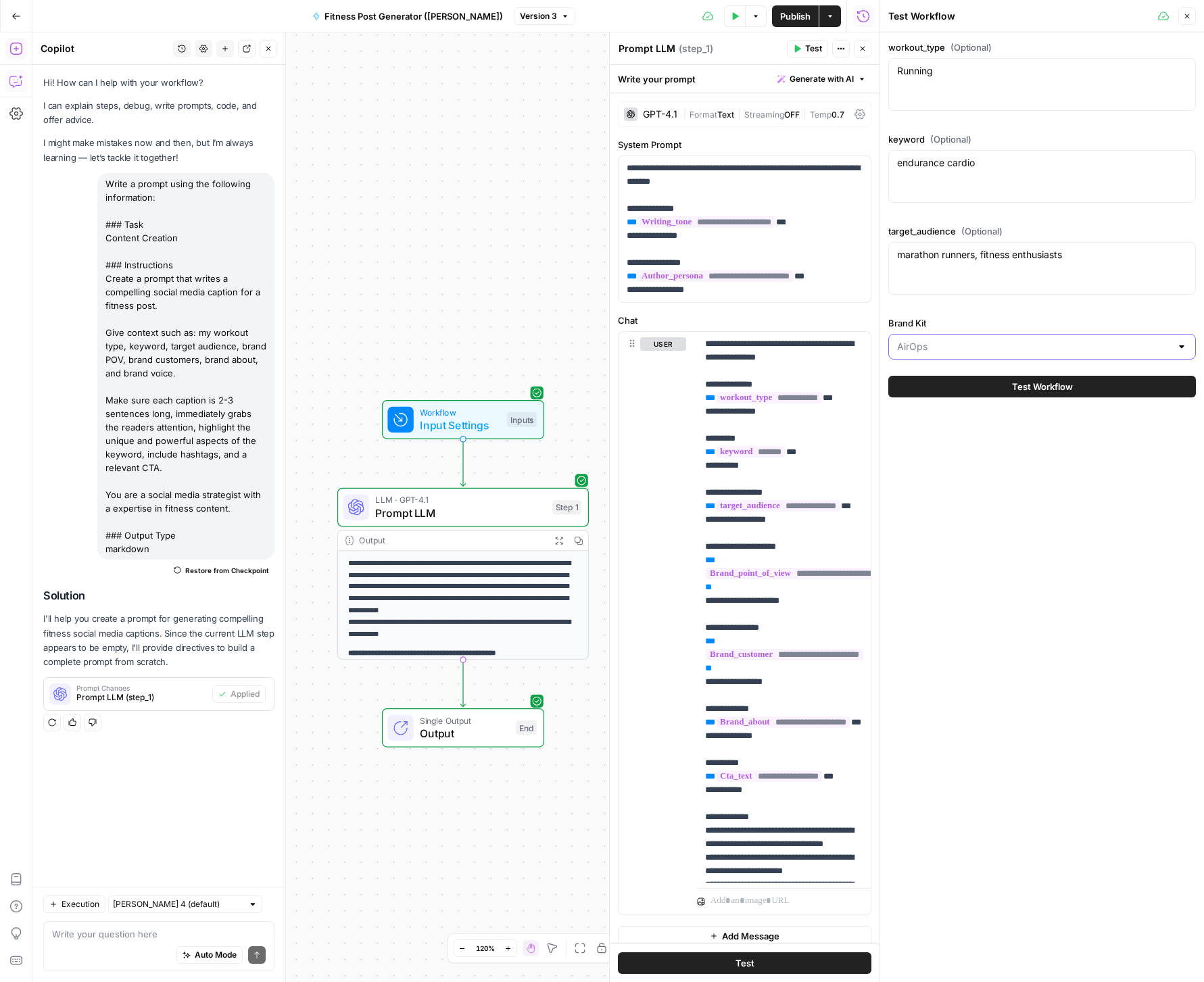
click at [1010, 345] on input "Brand Kit" at bounding box center [1034, 347] width 274 height 14
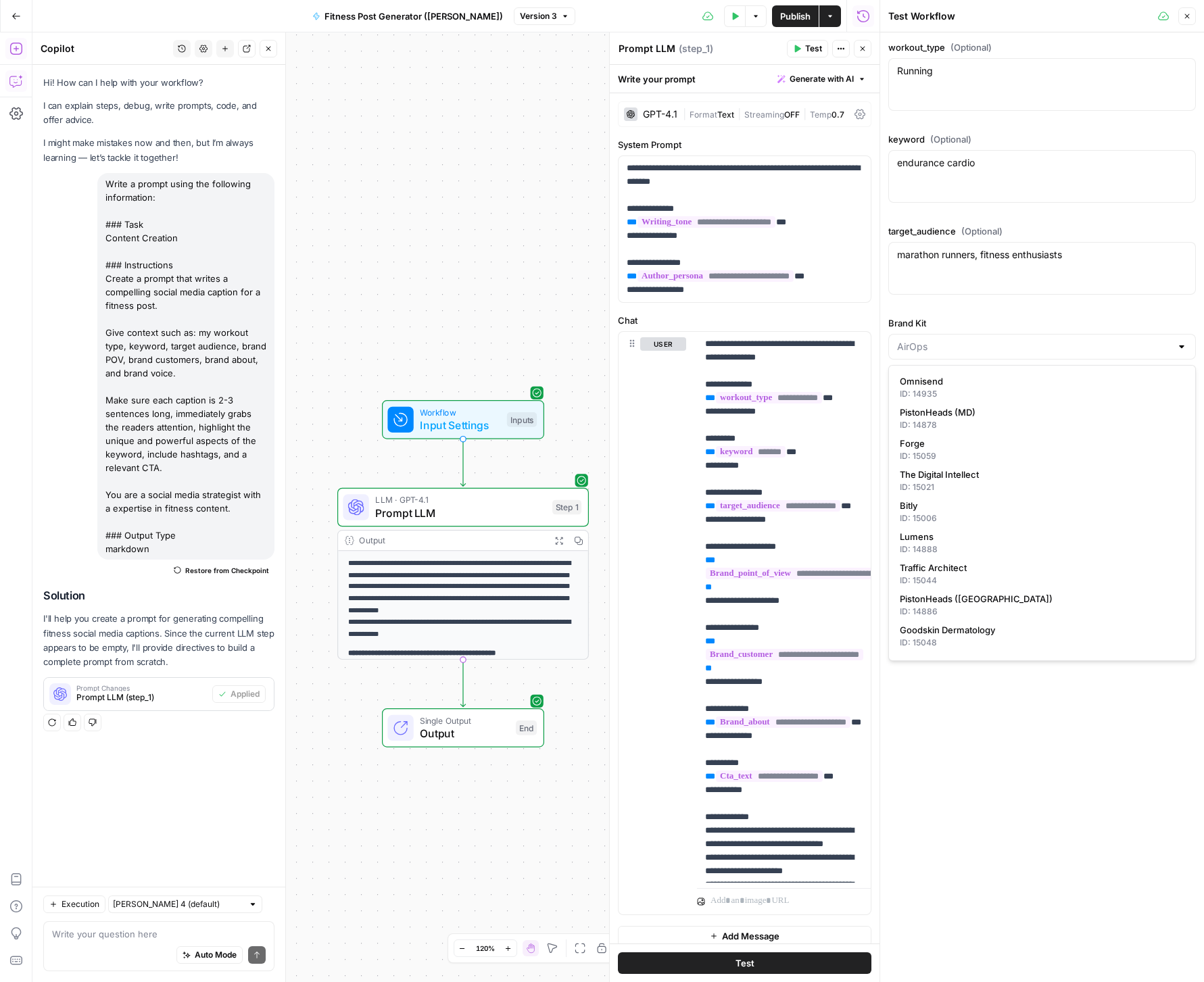
scroll to position [280, 0]
click at [1003, 514] on div "ID: 15006" at bounding box center [1042, 517] width 285 height 12
type input "Bitly"
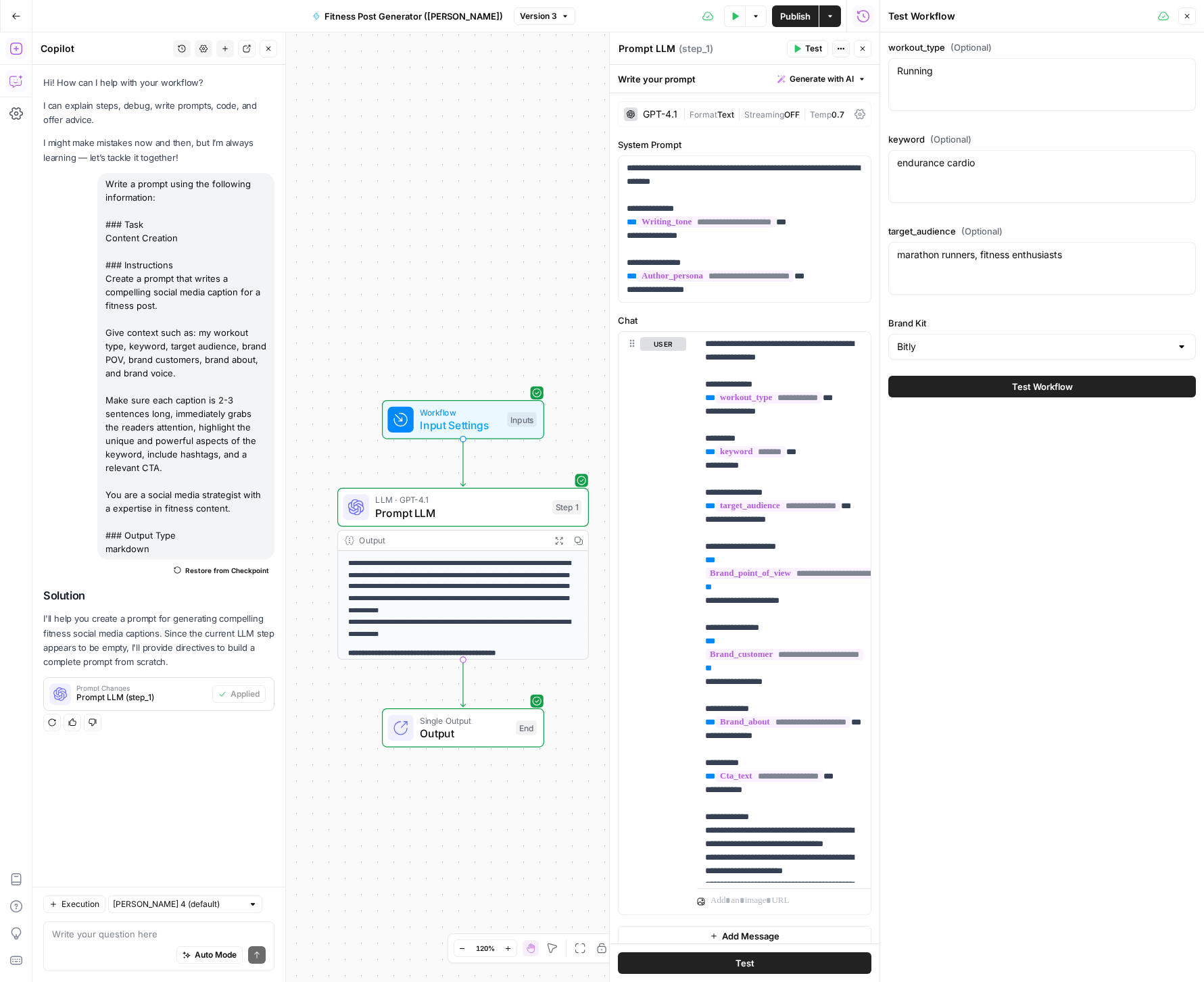
click at [1189, 20] on icon "button" at bounding box center [1187, 16] width 8 height 8
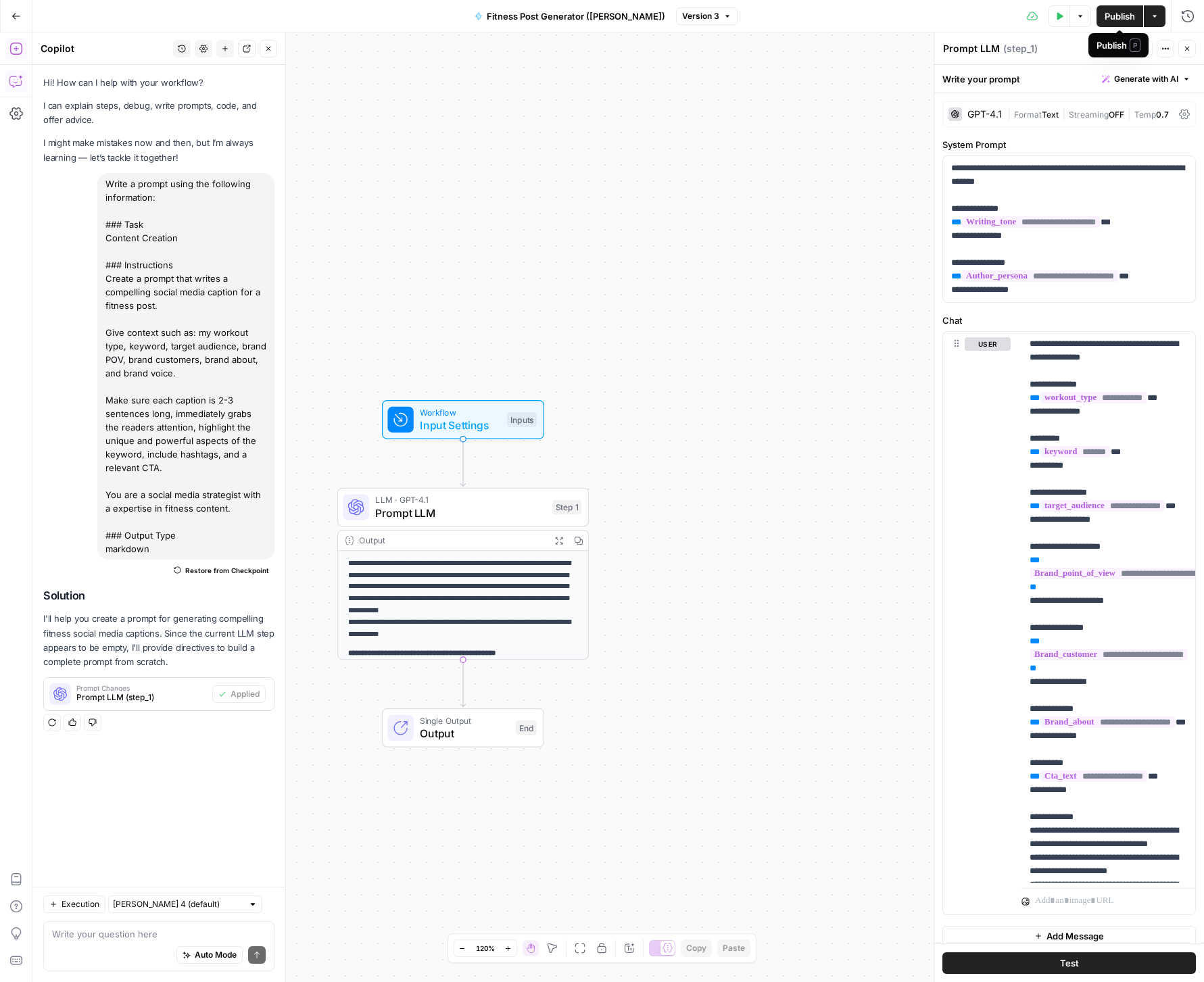
click at [1140, 49] on span "P" at bounding box center [1135, 45] width 11 height 14
click at [1126, 53] on button "Test" at bounding box center [1131, 49] width 42 height 18
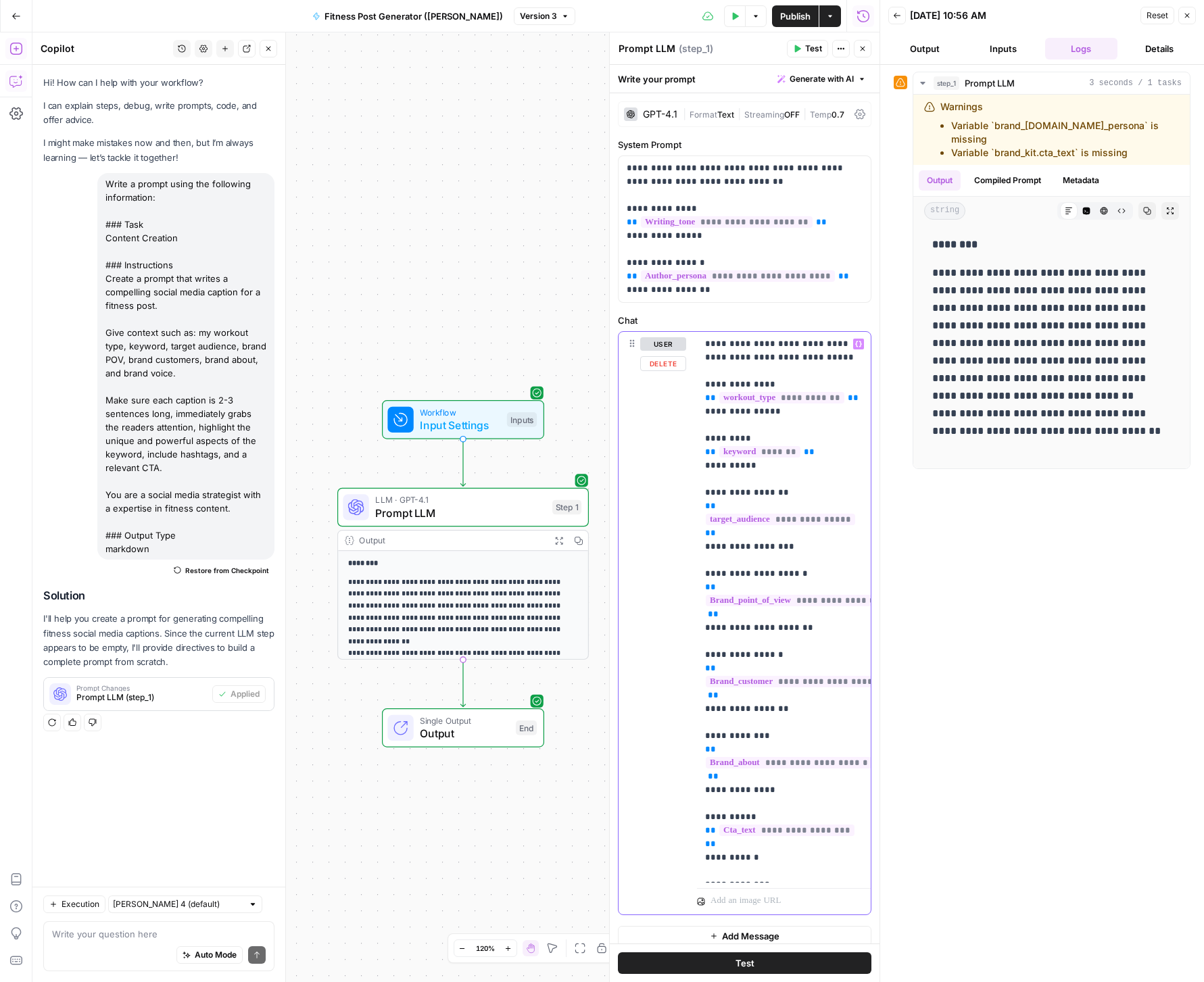
click at [746, 525] on span "**********" at bounding box center [780, 520] width 149 height 11
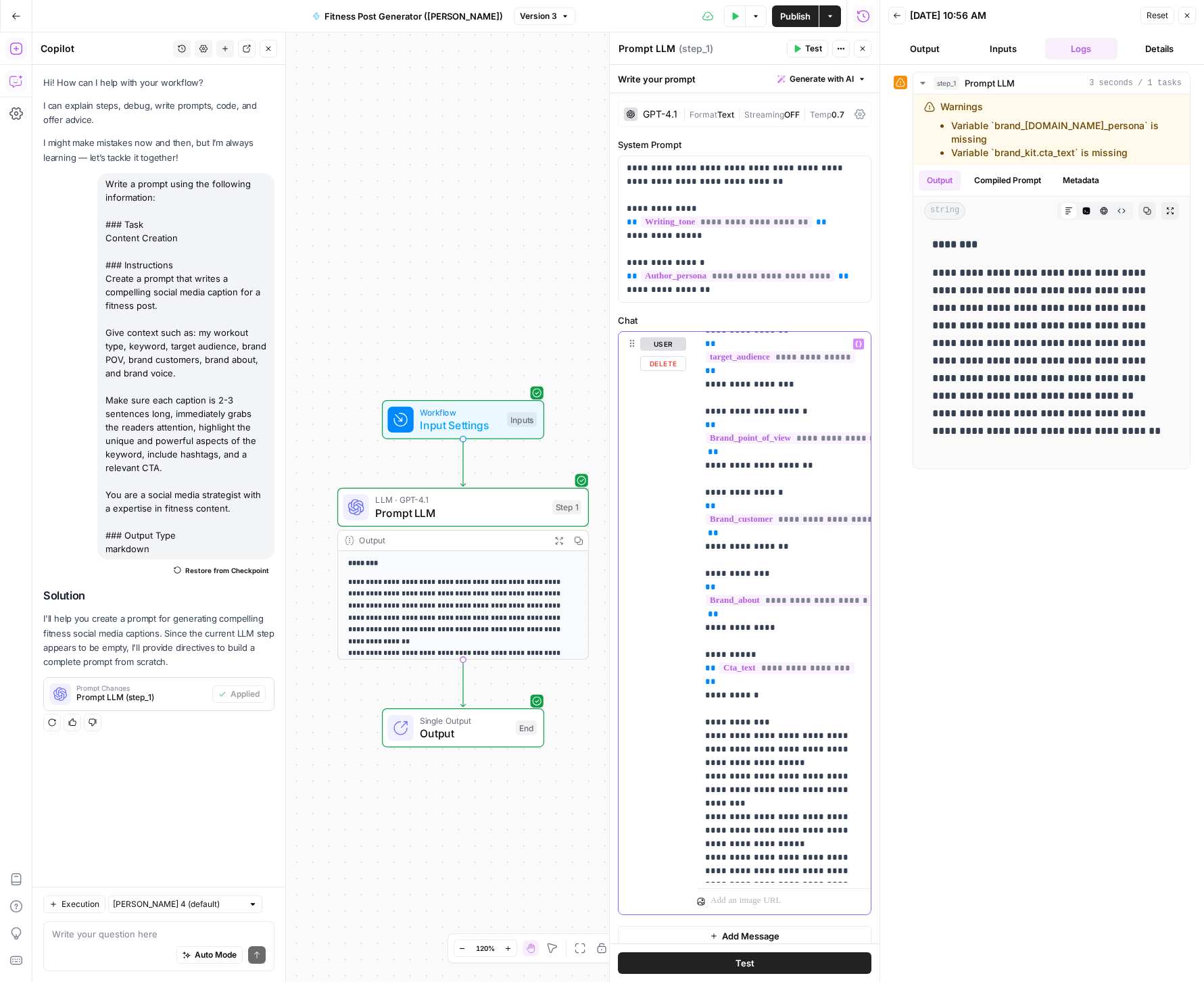
scroll to position [231, 0]
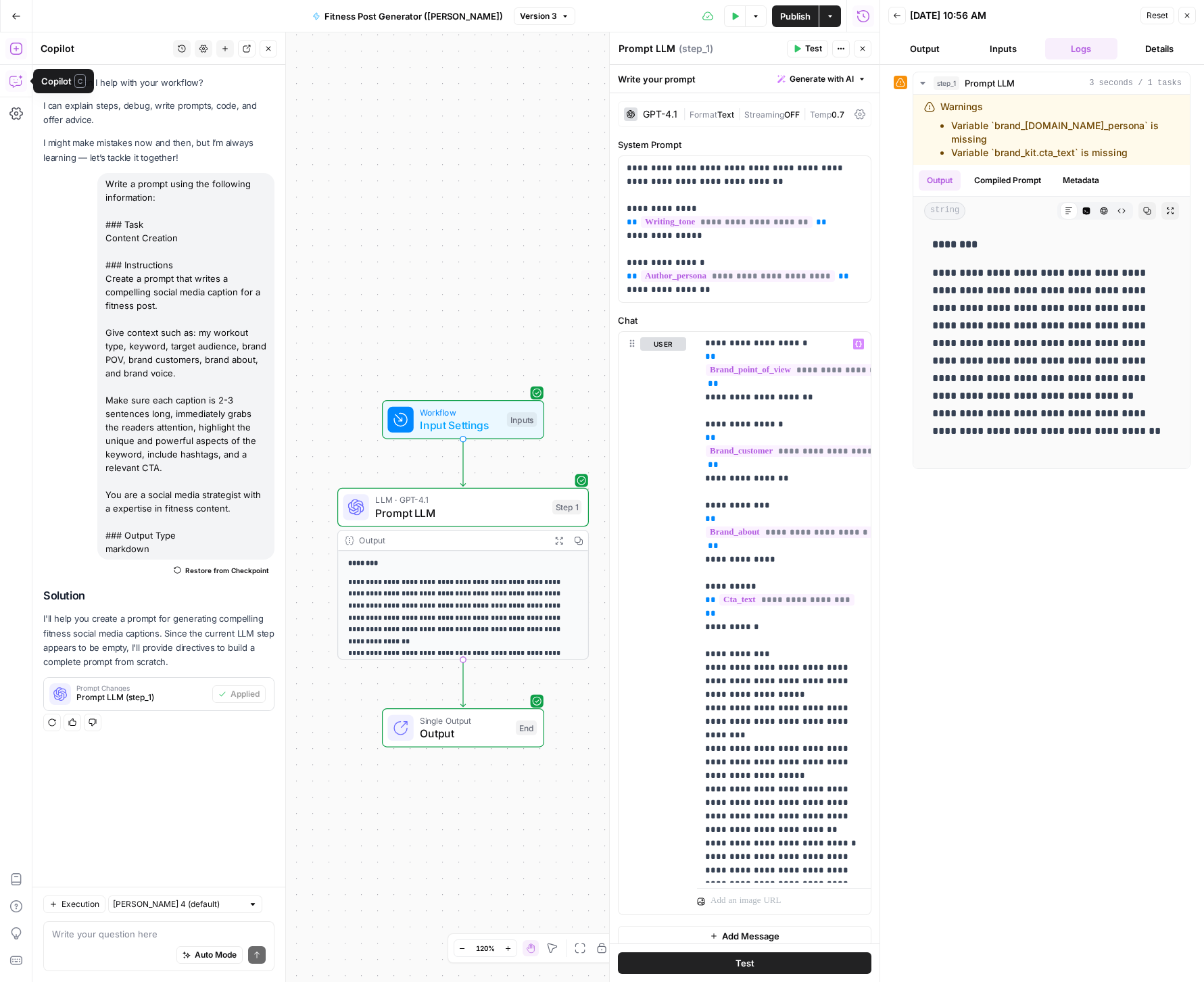
click at [19, 81] on icon "button" at bounding box center [16, 81] width 14 height 14
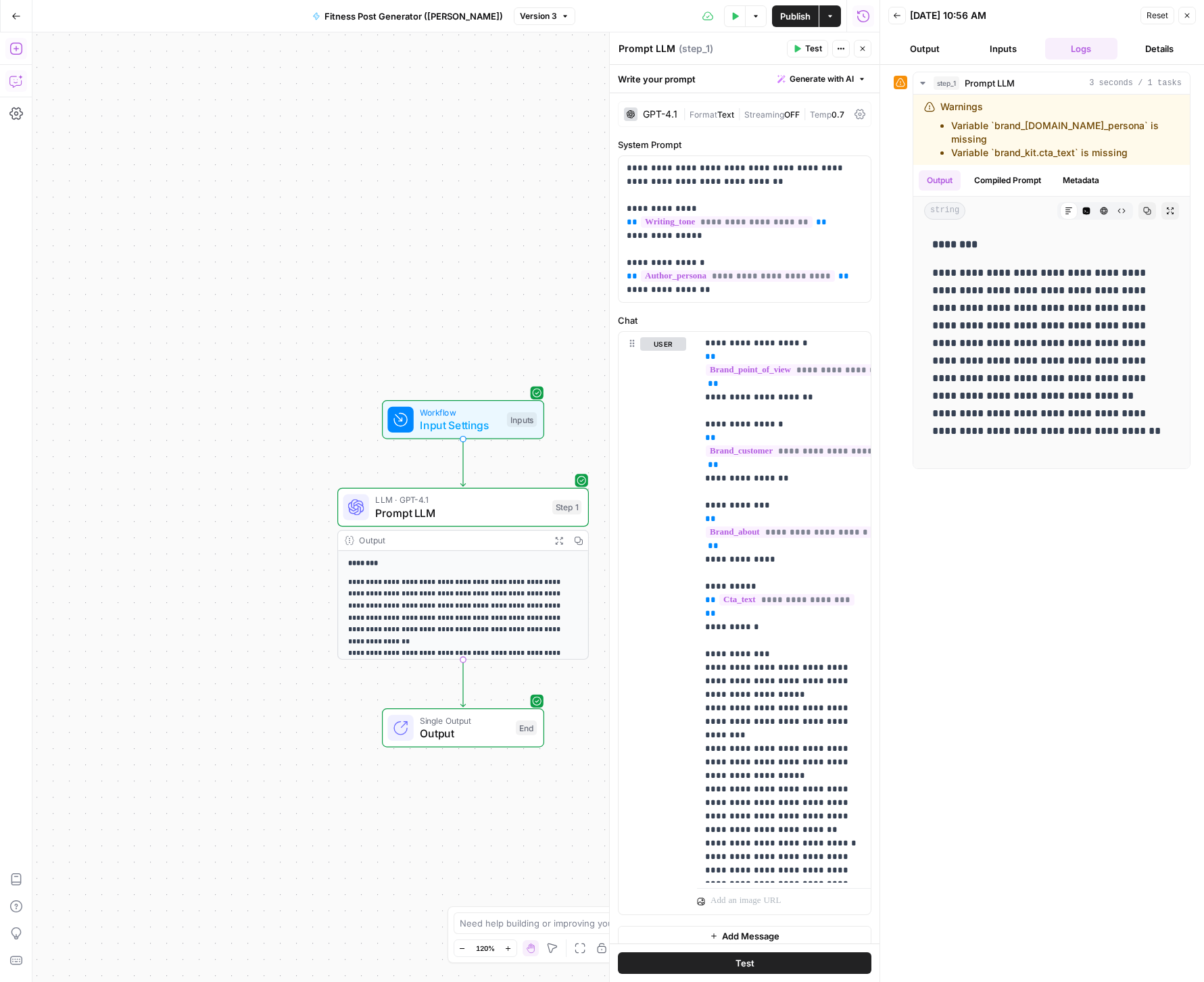
click at [19, 81] on icon "button" at bounding box center [16, 81] width 14 height 14
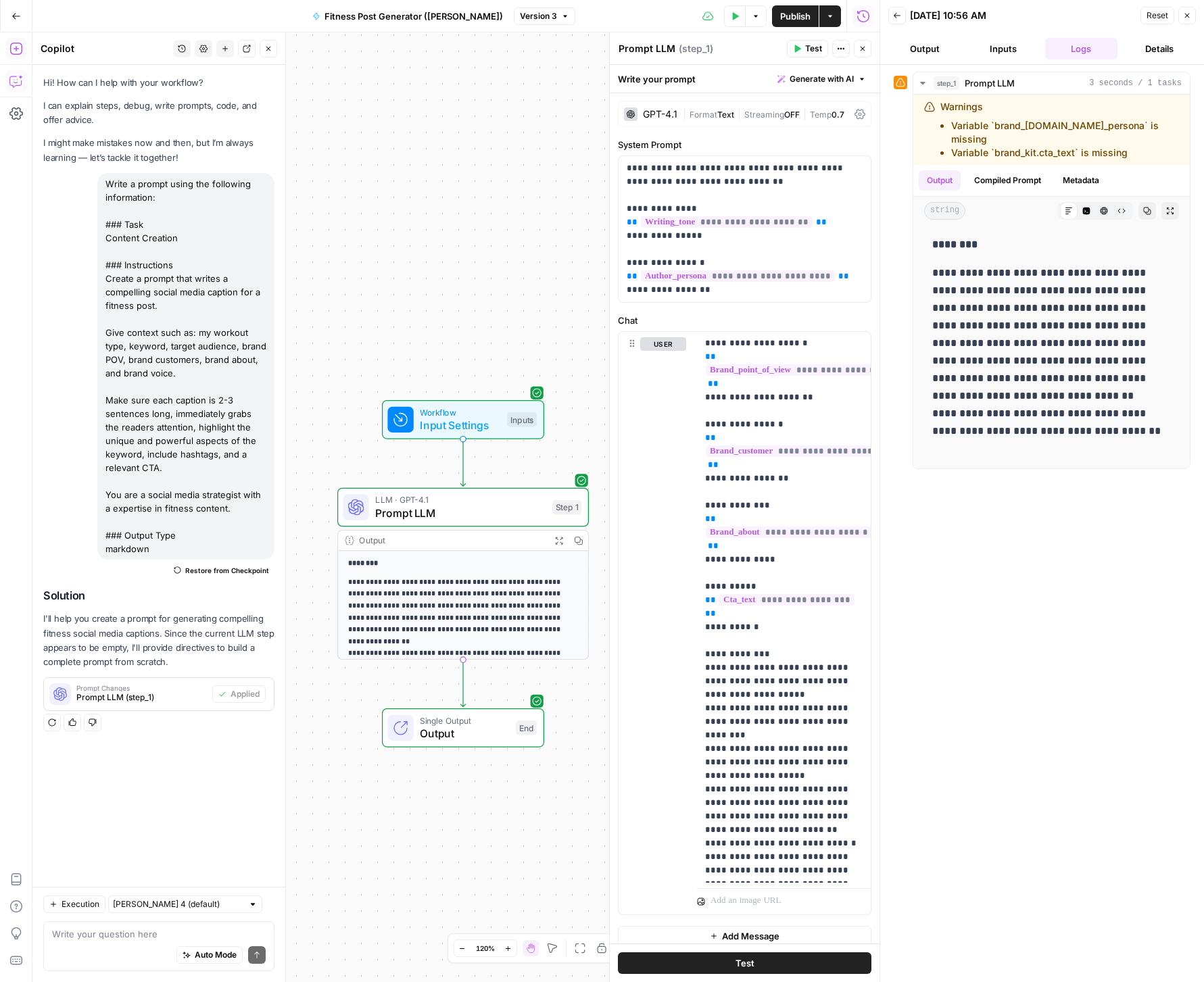
click at [18, 14] on icon "button" at bounding box center [16, 16] width 10 height 10
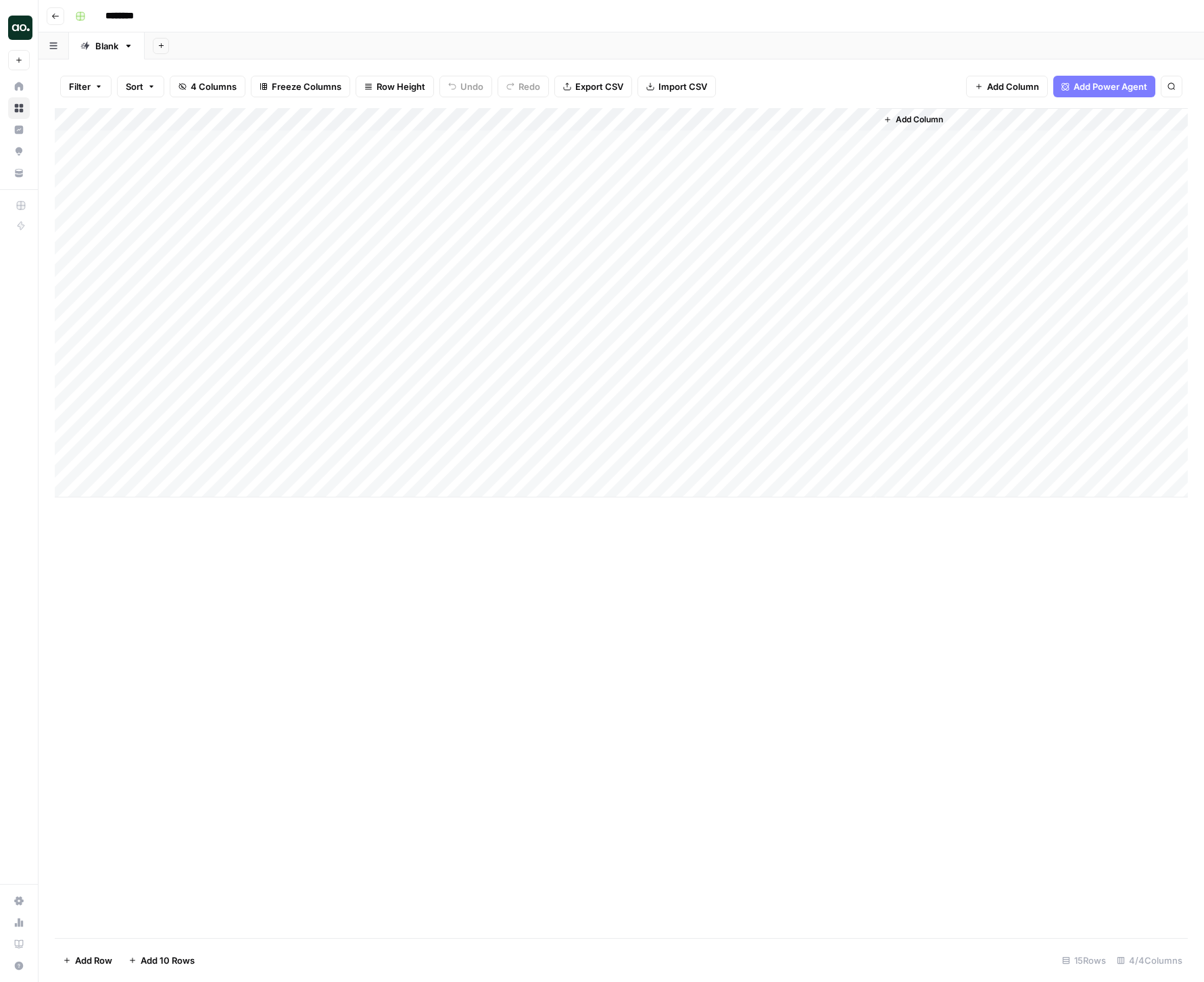
click at [697, 141] on div "Add Column" at bounding box center [621, 303] width 1133 height 389
click at [848, 118] on div "Add Column" at bounding box center [621, 303] width 1133 height 389
click at [748, 227] on span "Configure Inputs" at bounding box center [771, 233] width 118 height 14
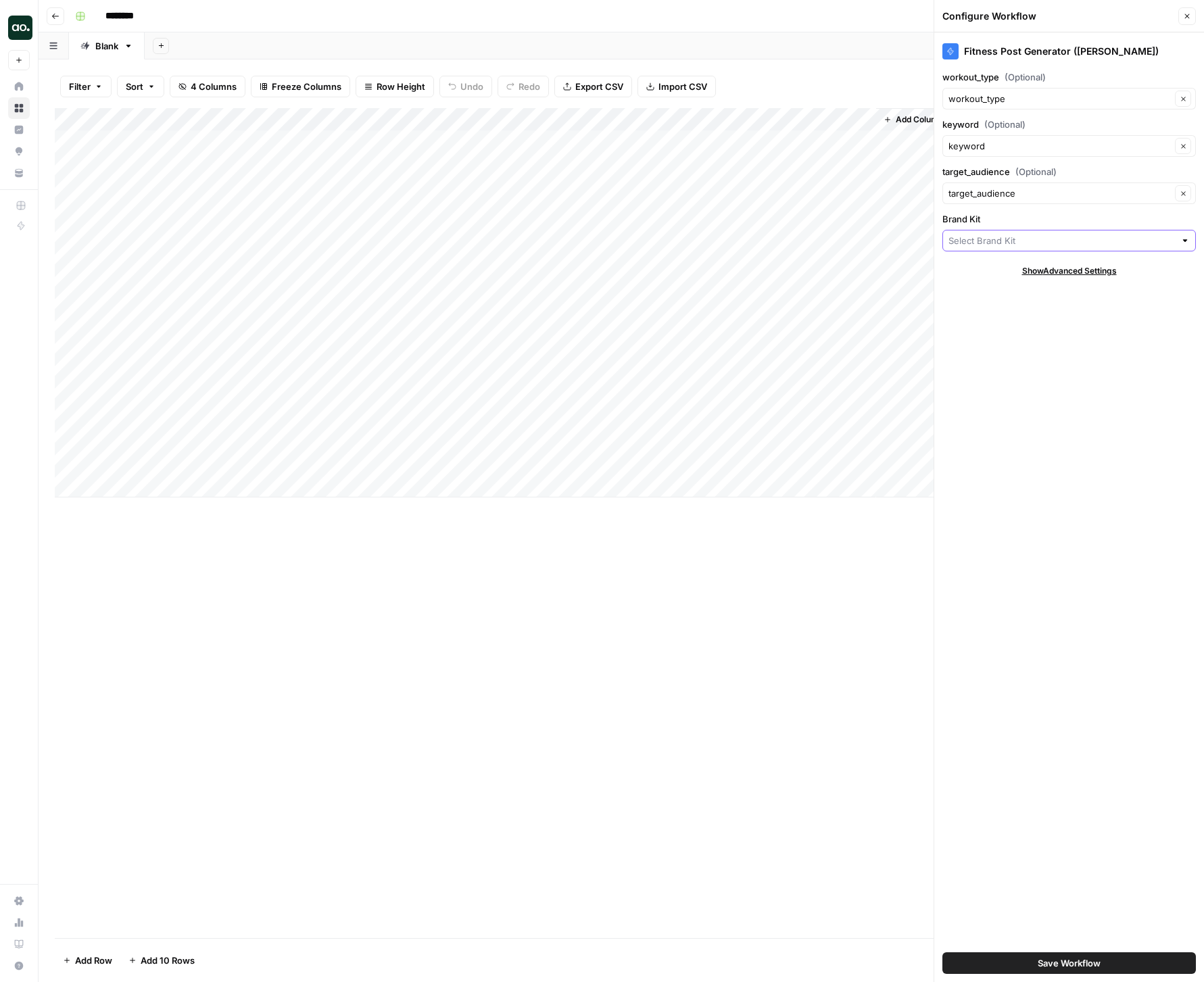
click at [1020, 237] on input "Brand Kit" at bounding box center [1062, 241] width 227 height 14
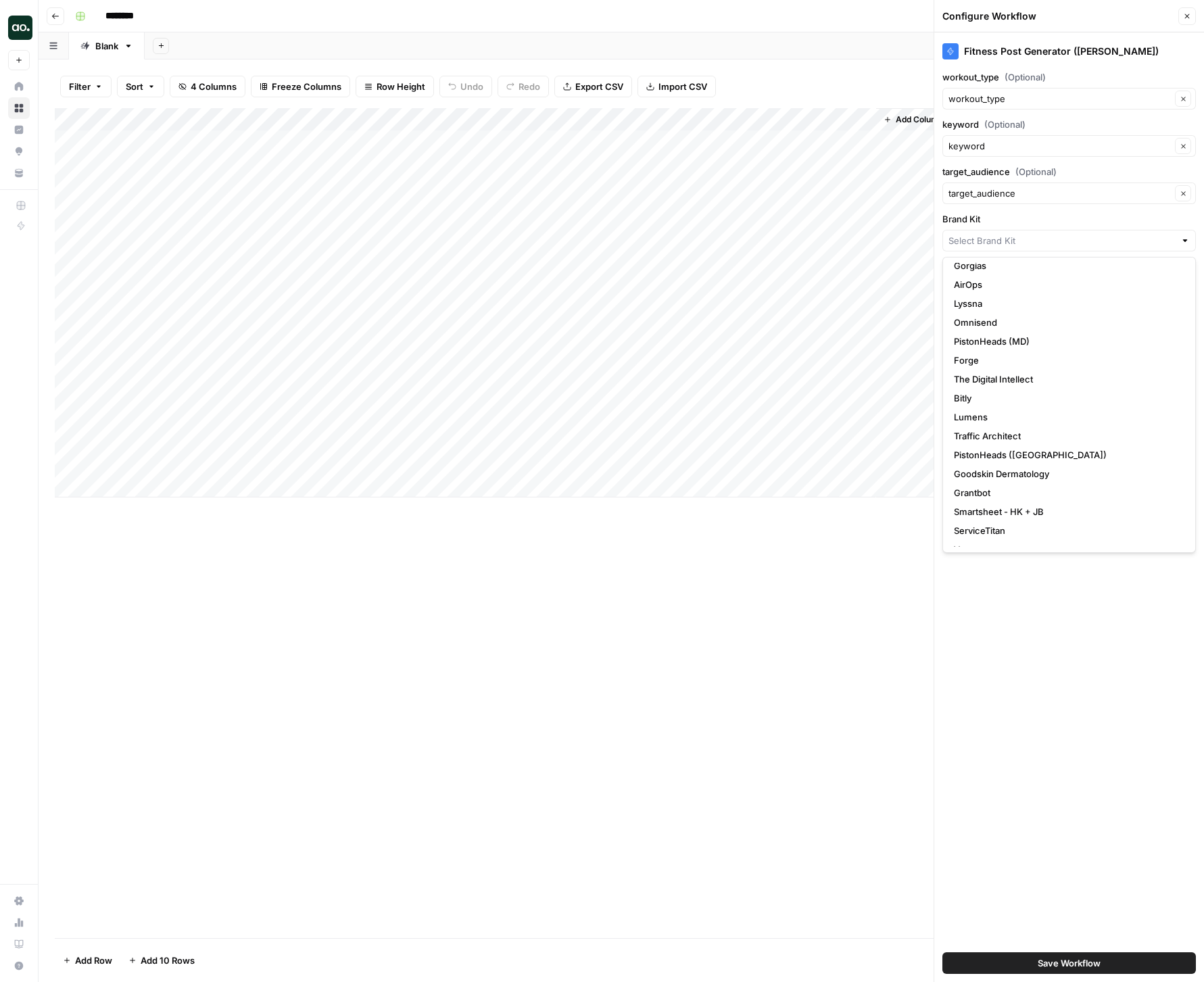
scroll to position [140, 0]
click at [993, 396] on span "Bitly" at bounding box center [1066, 397] width 225 height 14
type input "Bitly"
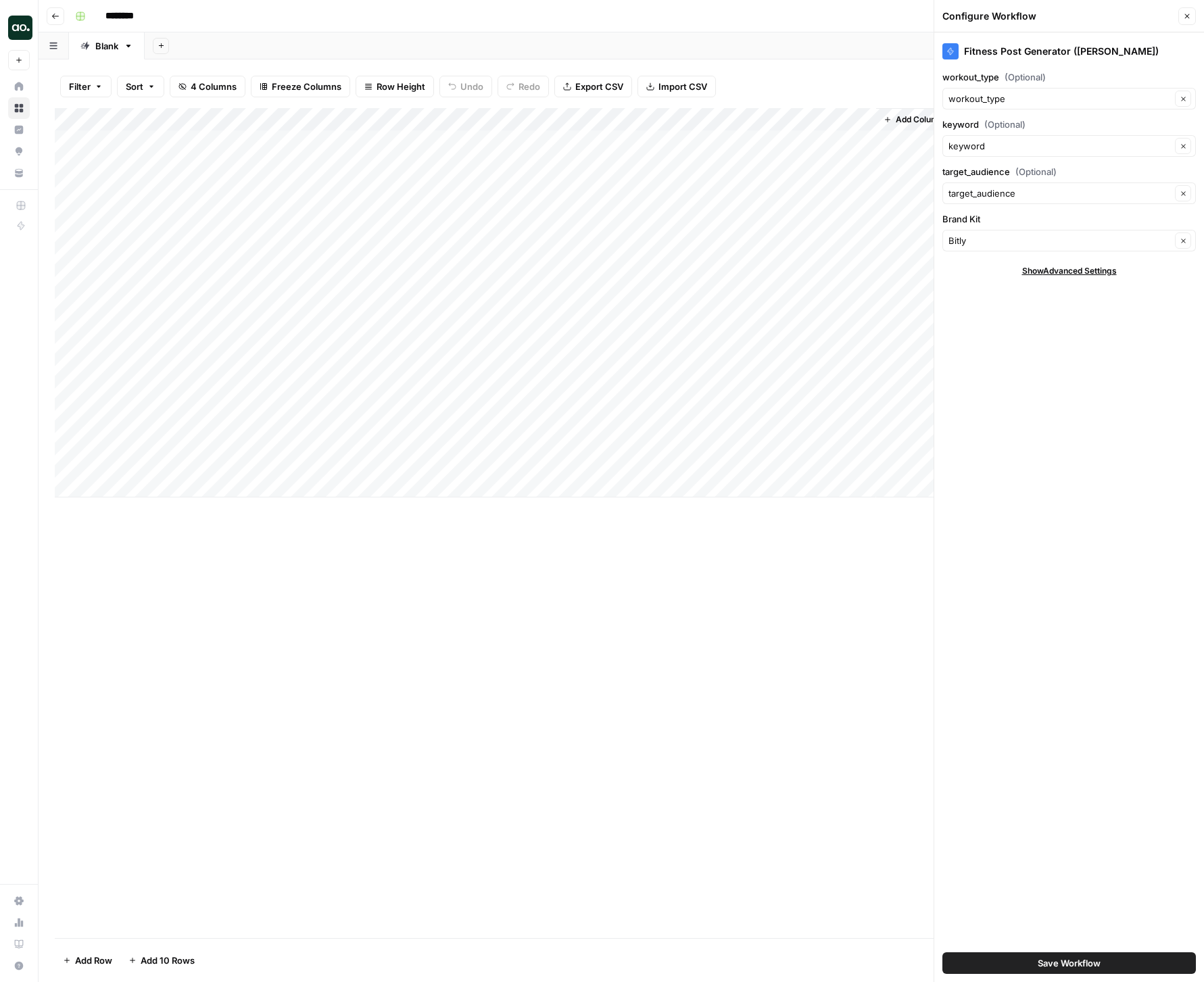
click at [1104, 962] on button "Save Workflow" at bounding box center [1069, 963] width 254 height 22
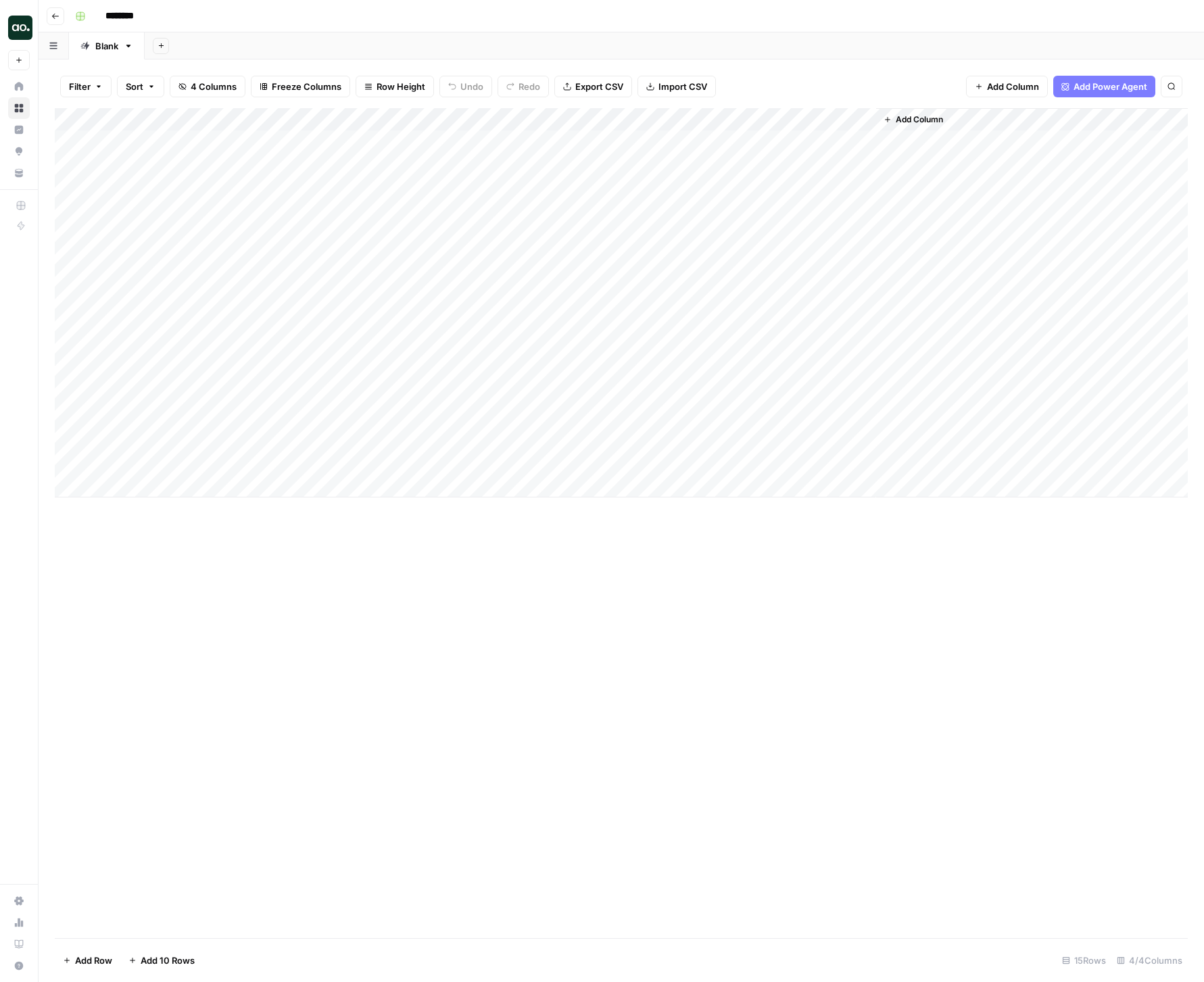
click at [779, 141] on div "Add Column" at bounding box center [621, 303] width 1133 height 389
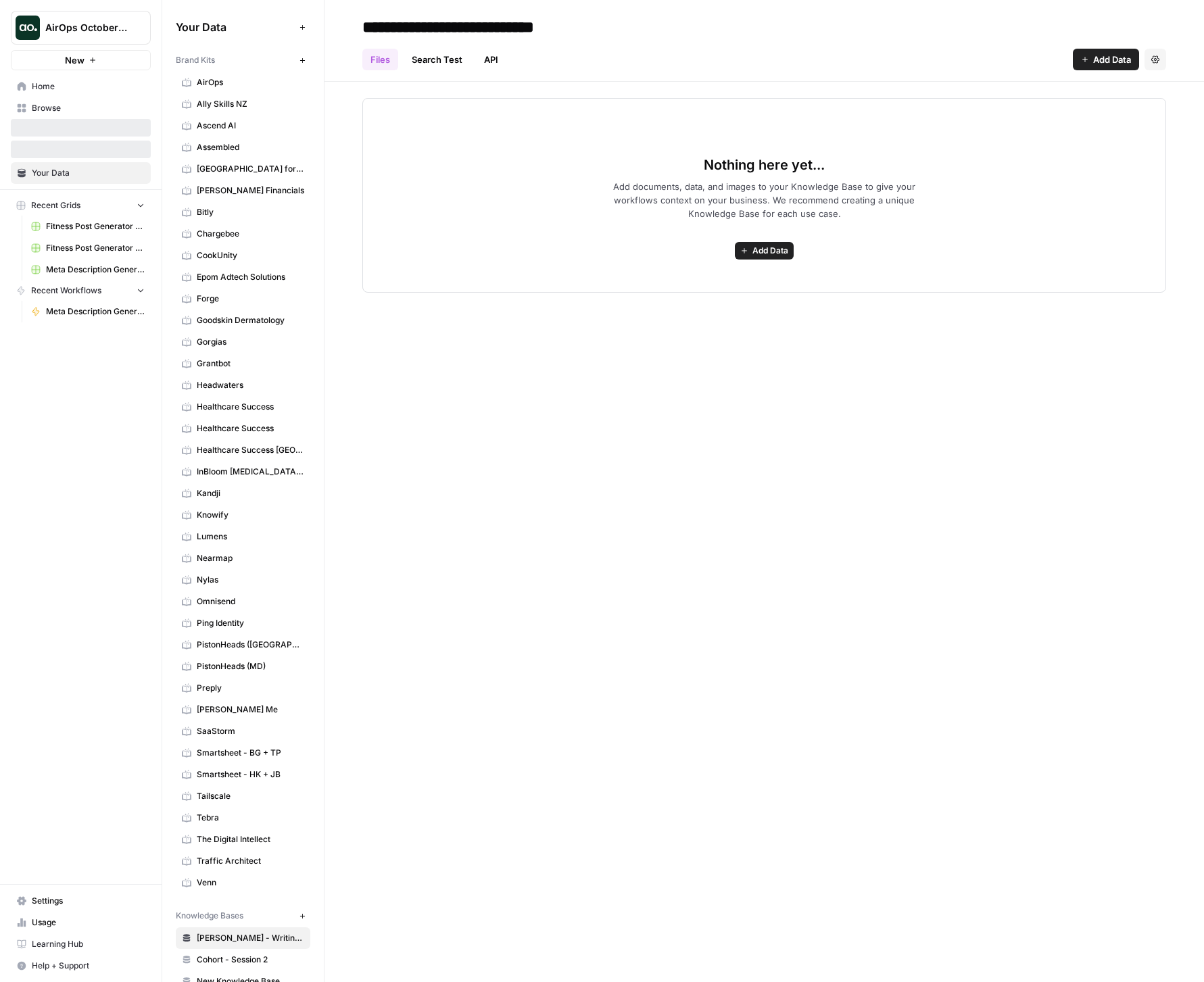
click at [199, 215] on span "Bitly" at bounding box center [250, 212] width 108 height 12
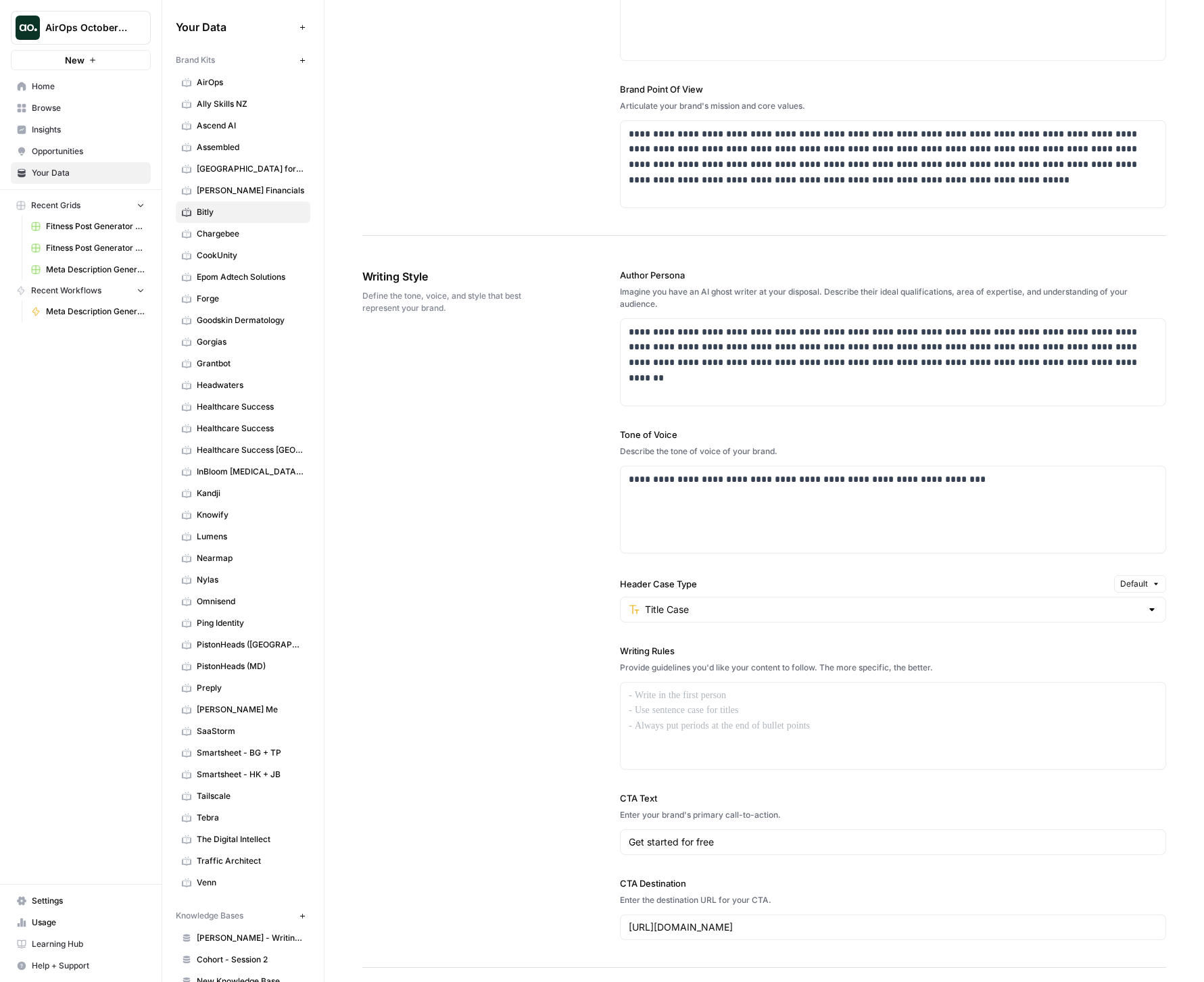
scroll to position [355, 0]
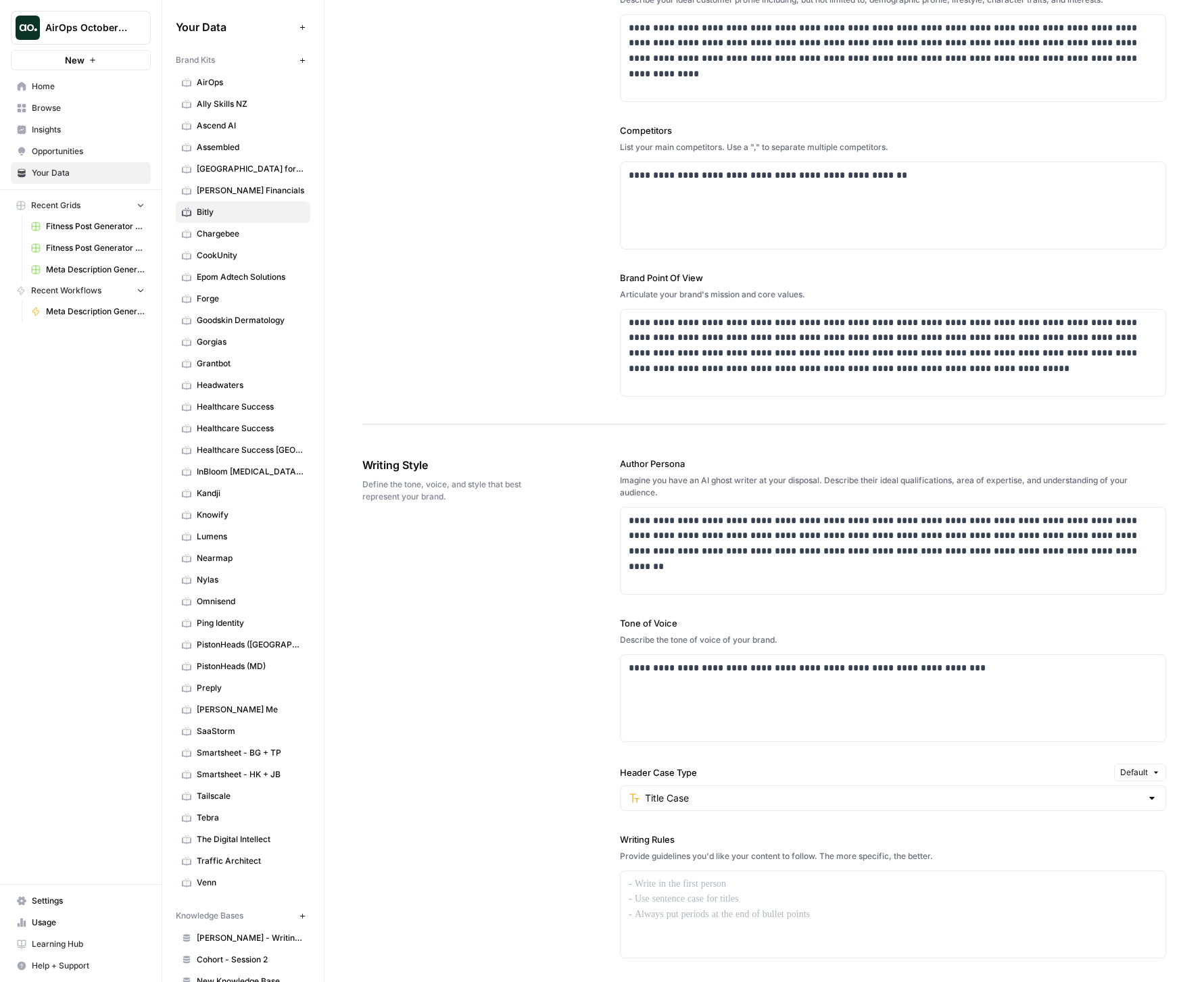
click at [208, 491] on span "Kandji" at bounding box center [250, 493] width 108 height 12
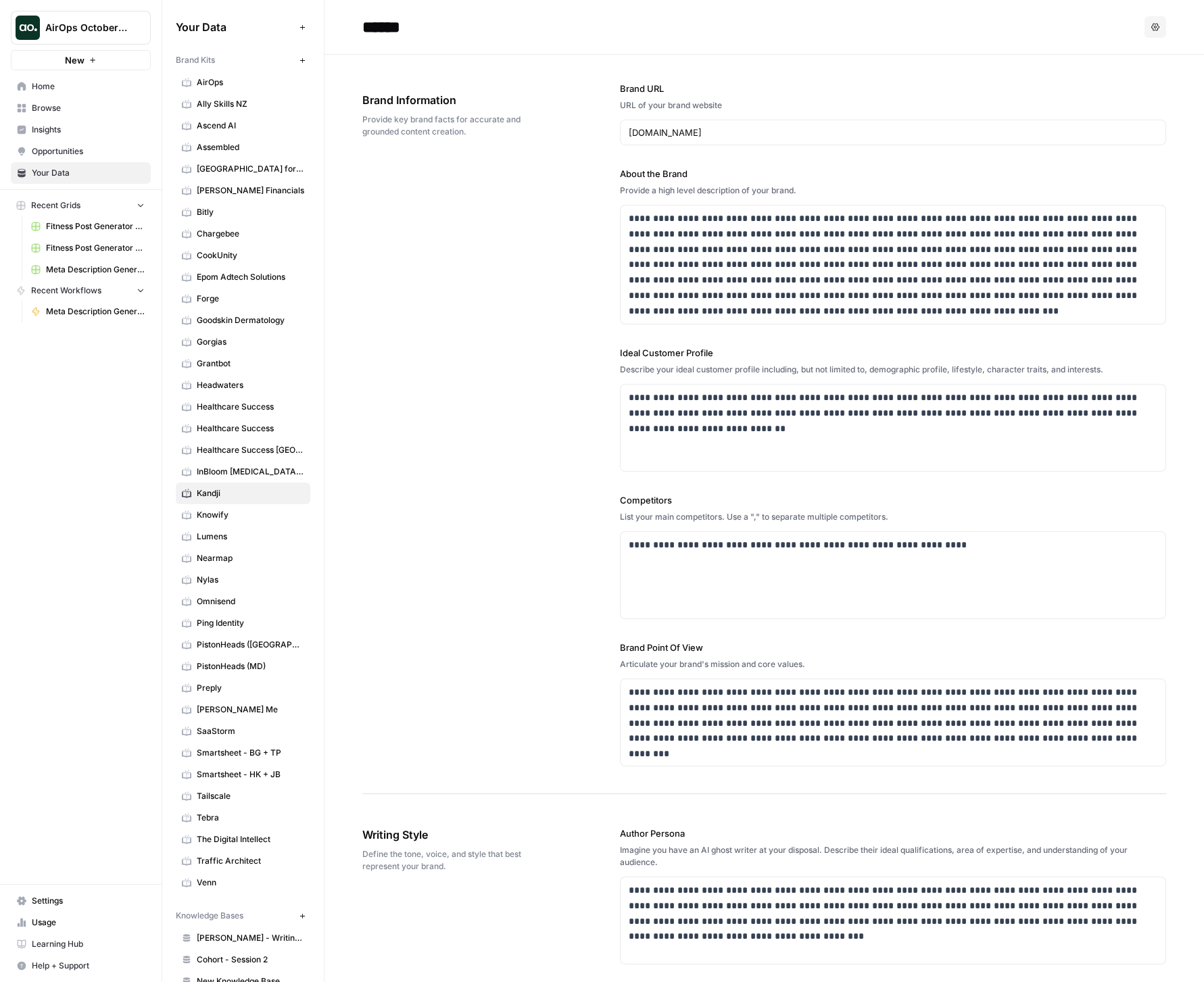
click at [220, 207] on span "Bitly" at bounding box center [250, 212] width 108 height 12
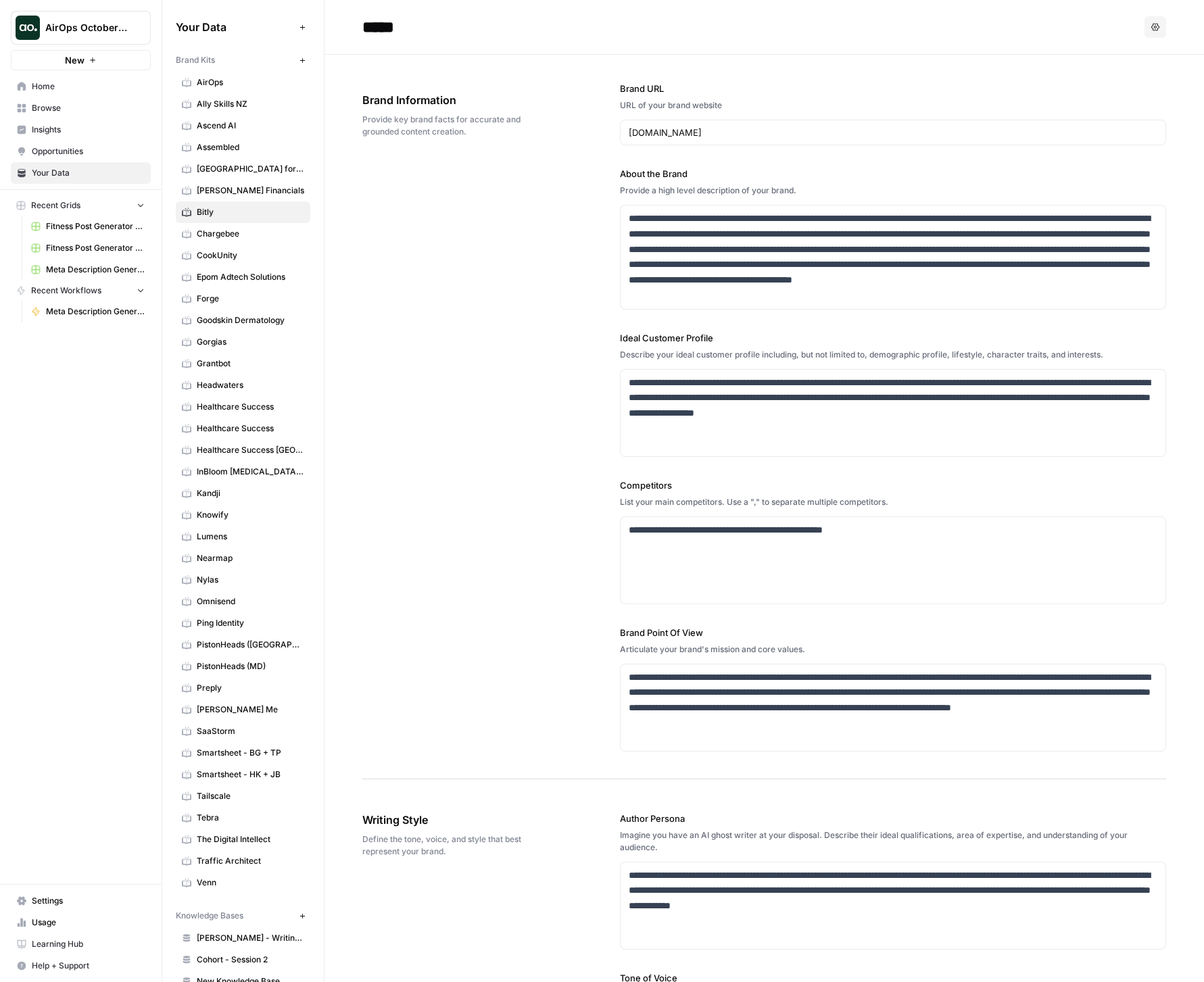
scroll to position [69, 0]
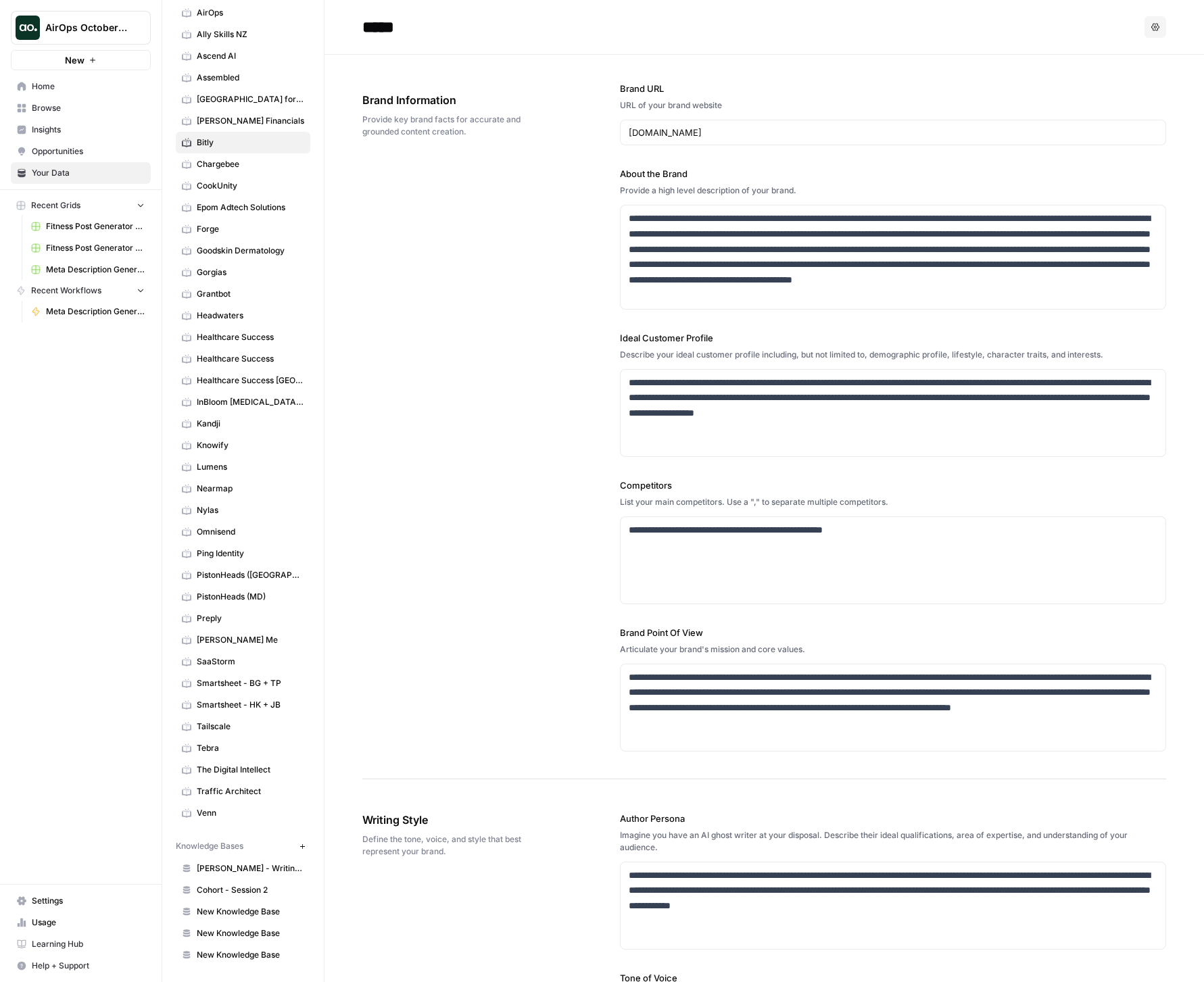
click at [240, 890] on span "Cohort - Session 2" at bounding box center [250, 890] width 108 height 12
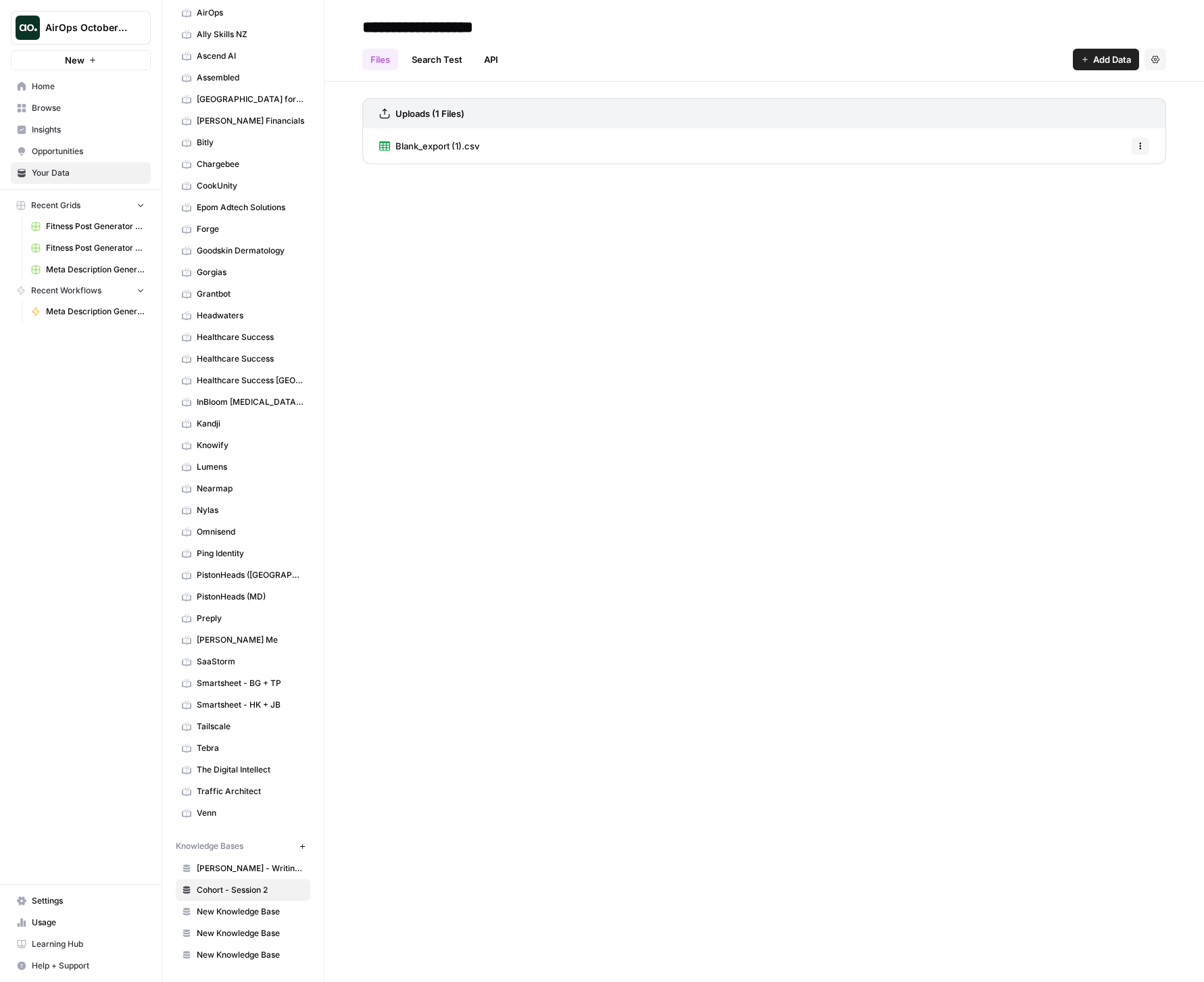
click at [548, 153] on div "Blank_export (1).csv Options" at bounding box center [764, 145] width 803 height 35
click at [422, 140] on span "Blank_export (1).csv" at bounding box center [437, 146] width 84 height 14
click at [543, 19] on icon at bounding box center [541, 21] width 7 height 7
